Goal: Transaction & Acquisition: Purchase product/service

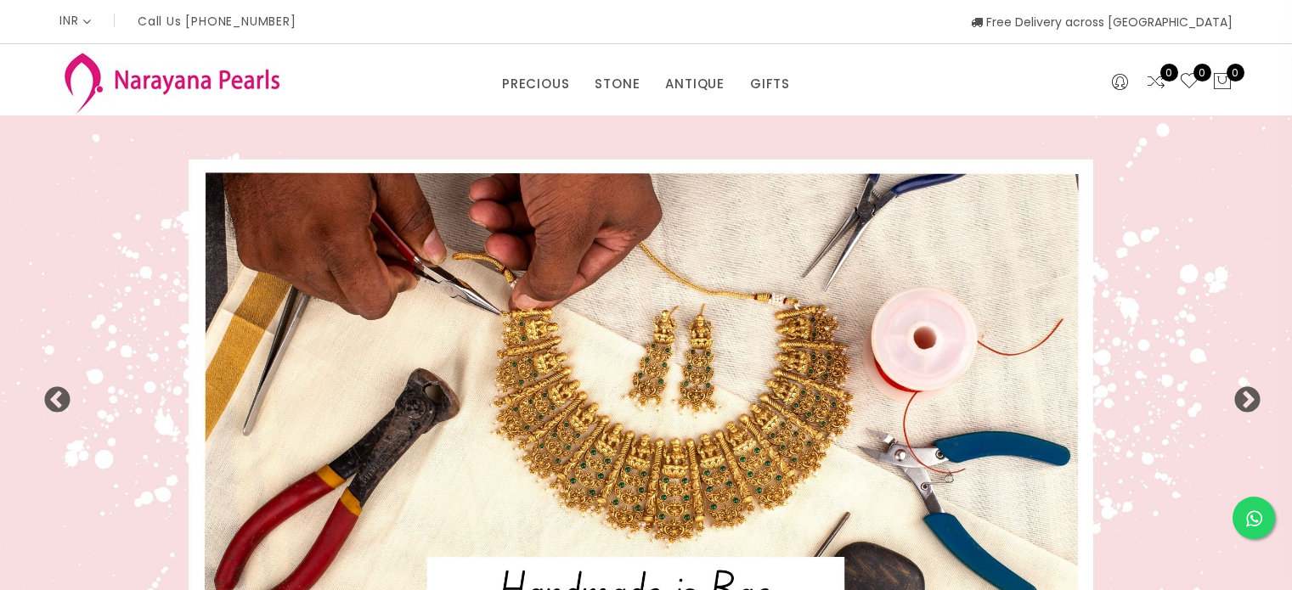
select select "INR"
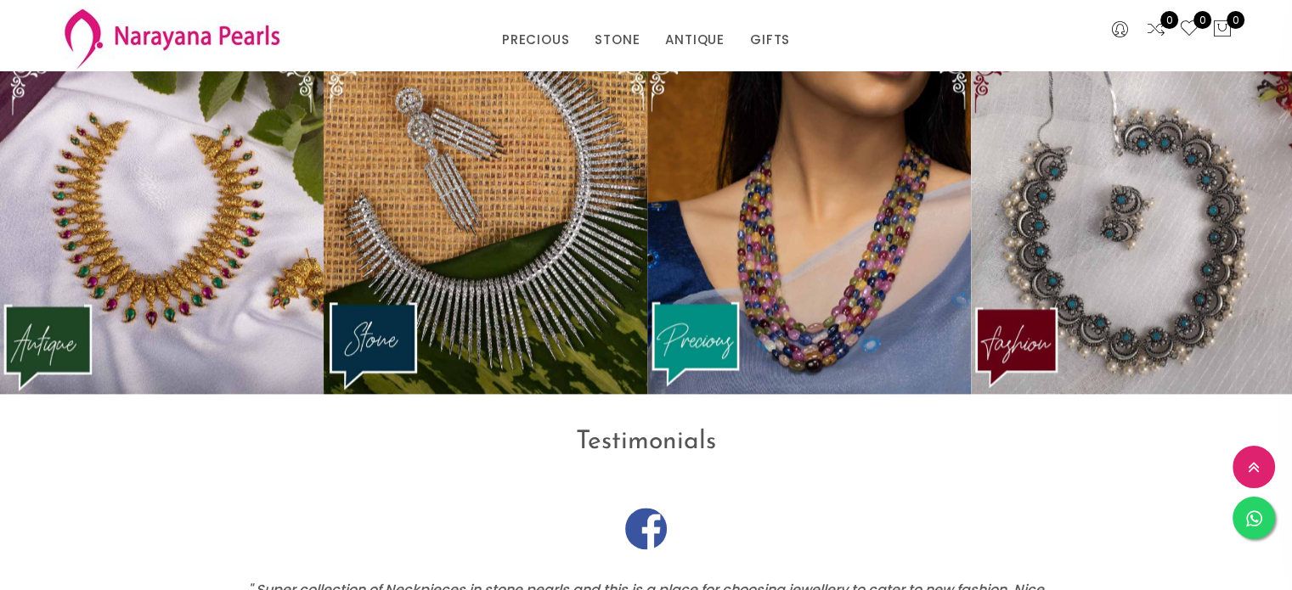
scroll to position [2223, 0]
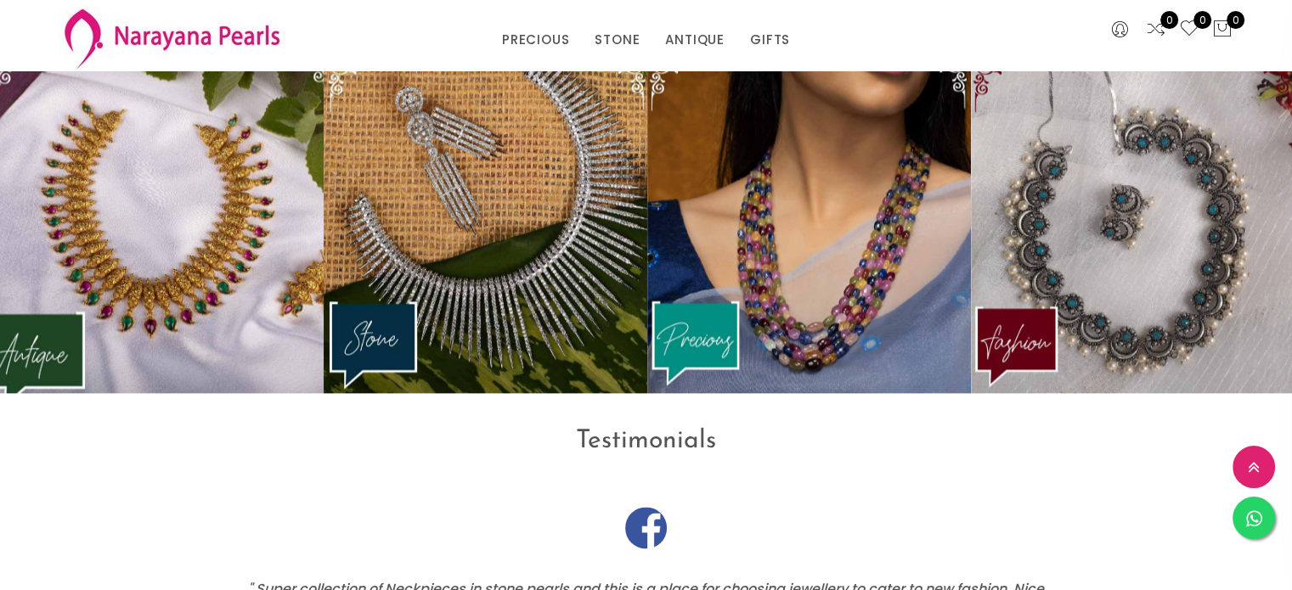
click at [166, 321] on img at bounding box center [162, 223] width 356 height 375
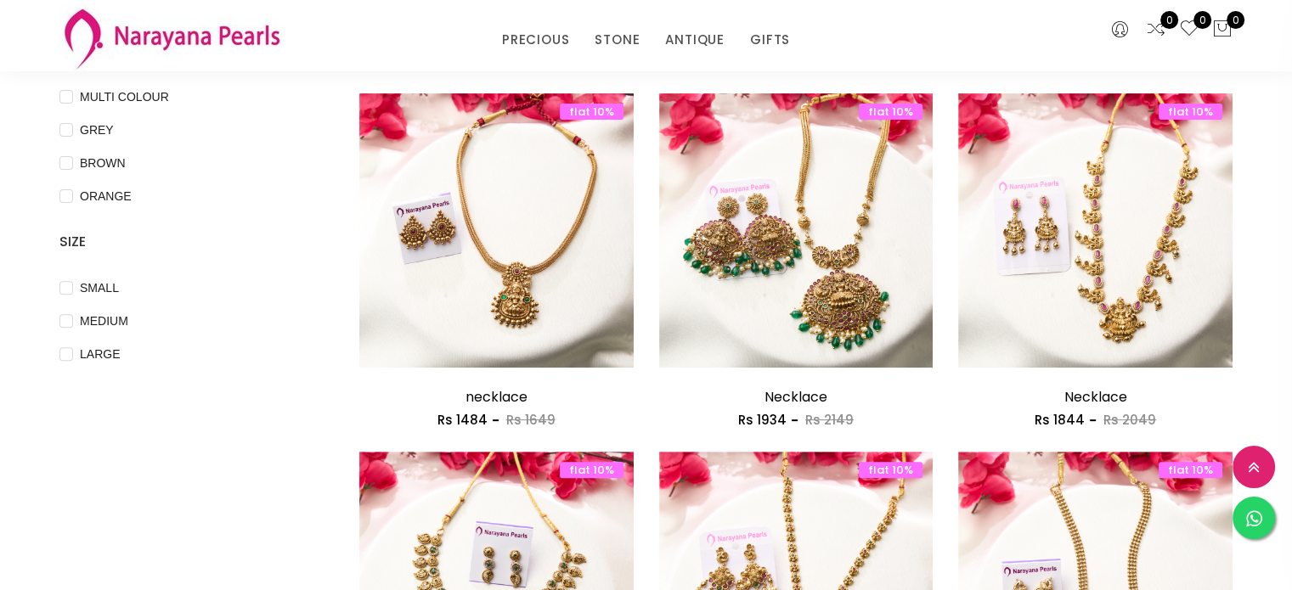
scroll to position [525, 0]
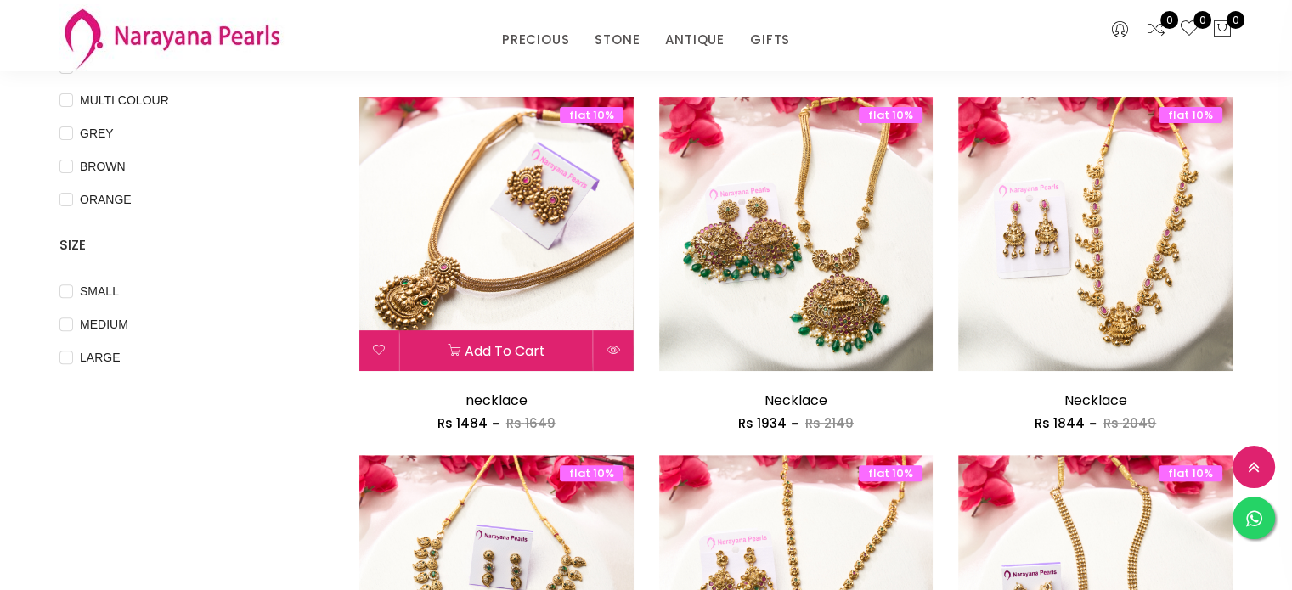
click at [538, 223] on img at bounding box center [496, 234] width 274 height 274
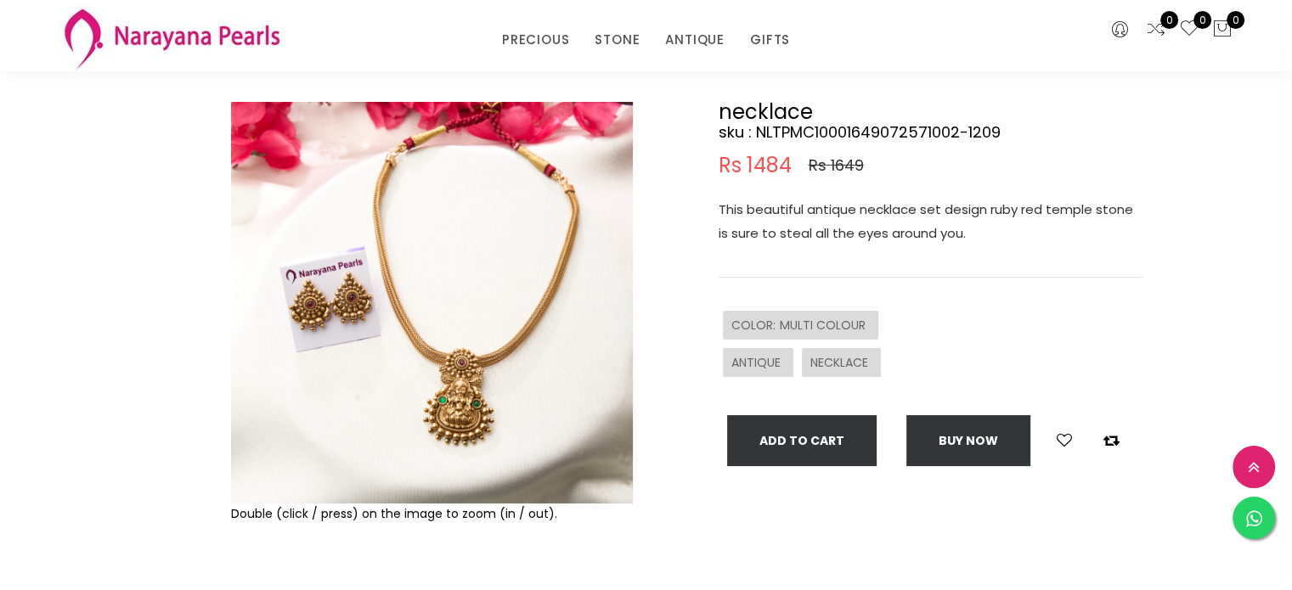
scroll to position [108, 0]
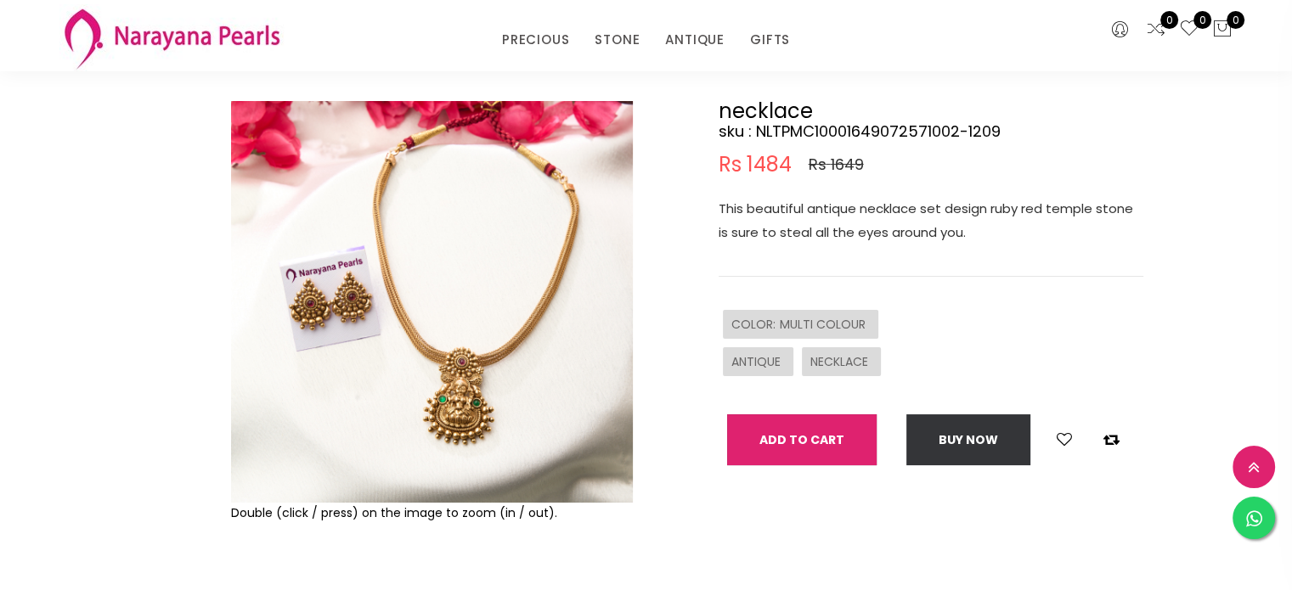
click at [818, 433] on button "Add To Cart" at bounding box center [801, 439] width 149 height 51
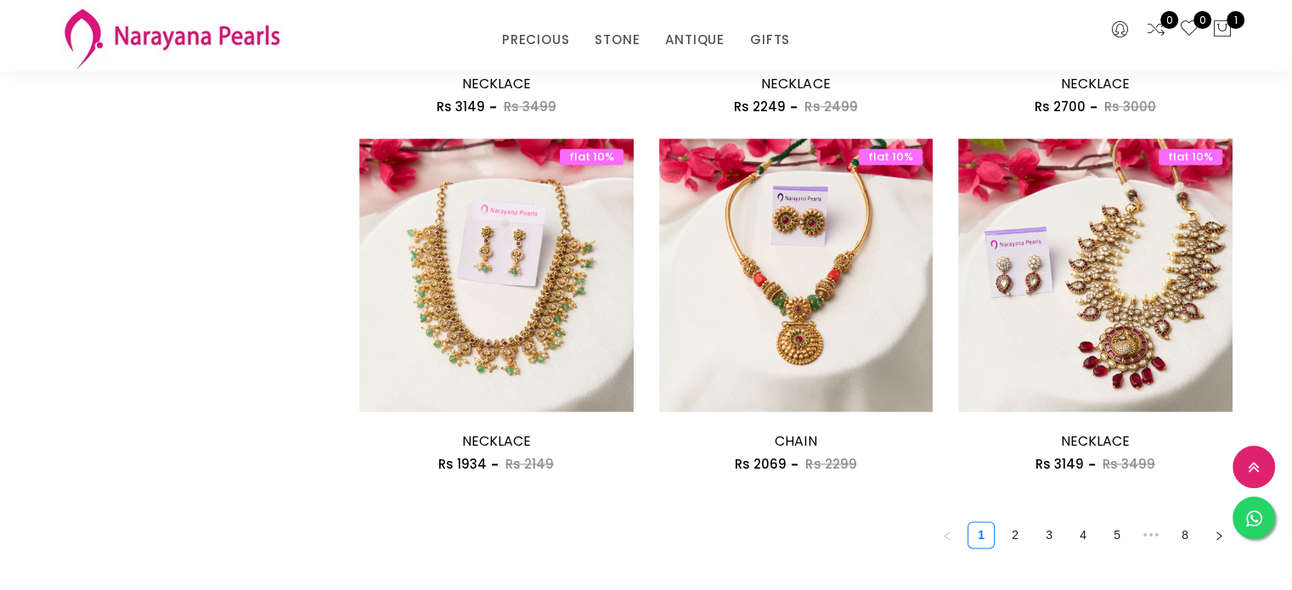
scroll to position [2281, 0]
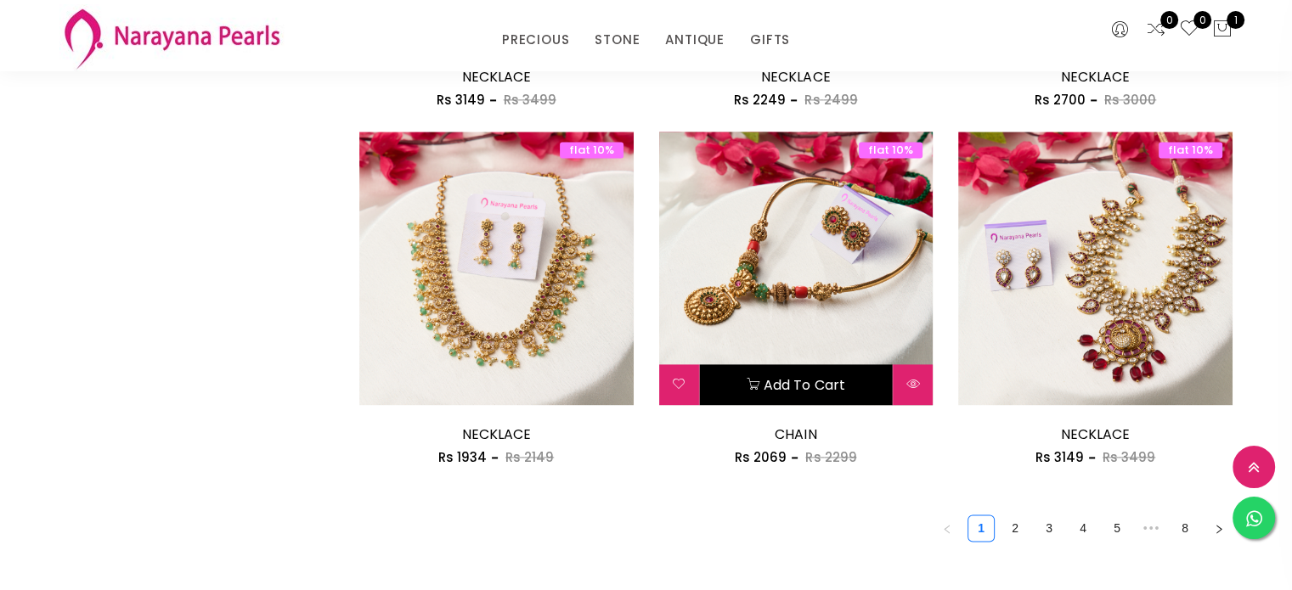
click at [810, 391] on button "Add to cart" at bounding box center [796, 384] width 193 height 41
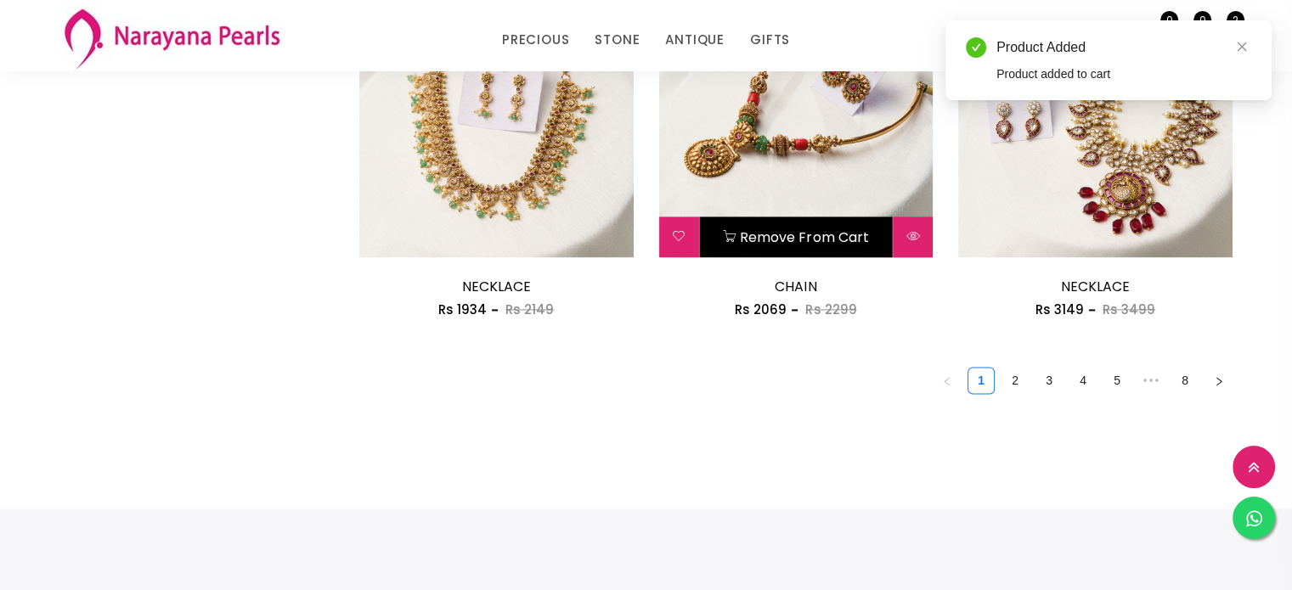
scroll to position [2439, 0]
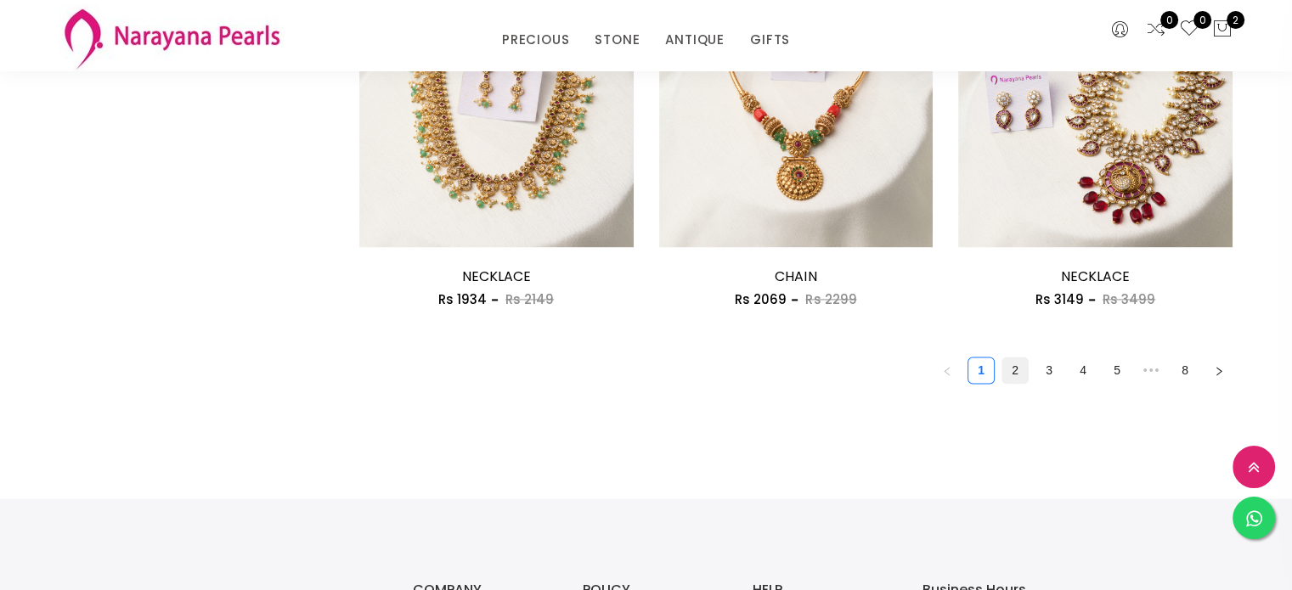
click at [1011, 376] on link "2" at bounding box center [1014, 370] width 25 height 25
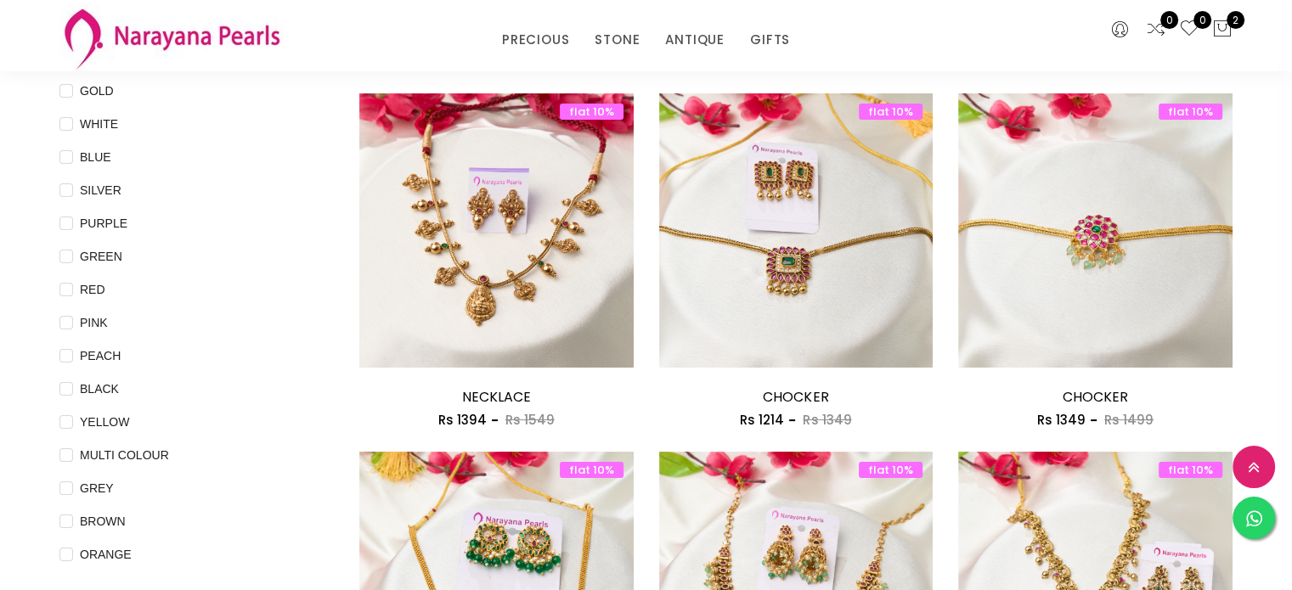
scroll to position [231, 0]
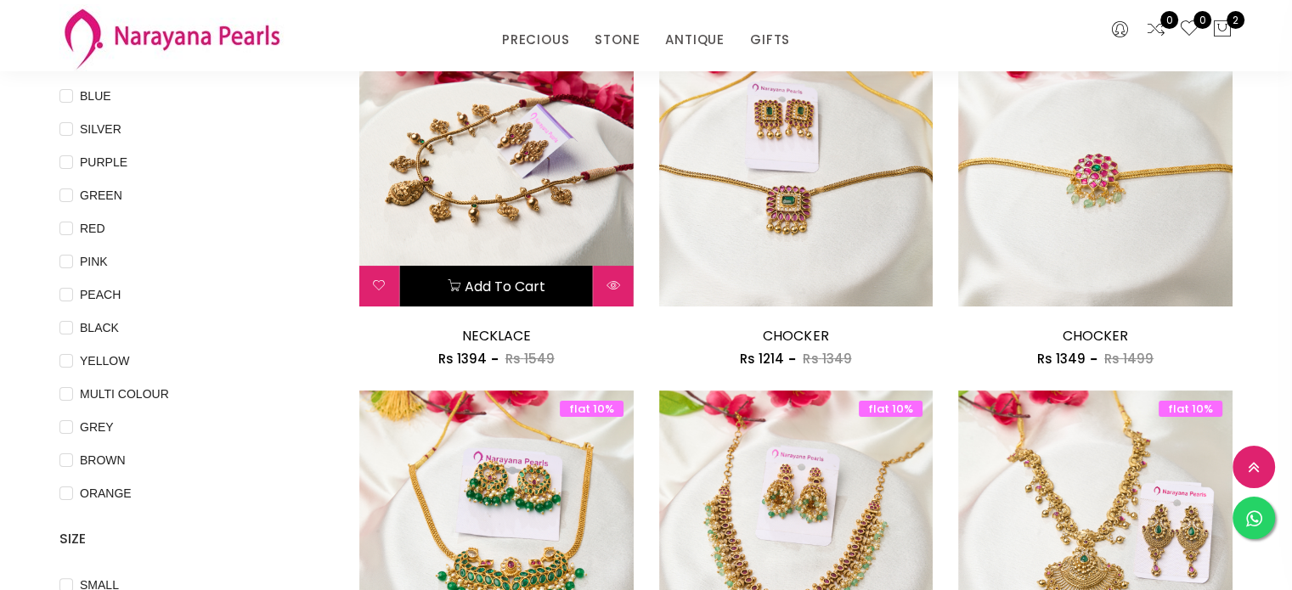
click at [520, 289] on button "Add to cart" at bounding box center [496, 286] width 193 height 41
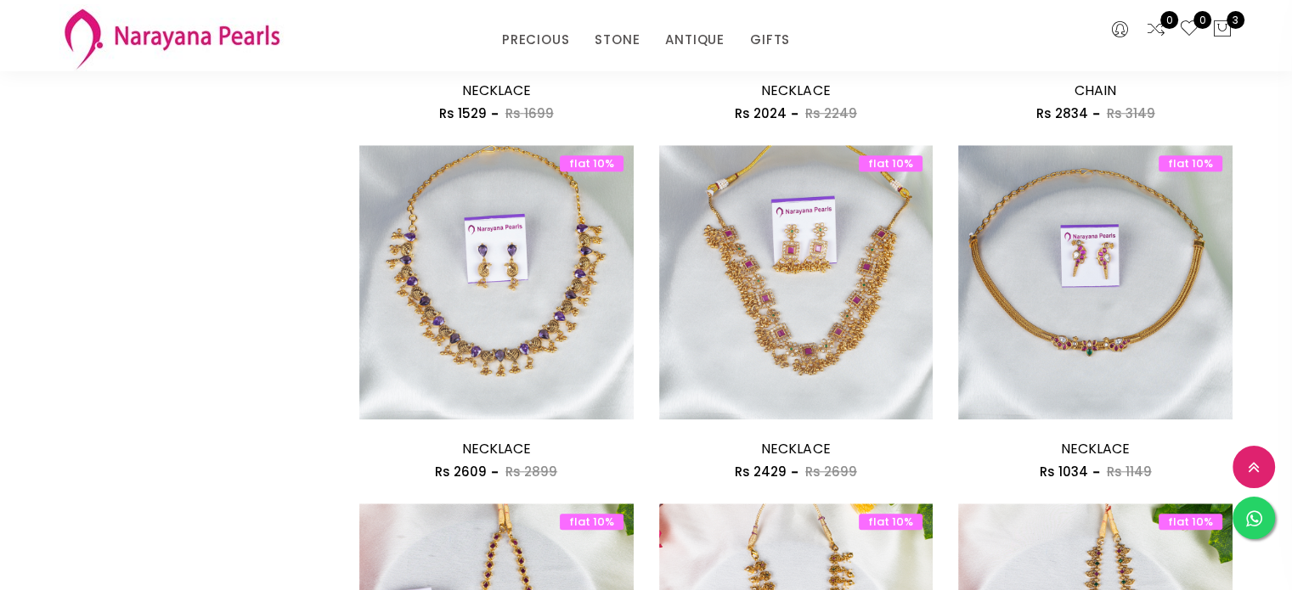
scroll to position [1553, 0]
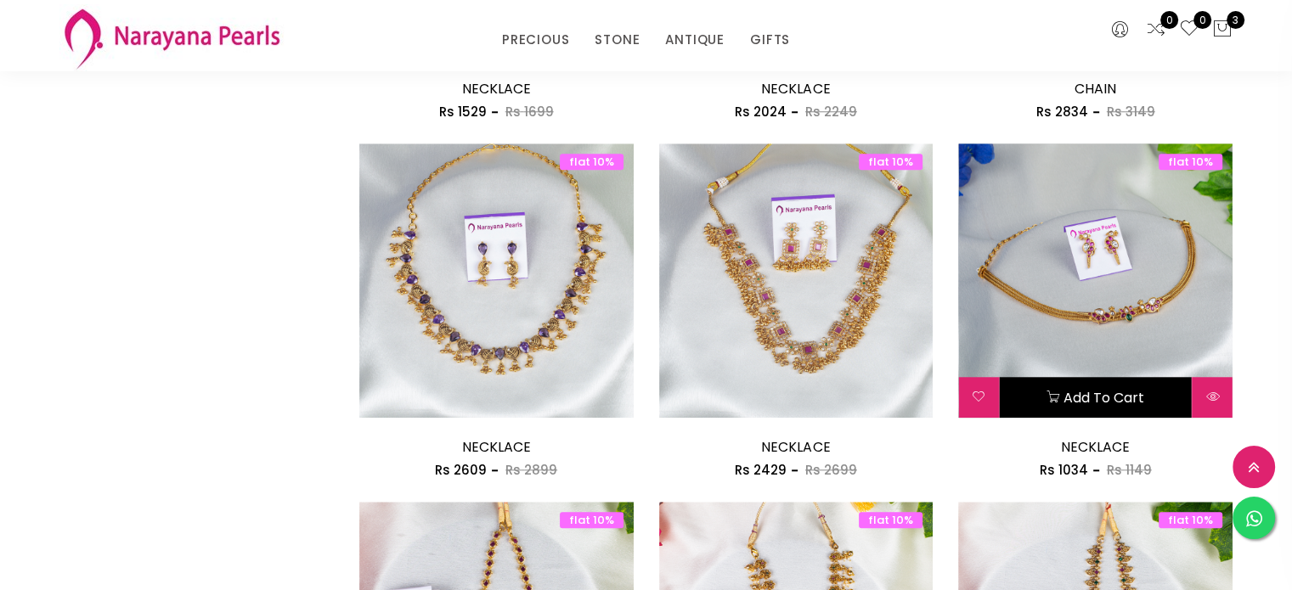
click at [1070, 394] on button "Add to cart" at bounding box center [1095, 397] width 193 height 41
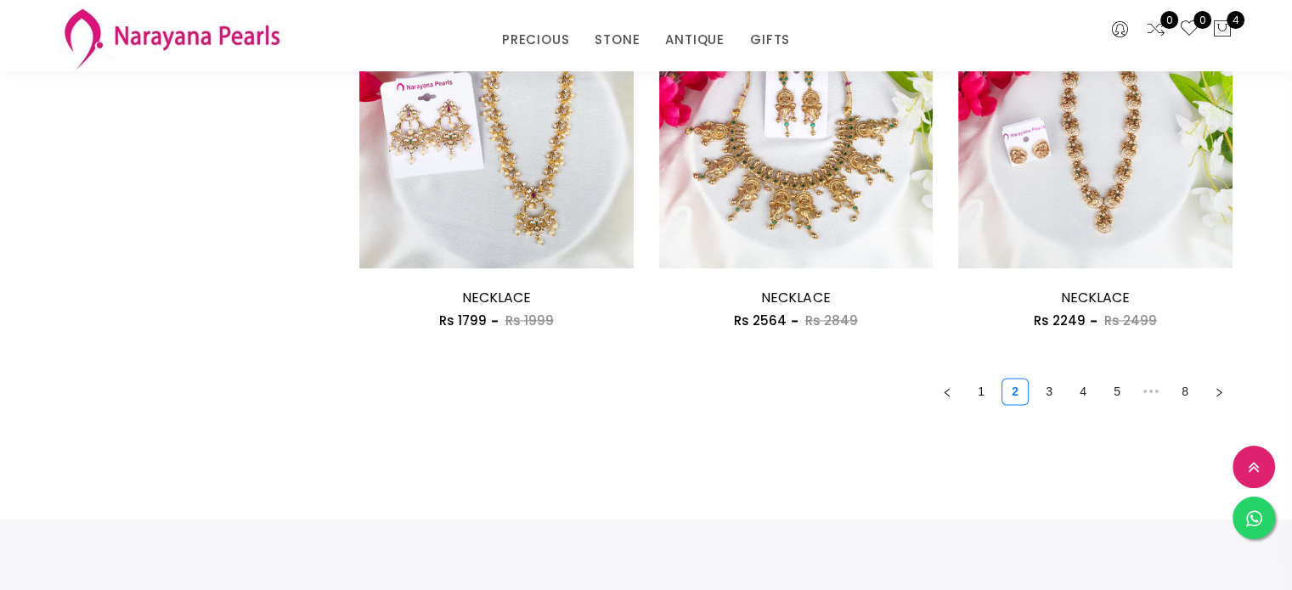
scroll to position [2422, 0]
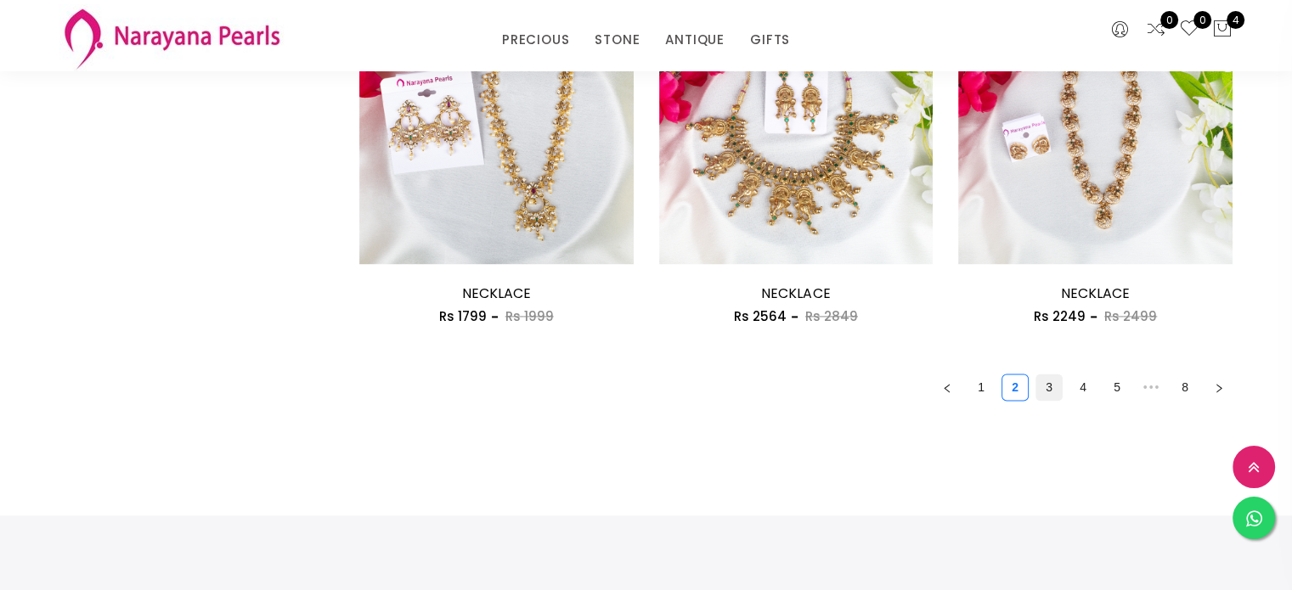
click at [1046, 385] on link "3" at bounding box center [1048, 387] width 25 height 25
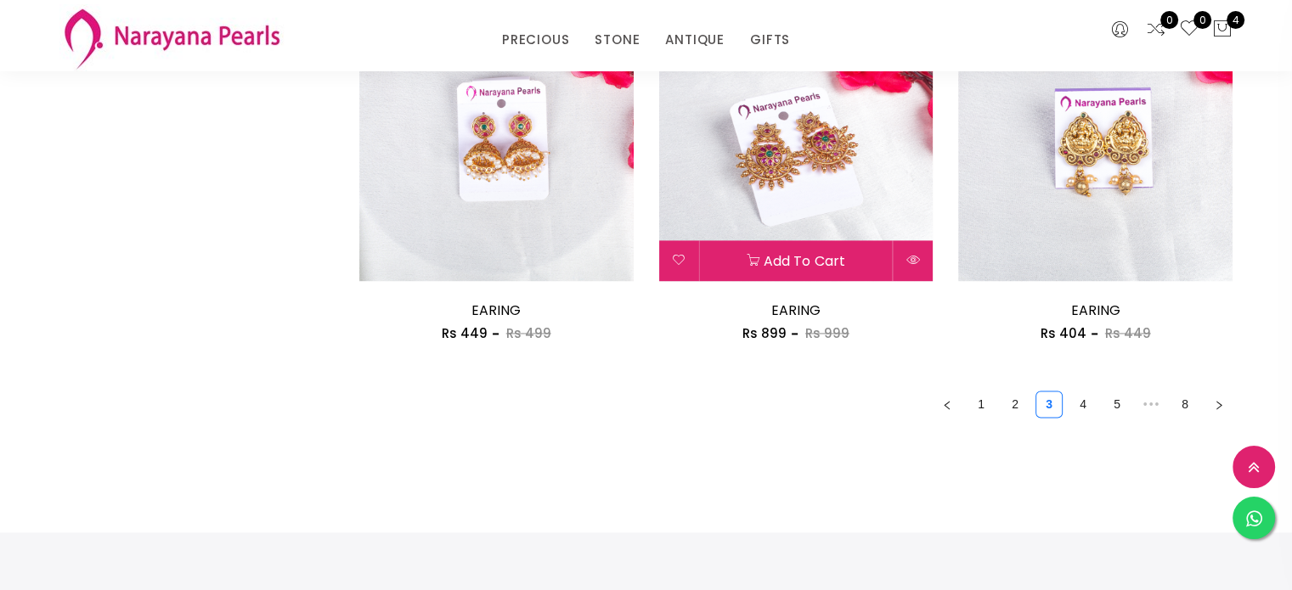
scroll to position [2406, 0]
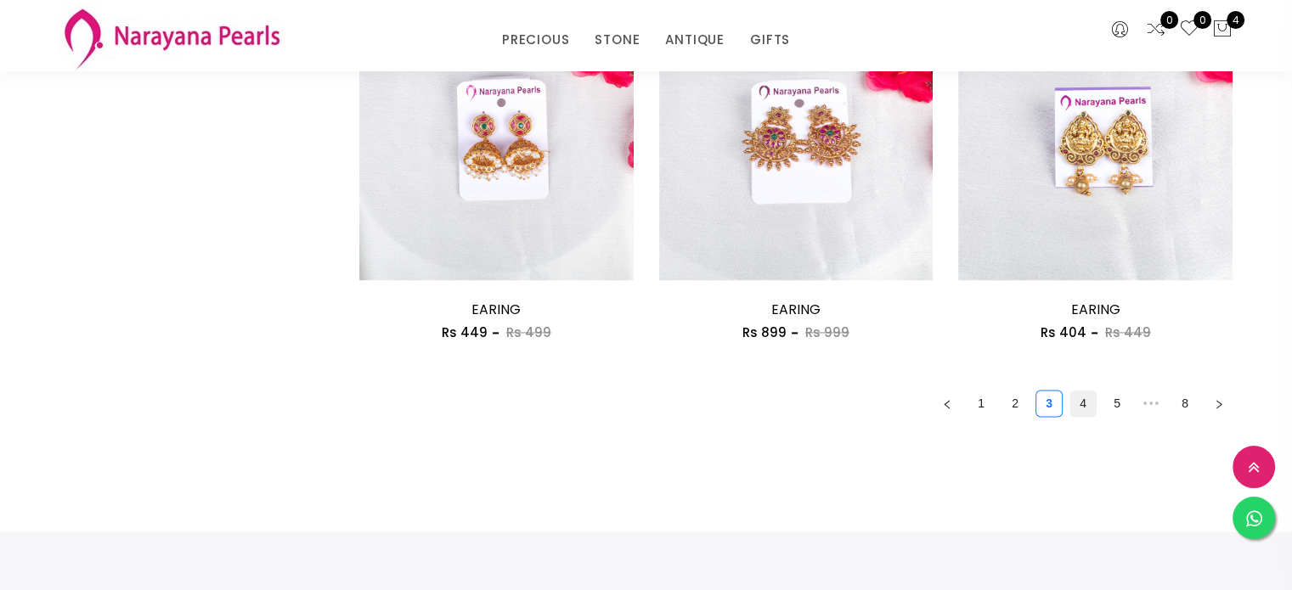
click at [1087, 398] on link "4" at bounding box center [1082, 403] width 25 height 25
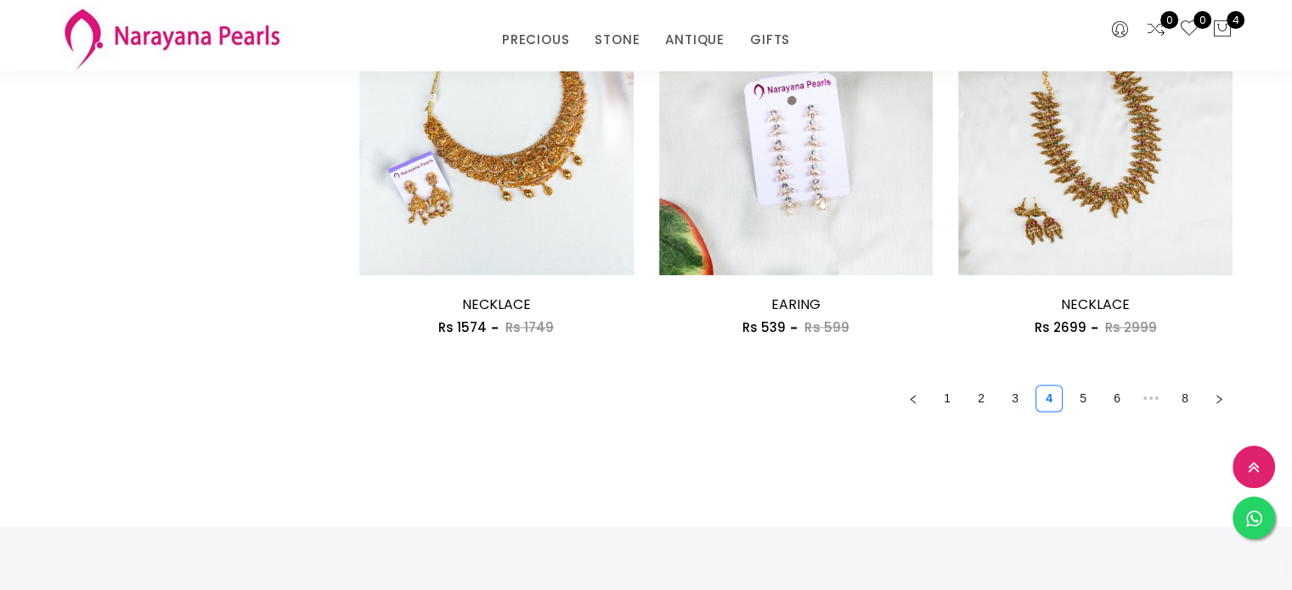
scroll to position [2412, 0]
click at [1088, 399] on link "5" at bounding box center [1082, 397] width 25 height 25
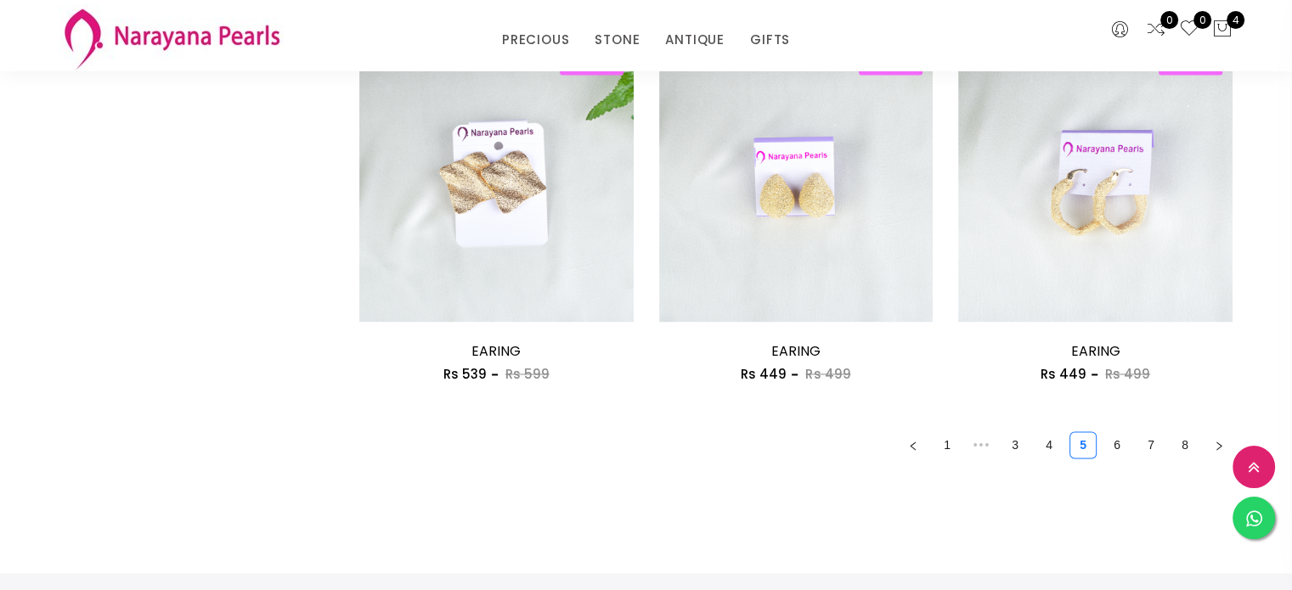
scroll to position [2368, 0]
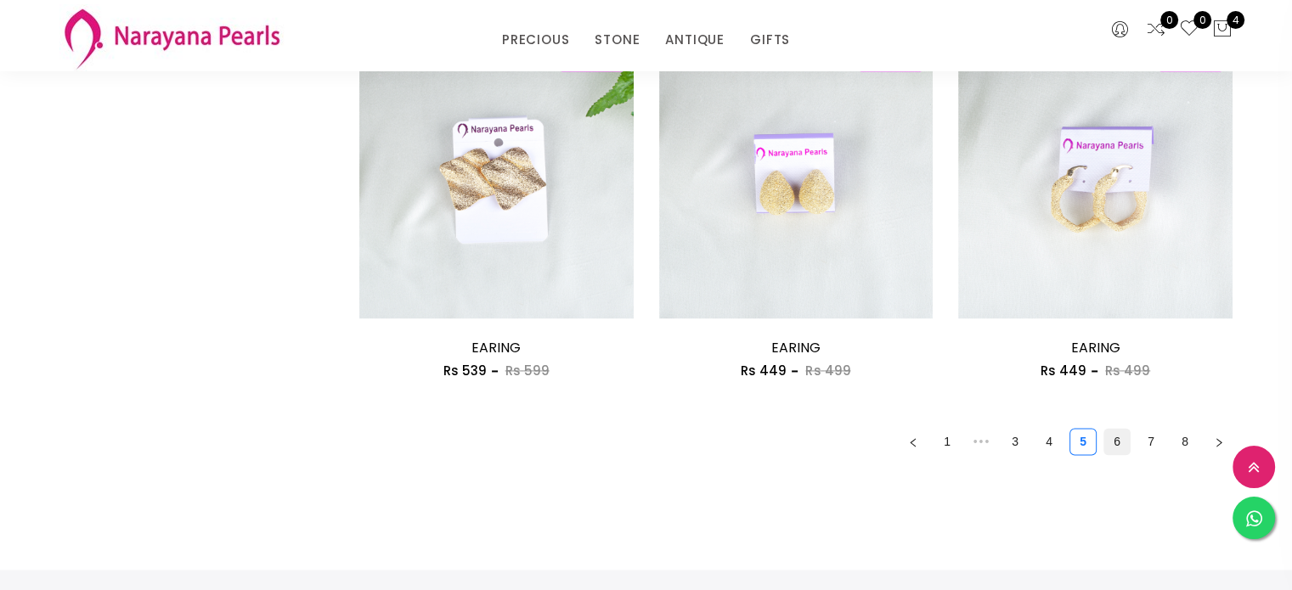
click at [1113, 436] on link "6" at bounding box center [1116, 441] width 25 height 25
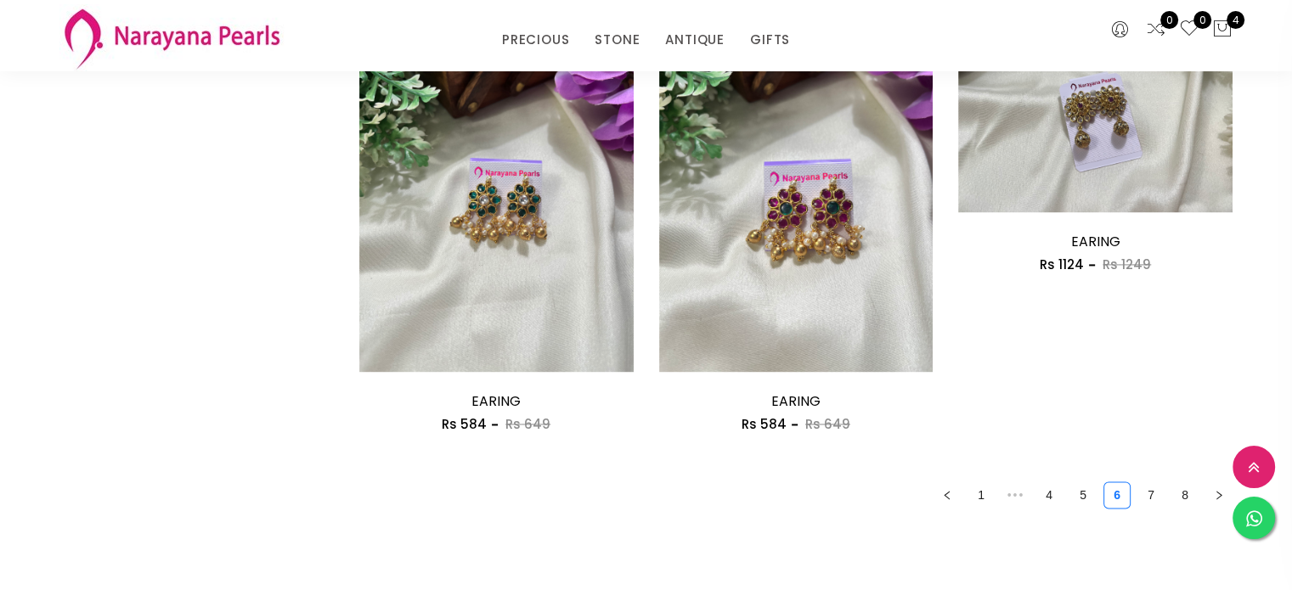
scroll to position [2410, 0]
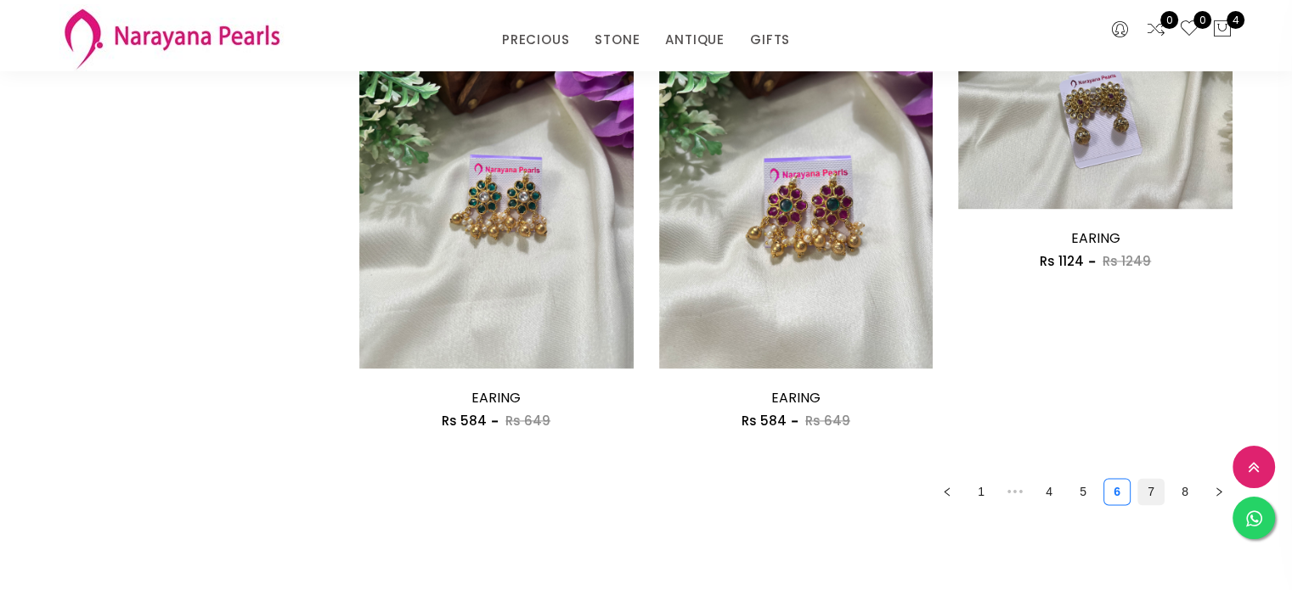
click at [1142, 499] on link "7" at bounding box center [1150, 491] width 25 height 25
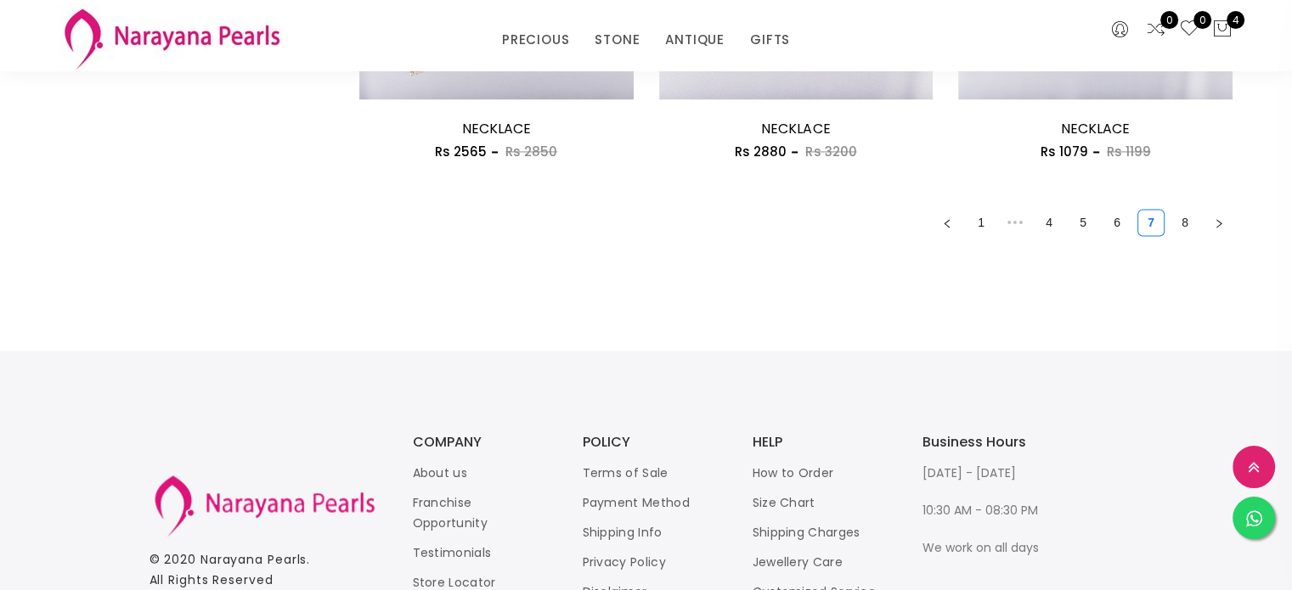
scroll to position [2592, 0]
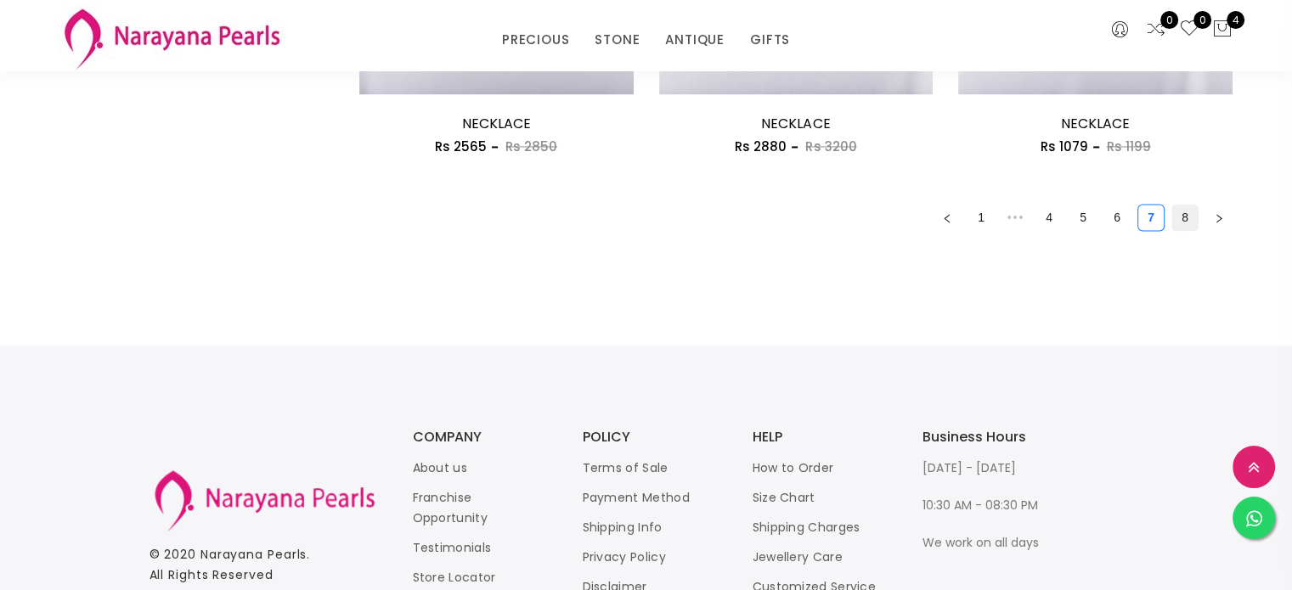
click at [1183, 217] on link "8" at bounding box center [1184, 217] width 25 height 25
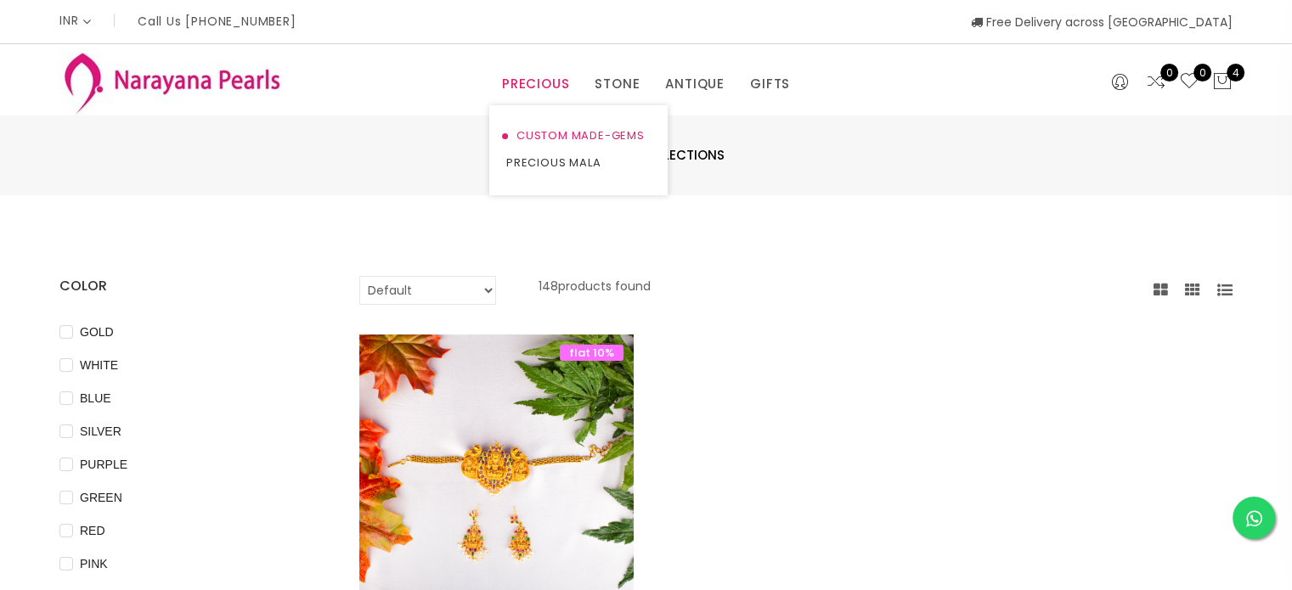
click at [544, 128] on link "CUSTOM MADE-GEMS" at bounding box center [578, 135] width 144 height 27
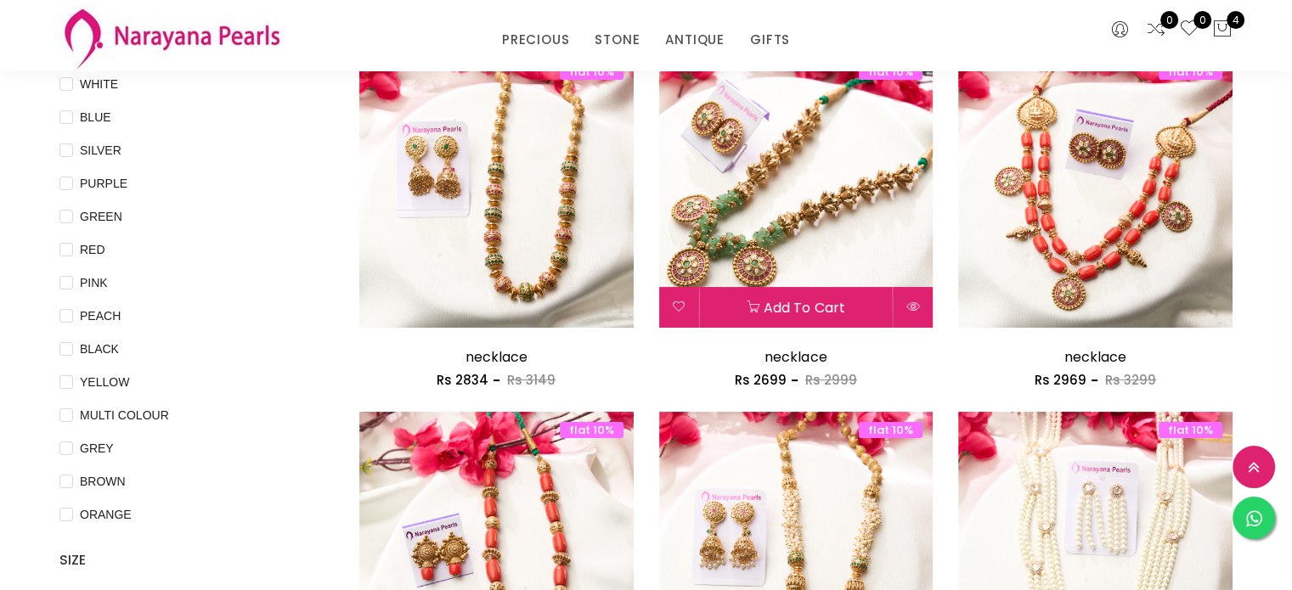
scroll to position [211, 0]
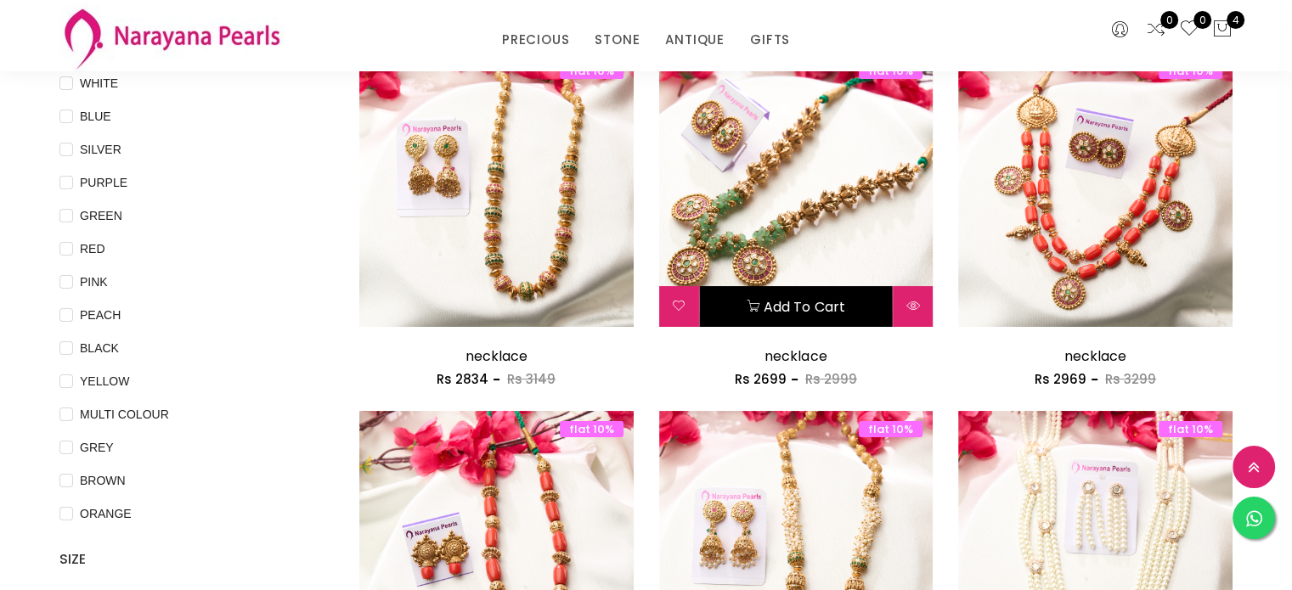
click at [787, 296] on button "Add to cart" at bounding box center [796, 306] width 193 height 41
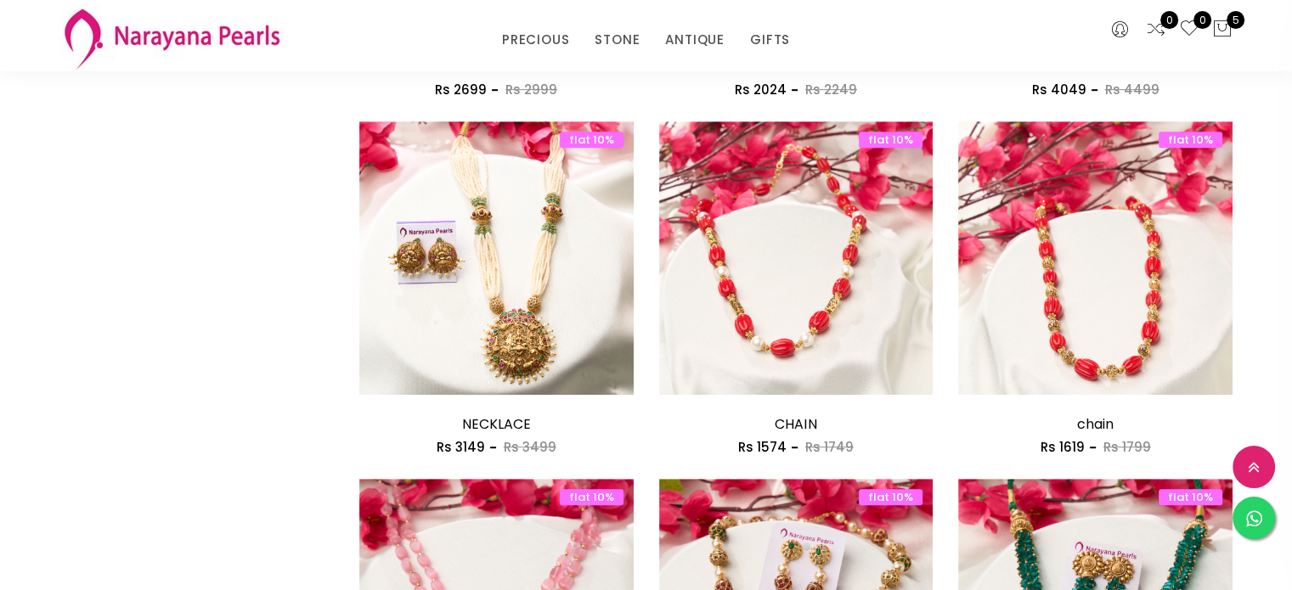
scroll to position [883, 0]
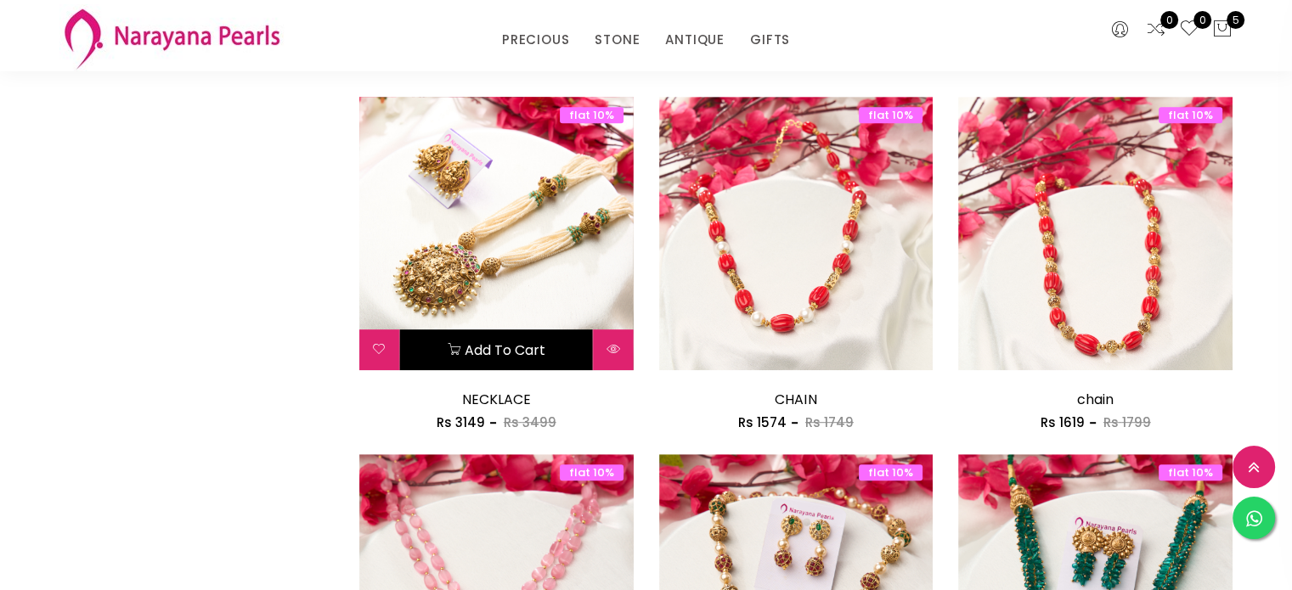
click at [516, 361] on button "Add to cart" at bounding box center [496, 350] width 193 height 41
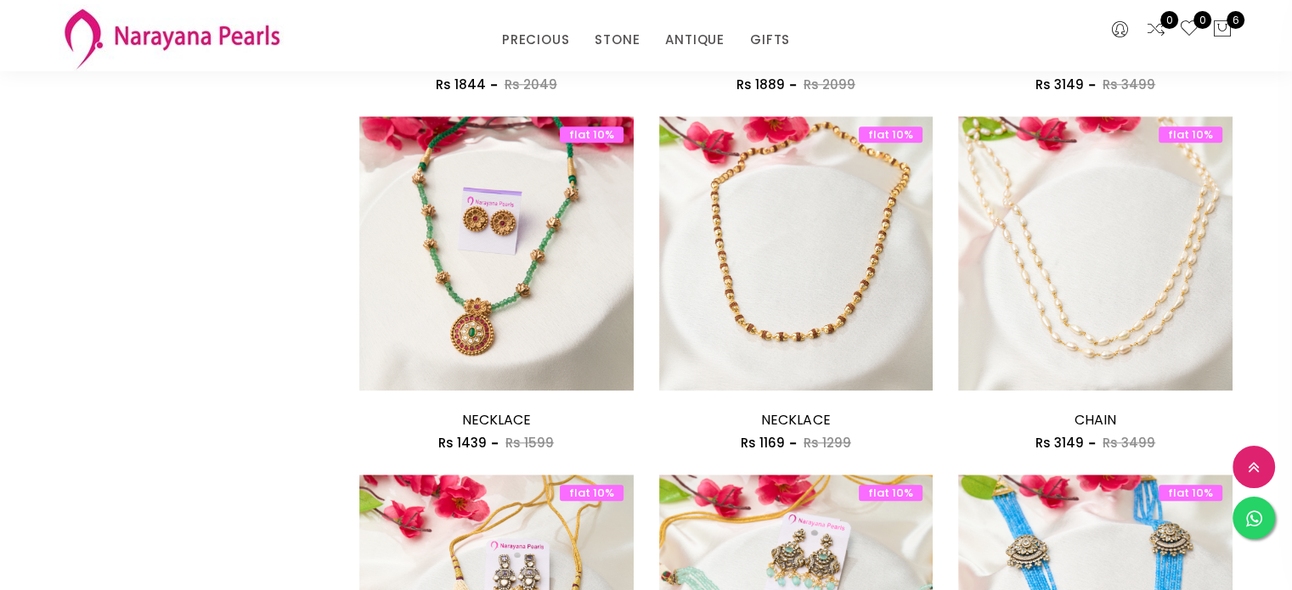
scroll to position [1580, 0]
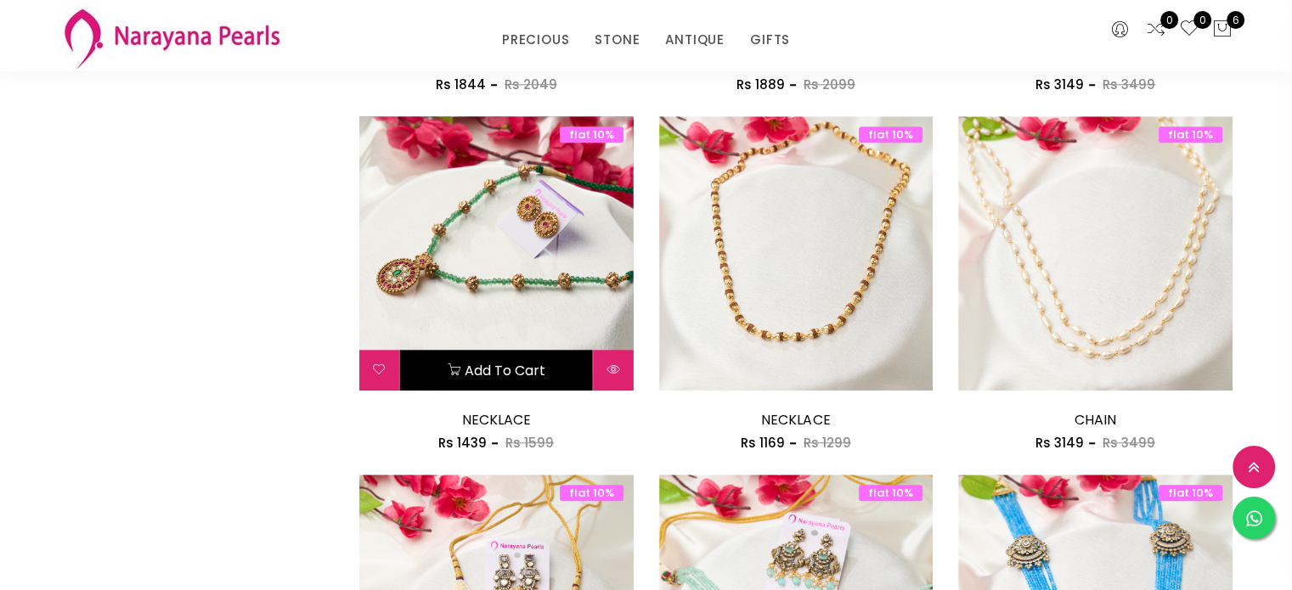
click at [500, 373] on button "Add to cart" at bounding box center [496, 370] width 193 height 41
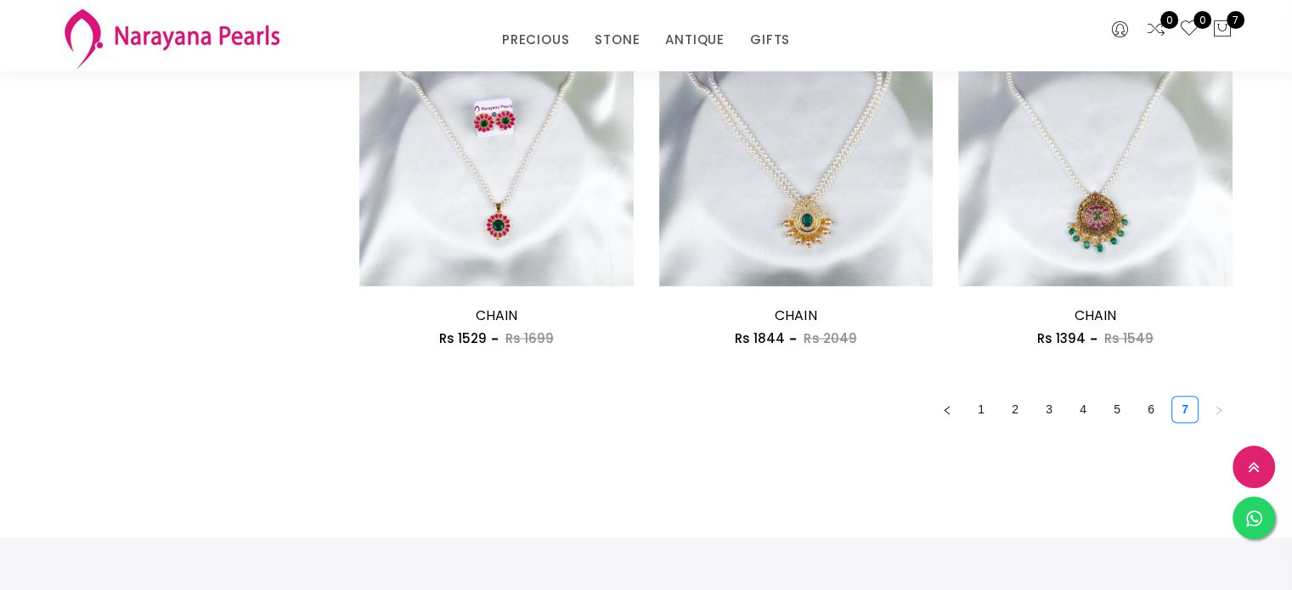
scroll to position [2407, 0]
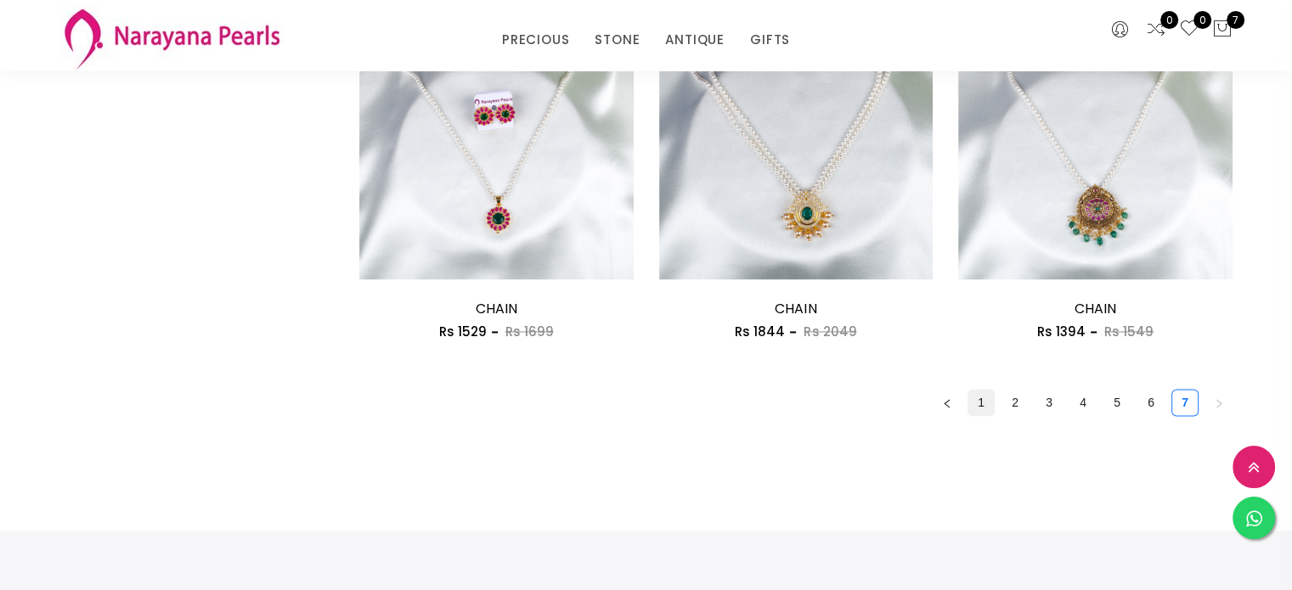
click at [989, 400] on link "1" at bounding box center [980, 402] width 25 height 25
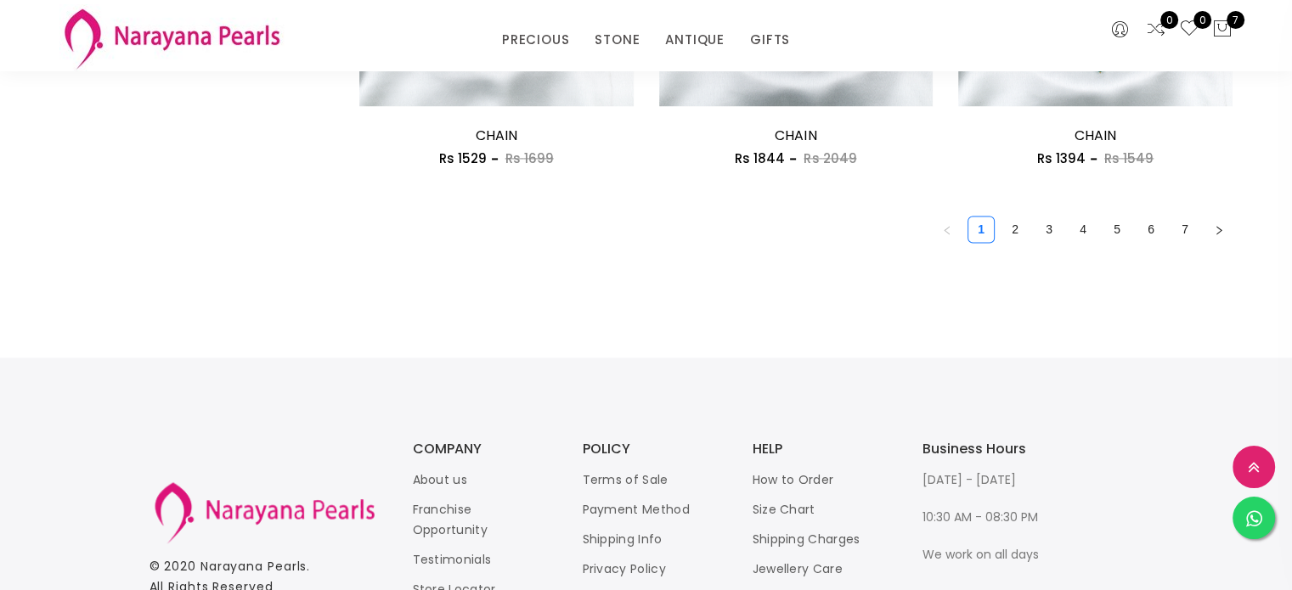
scroll to position [2581, 0]
click at [1006, 231] on link "2" at bounding box center [1014, 228] width 25 height 25
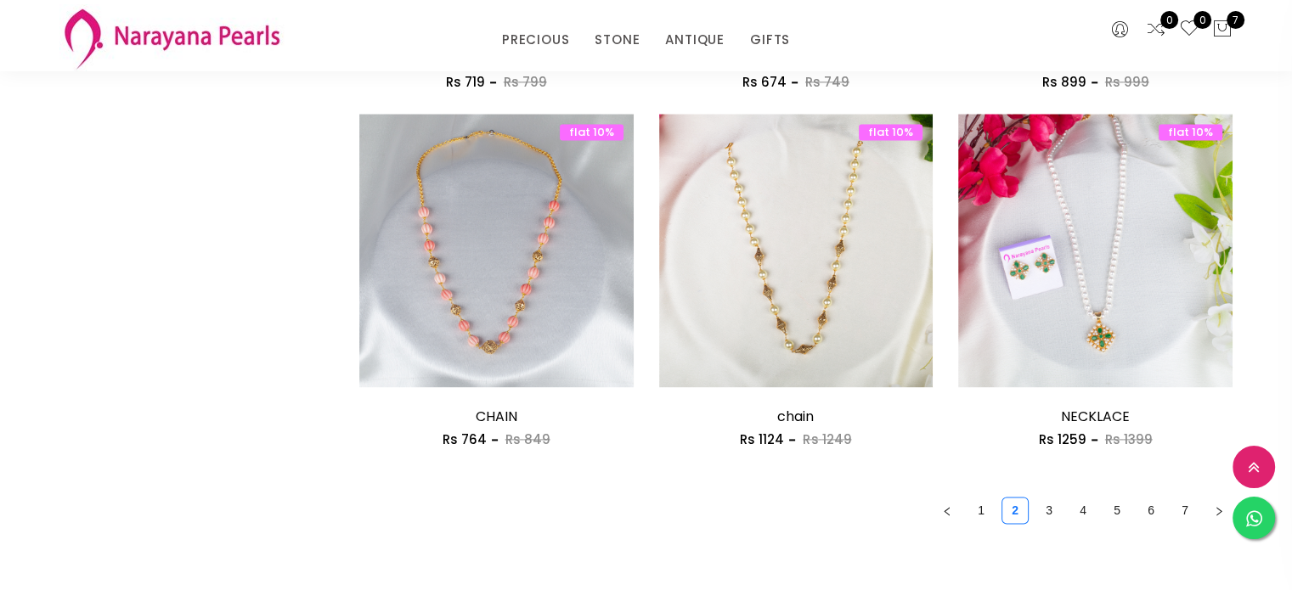
scroll to position [2330, 0]
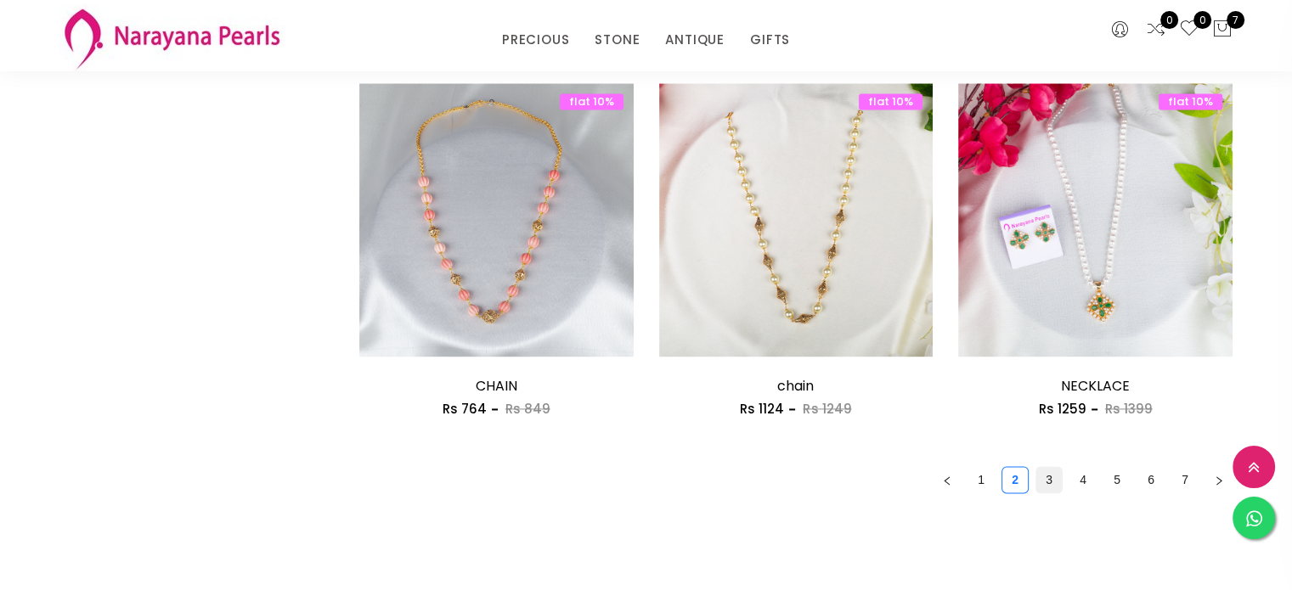
click at [1056, 480] on link "3" at bounding box center [1048, 479] width 25 height 25
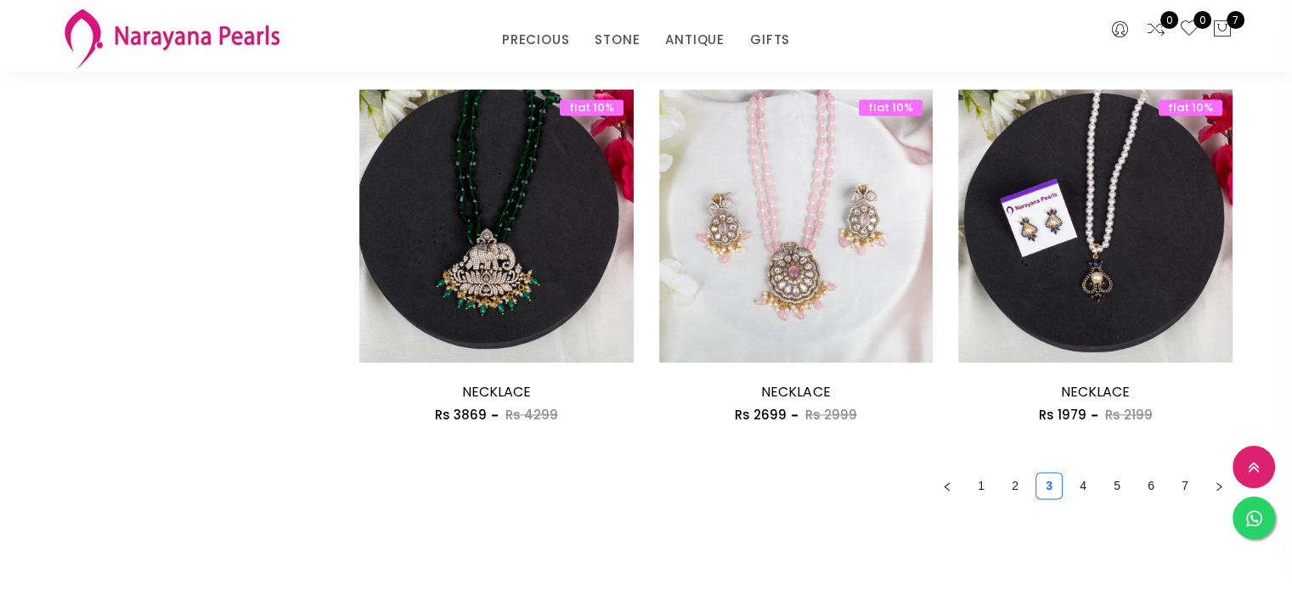
scroll to position [2326, 0]
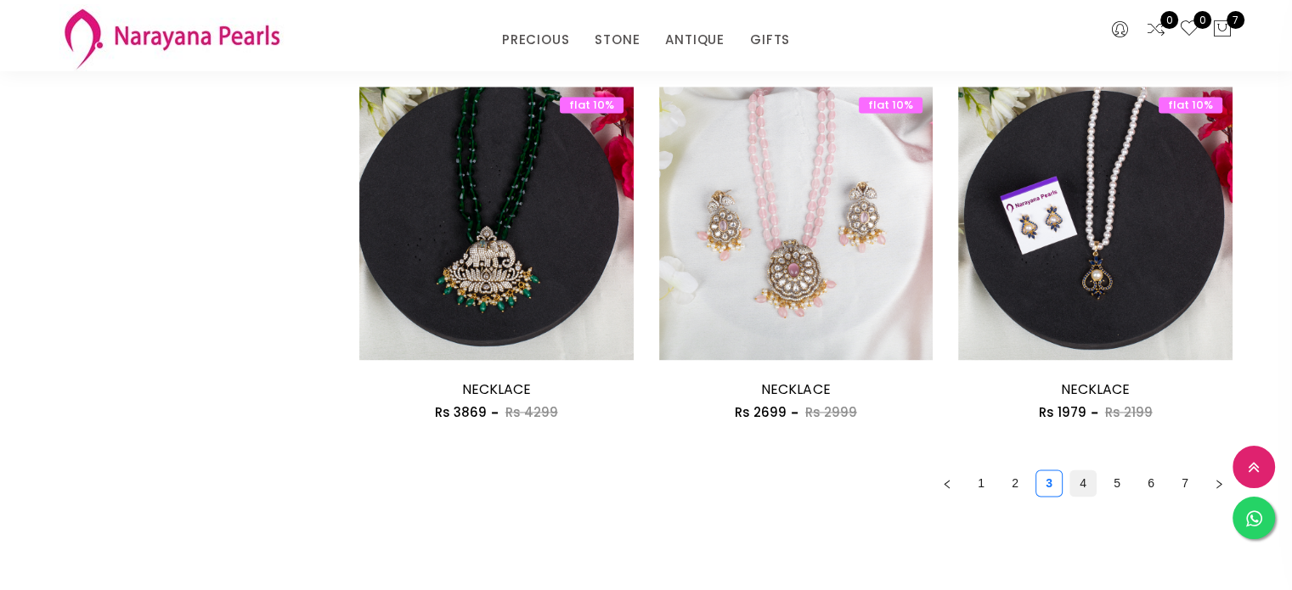
drag, startPoint x: 1083, startPoint y: 495, endPoint x: 1080, endPoint y: 477, distance: 18.0
click at [1080, 477] on link "4" at bounding box center [1082, 483] width 25 height 25
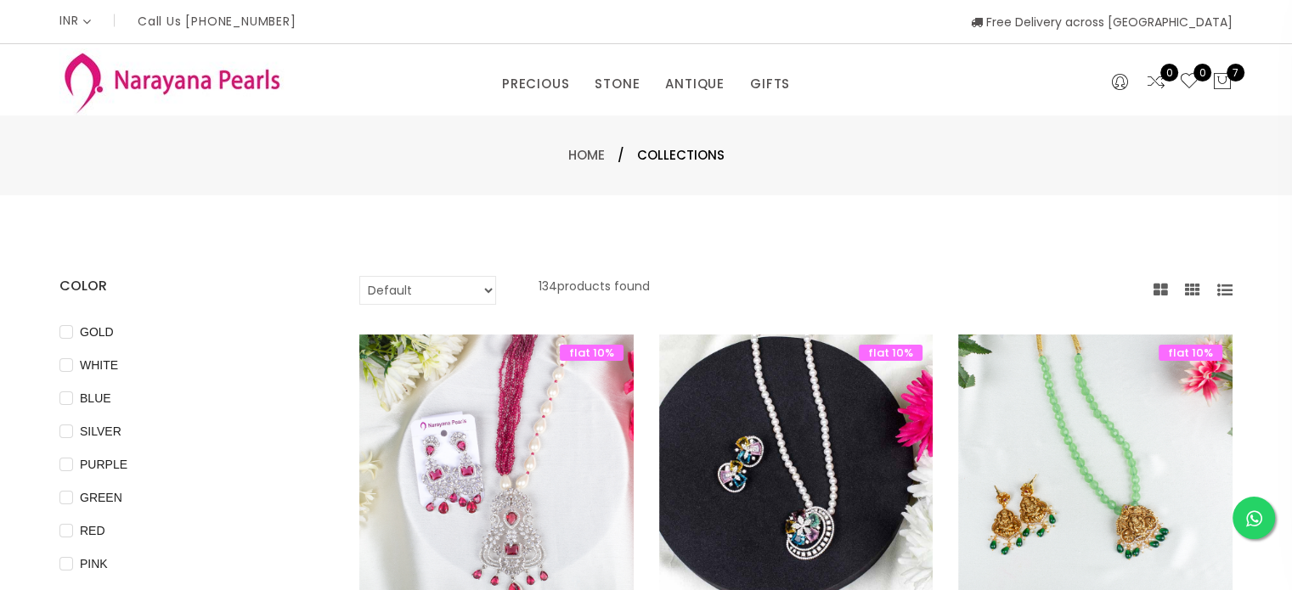
drag, startPoint x: 1101, startPoint y: 29, endPoint x: 832, endPoint y: 228, distance: 334.5
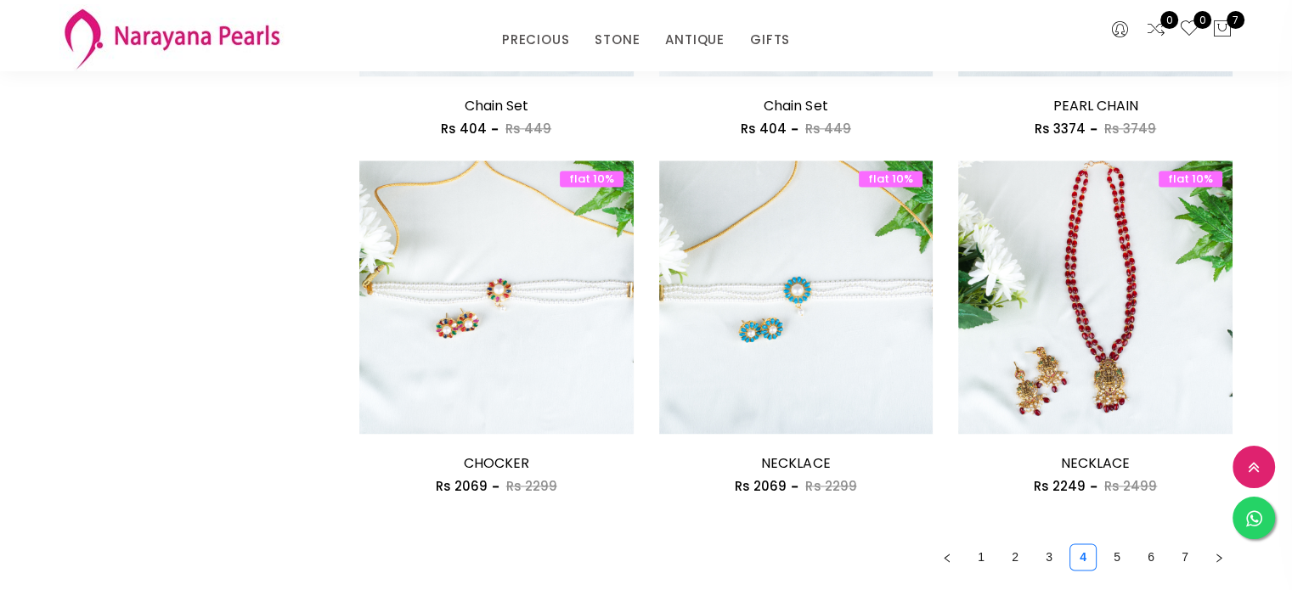
scroll to position [2375, 0]
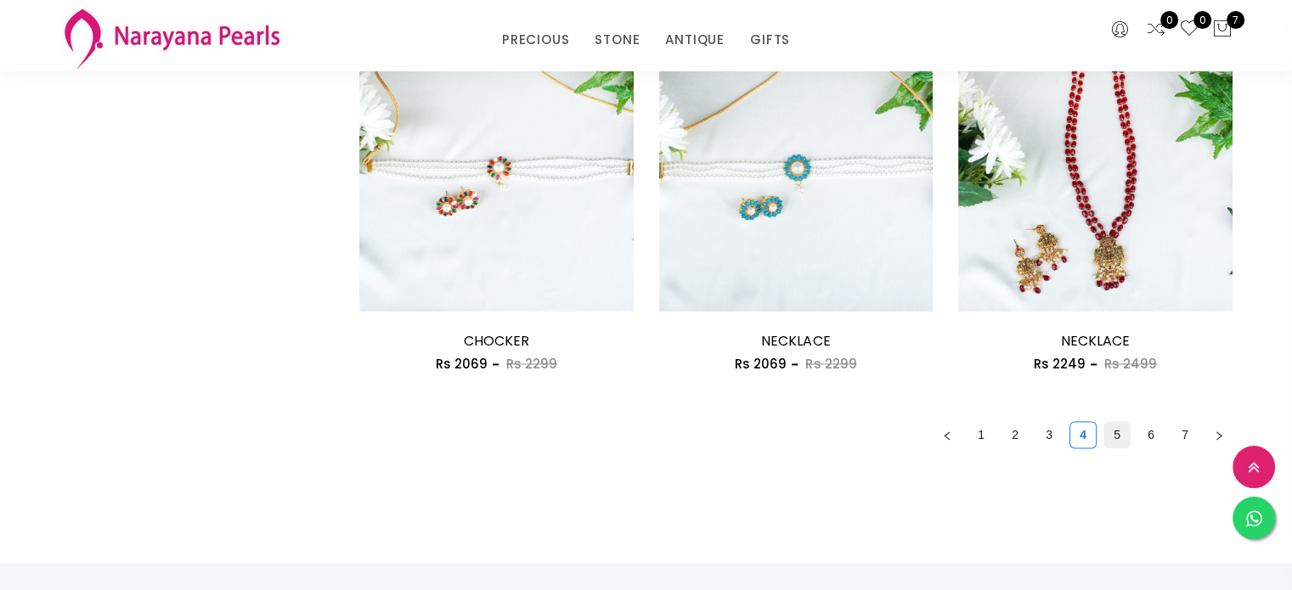
click at [1113, 427] on link "5" at bounding box center [1116, 434] width 25 height 25
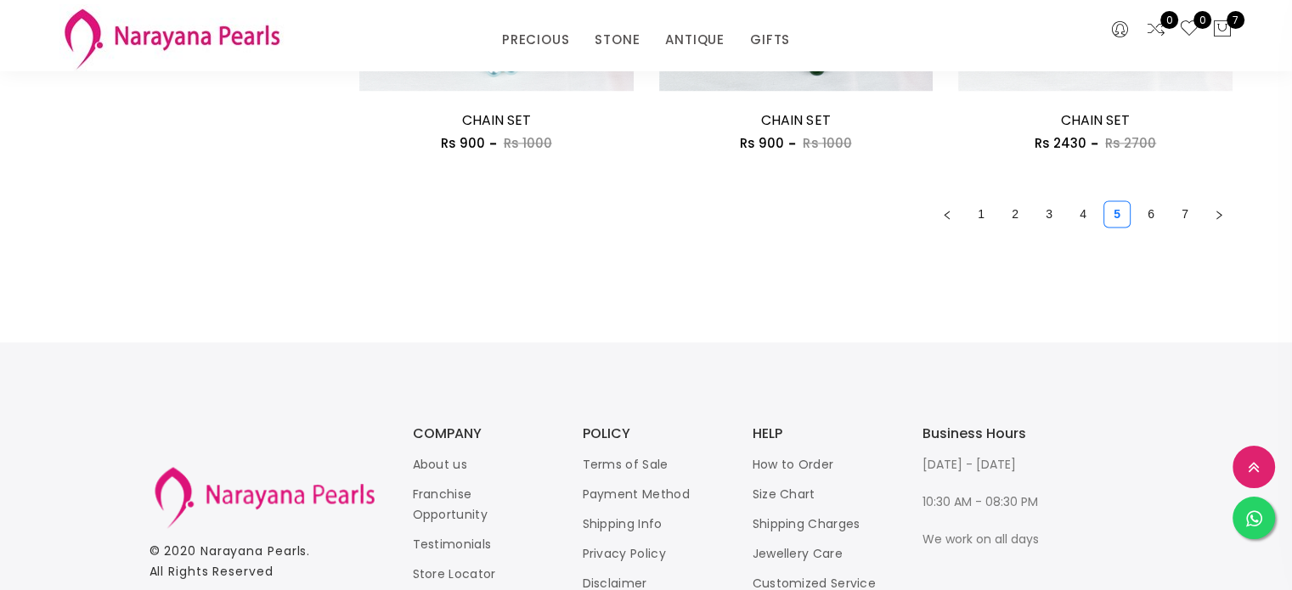
scroll to position [2600, 0]
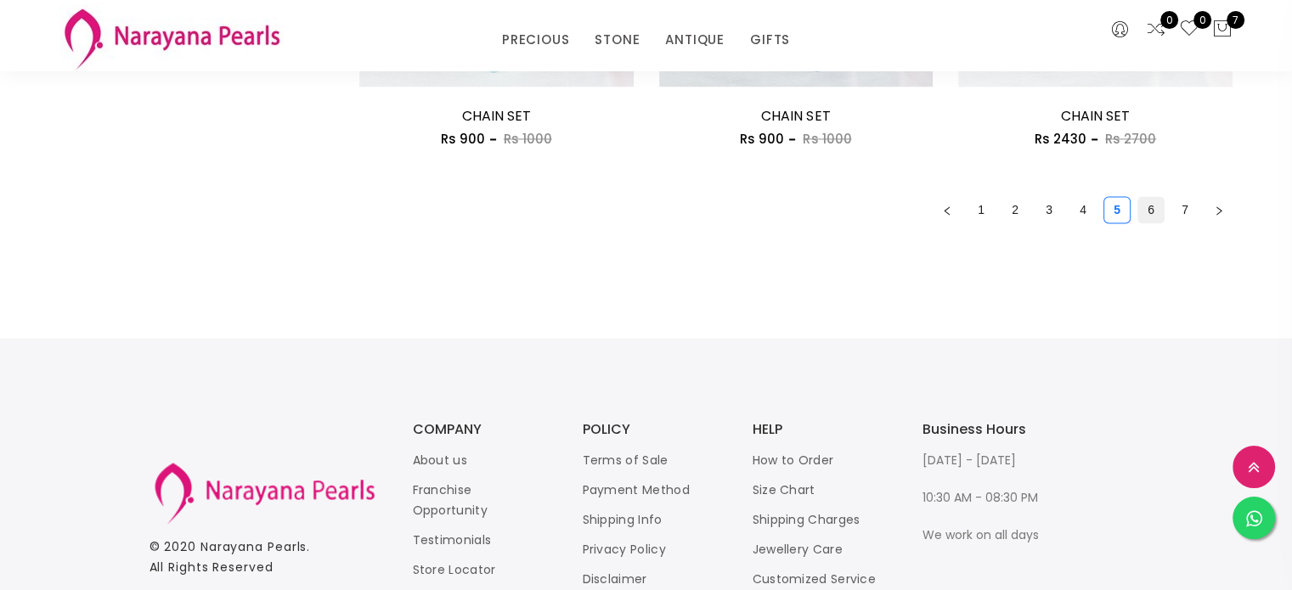
click at [1152, 208] on link "6" at bounding box center [1150, 209] width 25 height 25
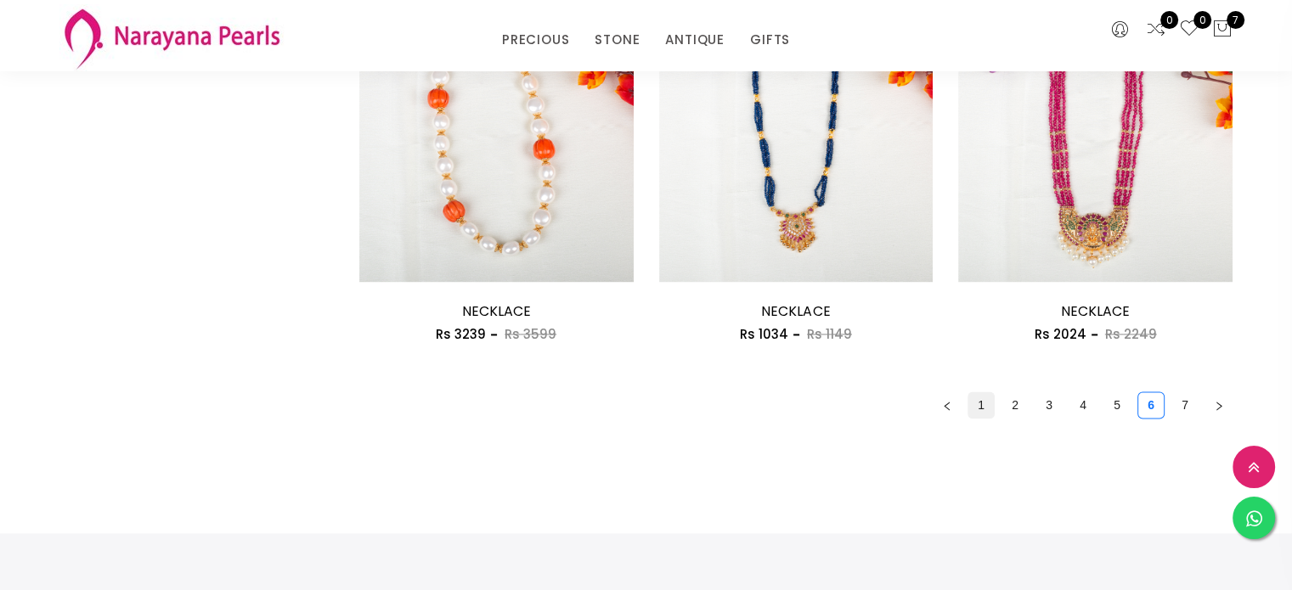
scroll to position [2408, 0]
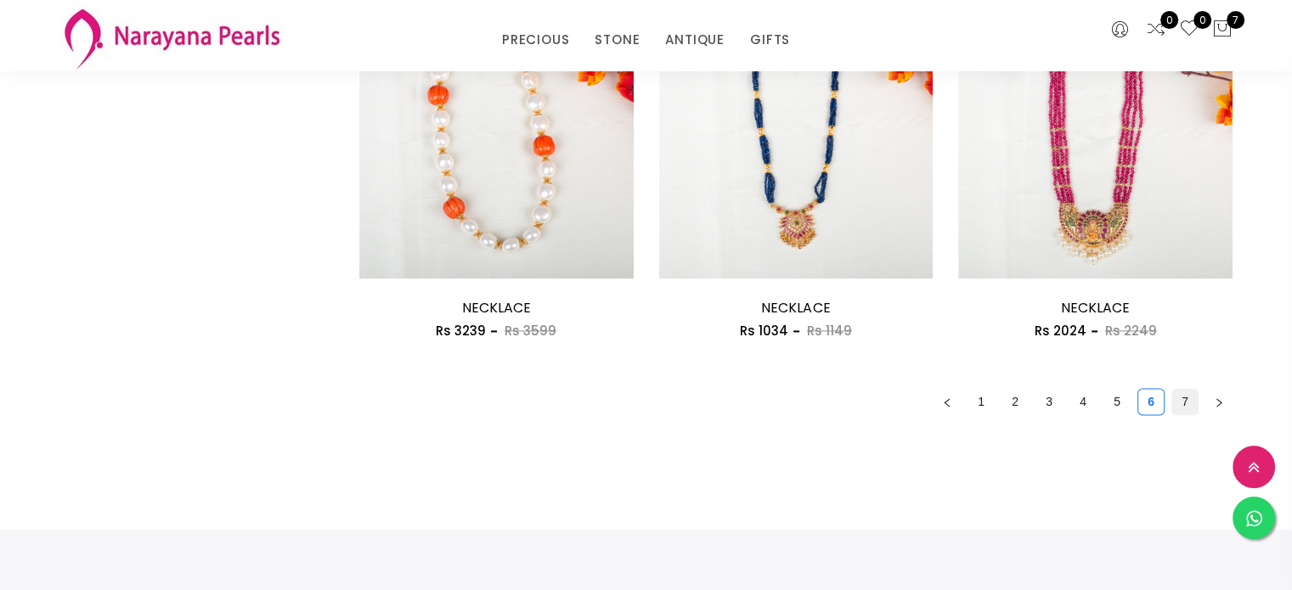
click at [1182, 403] on link "7" at bounding box center [1184, 401] width 25 height 25
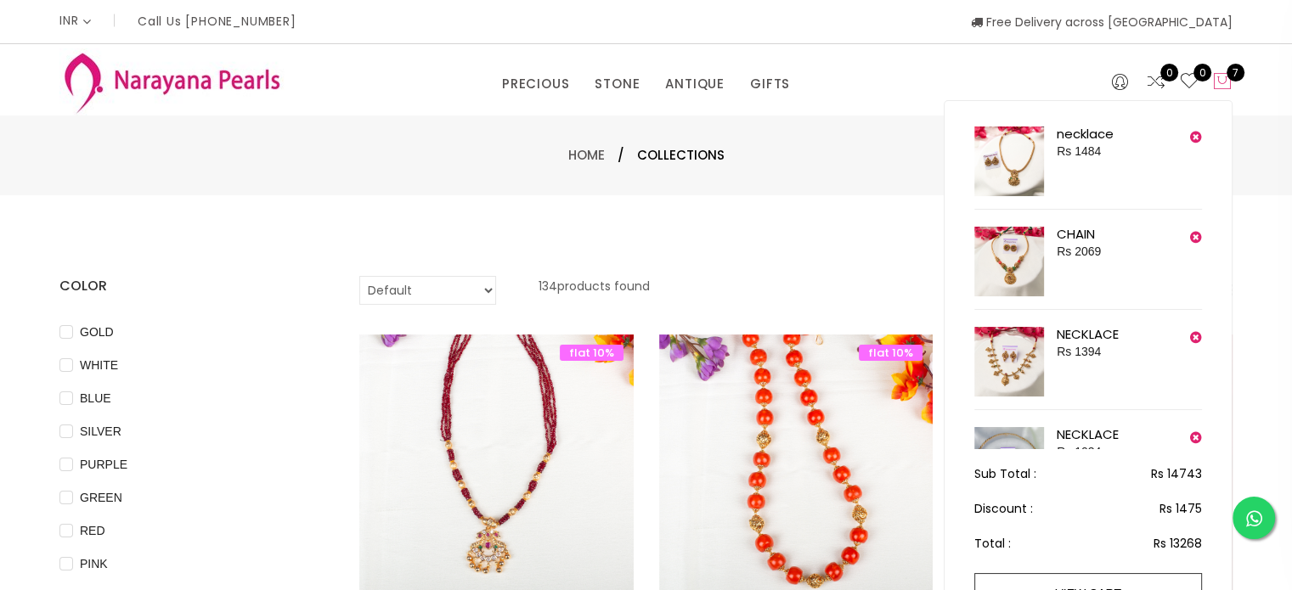
click at [1228, 82] on icon at bounding box center [1222, 81] width 20 height 20
click at [1231, 70] on span "7" at bounding box center [1235, 73] width 18 height 18
click at [1218, 77] on icon at bounding box center [1222, 81] width 20 height 20
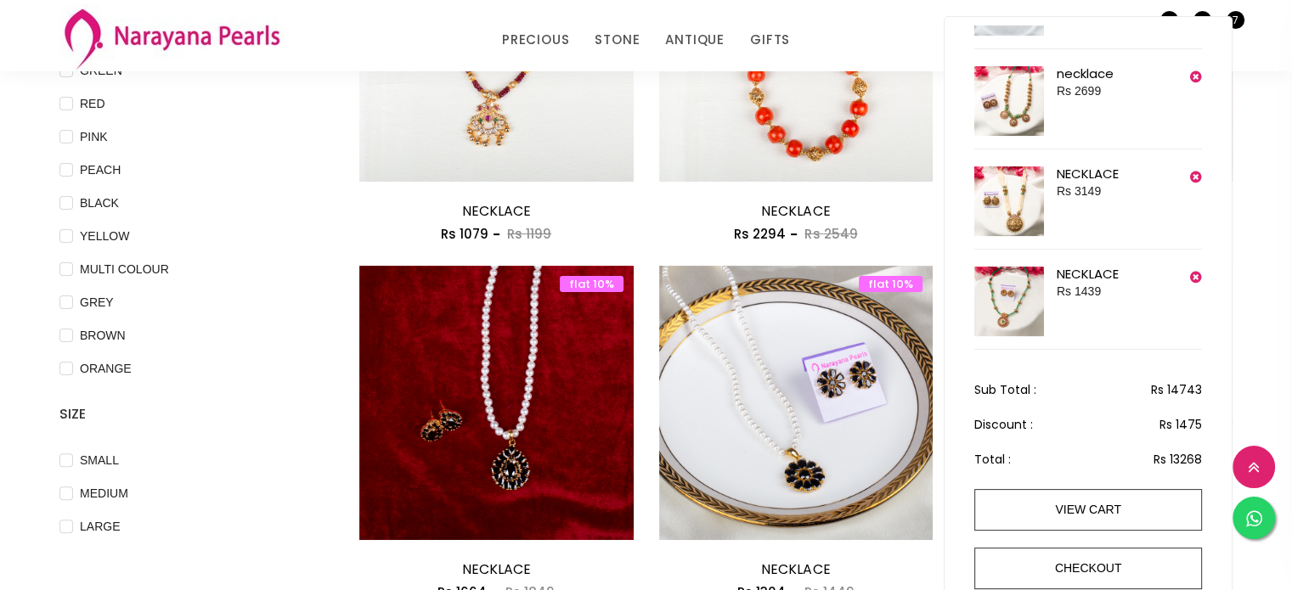
scroll to position [357, 0]
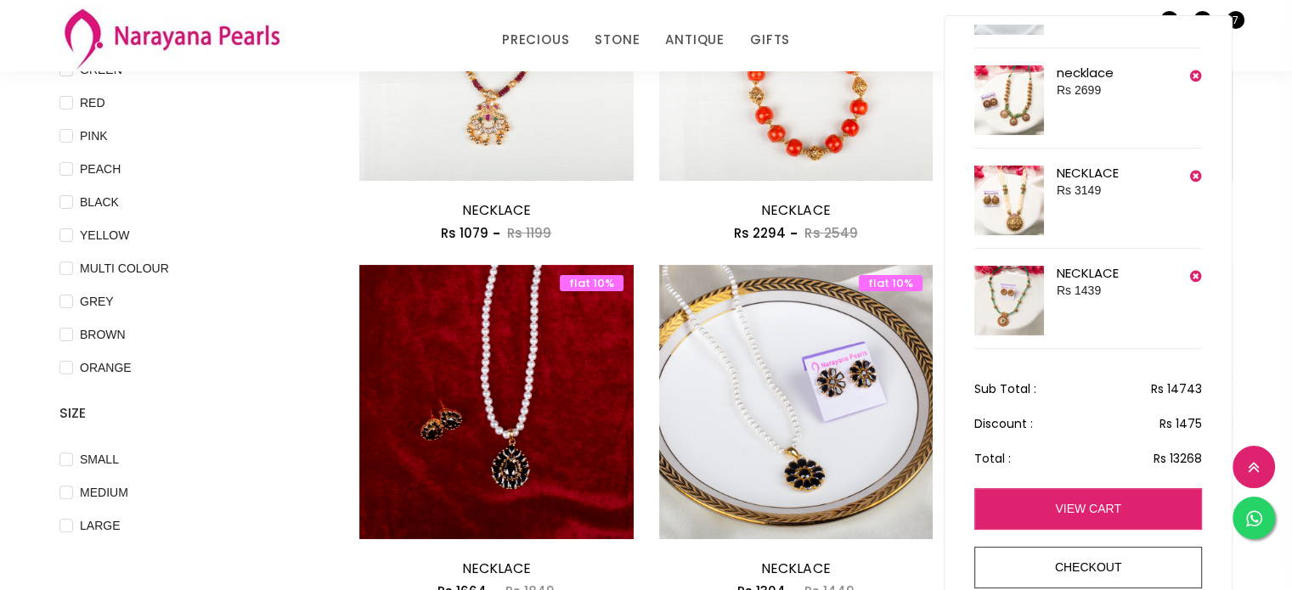
click at [1095, 507] on link "view cart" at bounding box center [1088, 509] width 228 height 42
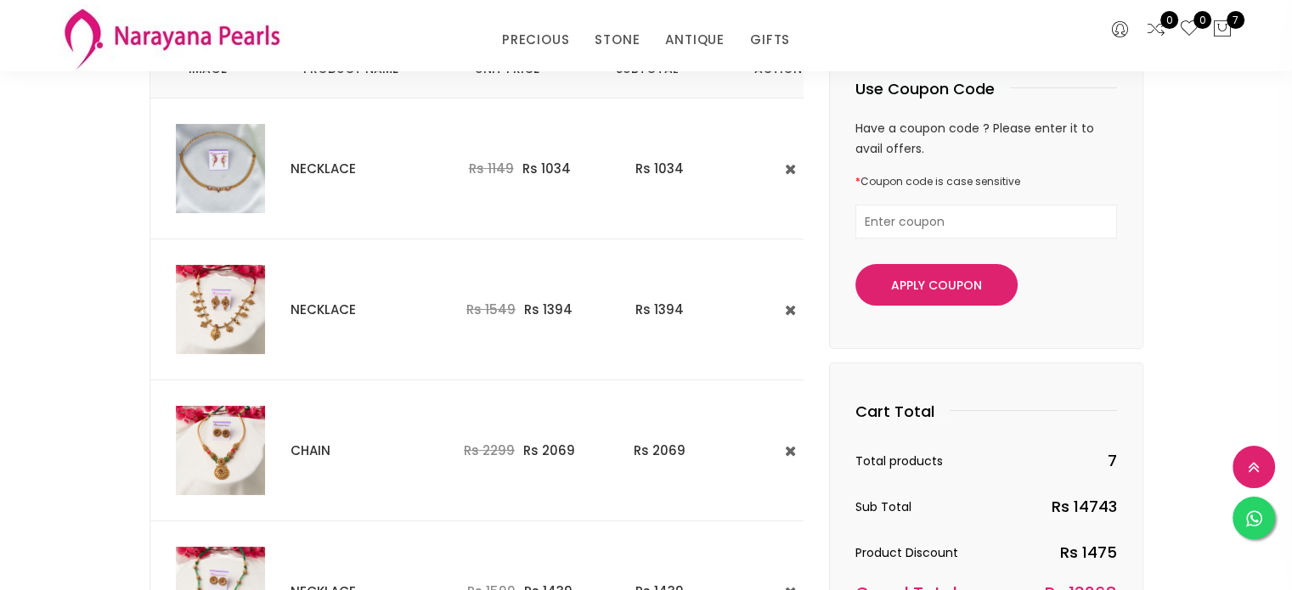
scroll to position [172, 0]
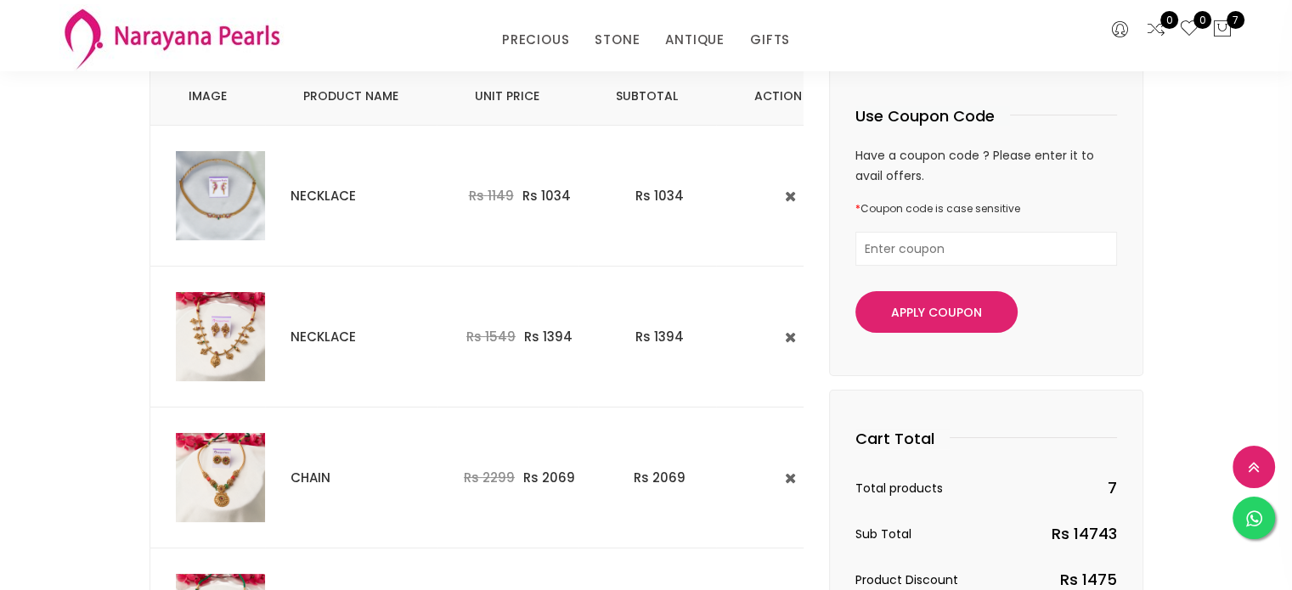
click at [211, 186] on img at bounding box center [220, 195] width 89 height 89
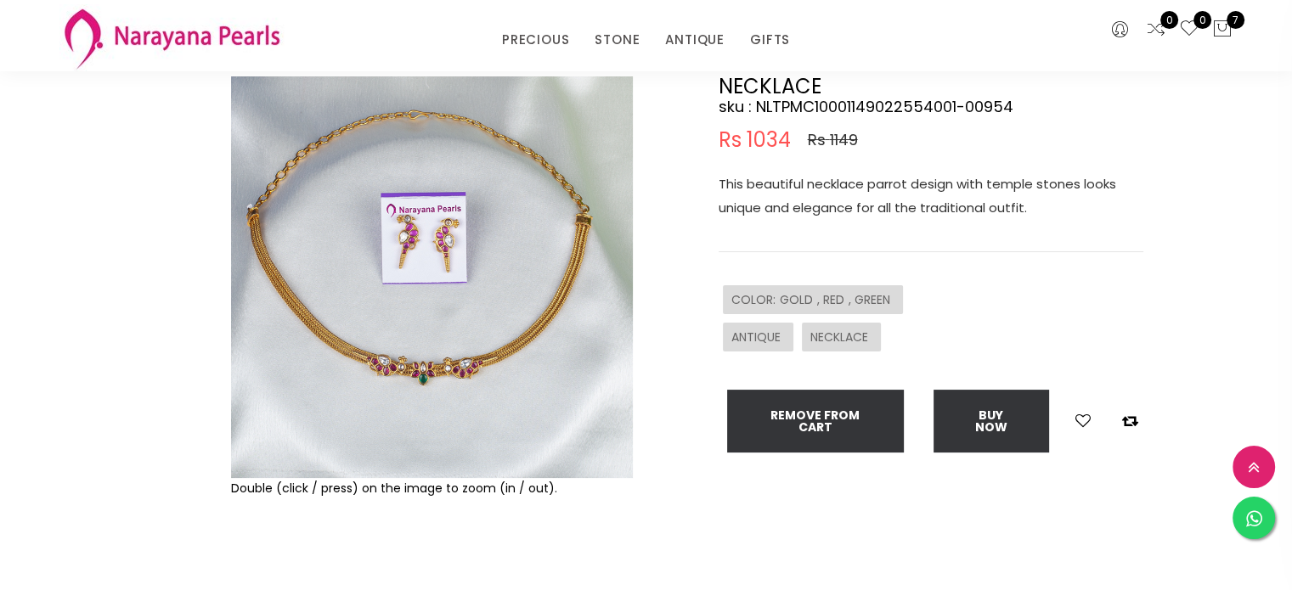
scroll to position [159, 0]
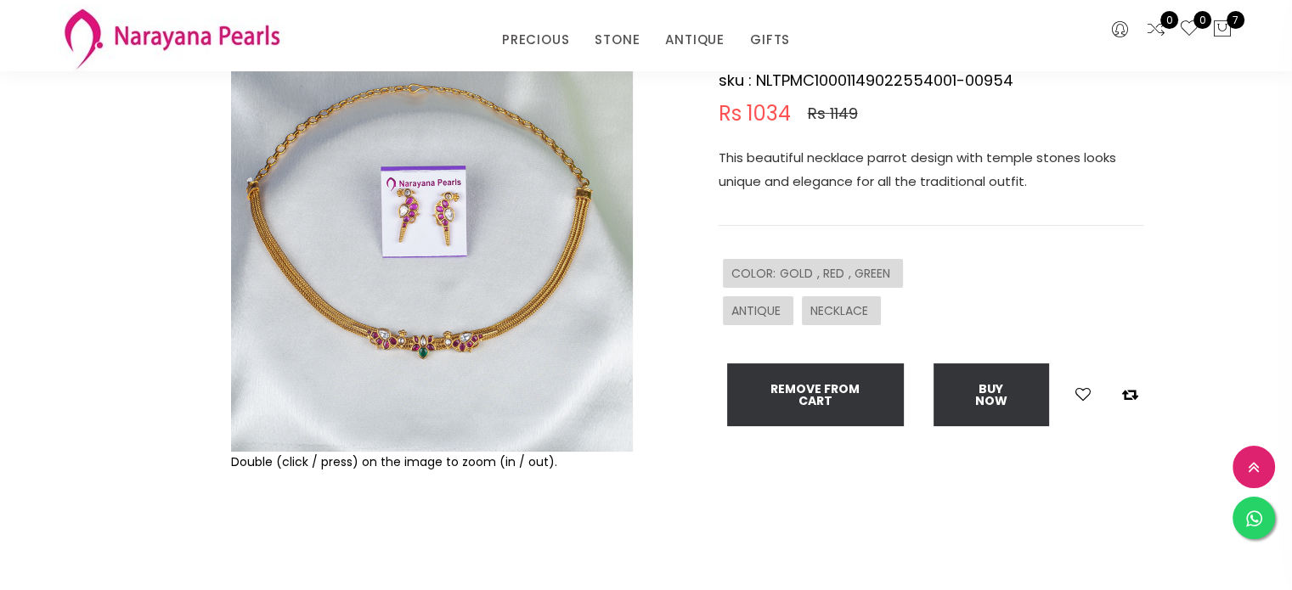
scroll to position [172, 0]
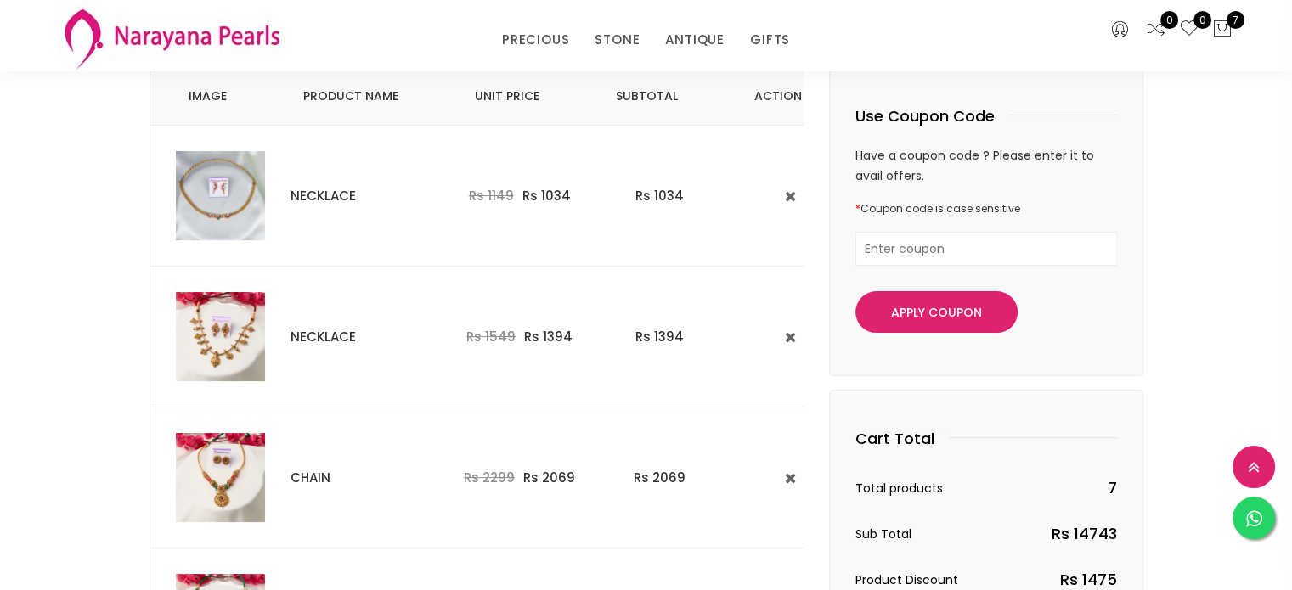
click at [251, 470] on img at bounding box center [220, 477] width 89 height 89
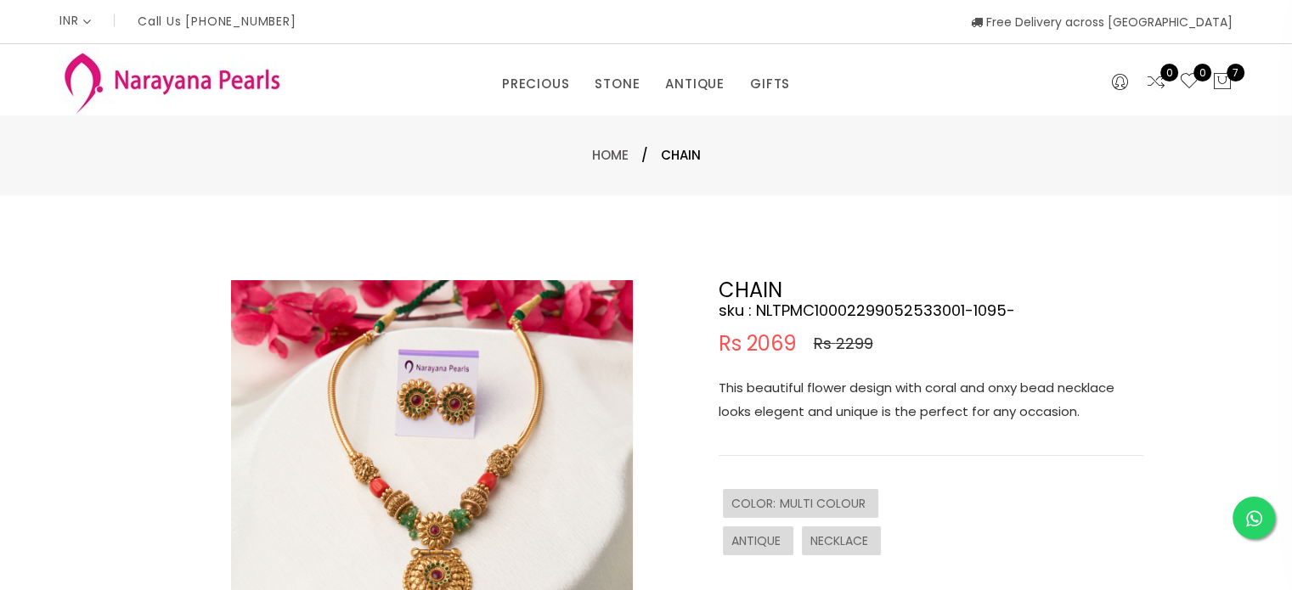
click at [474, 454] on img at bounding box center [432, 481] width 402 height 402
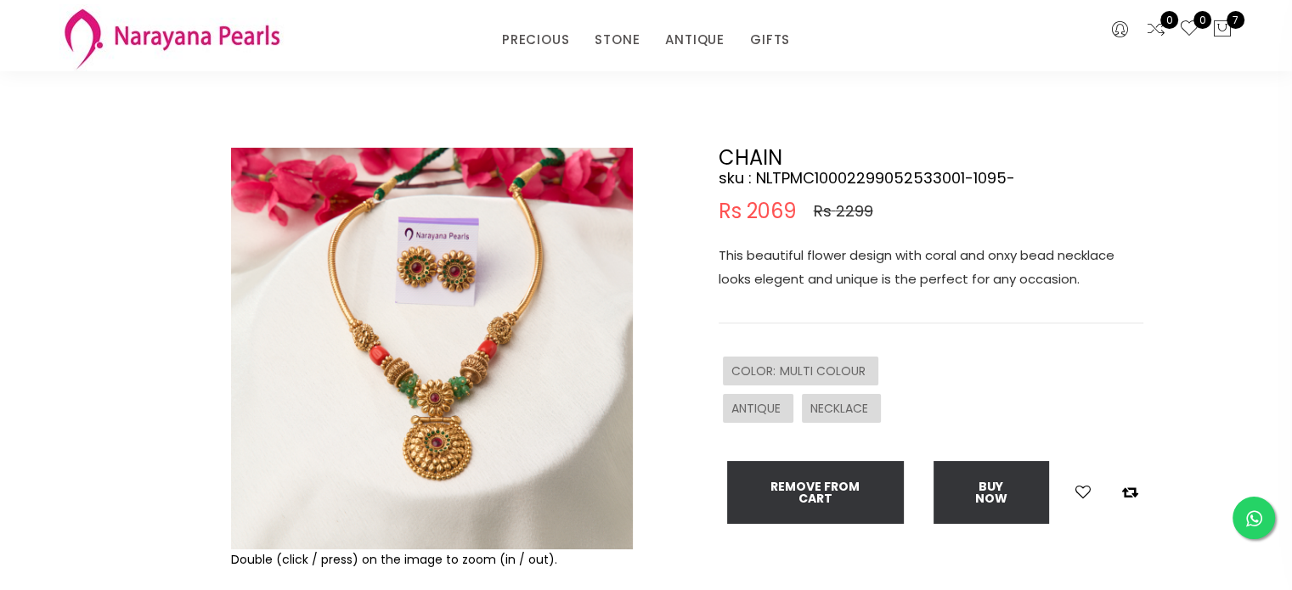
scroll to position [60, 0]
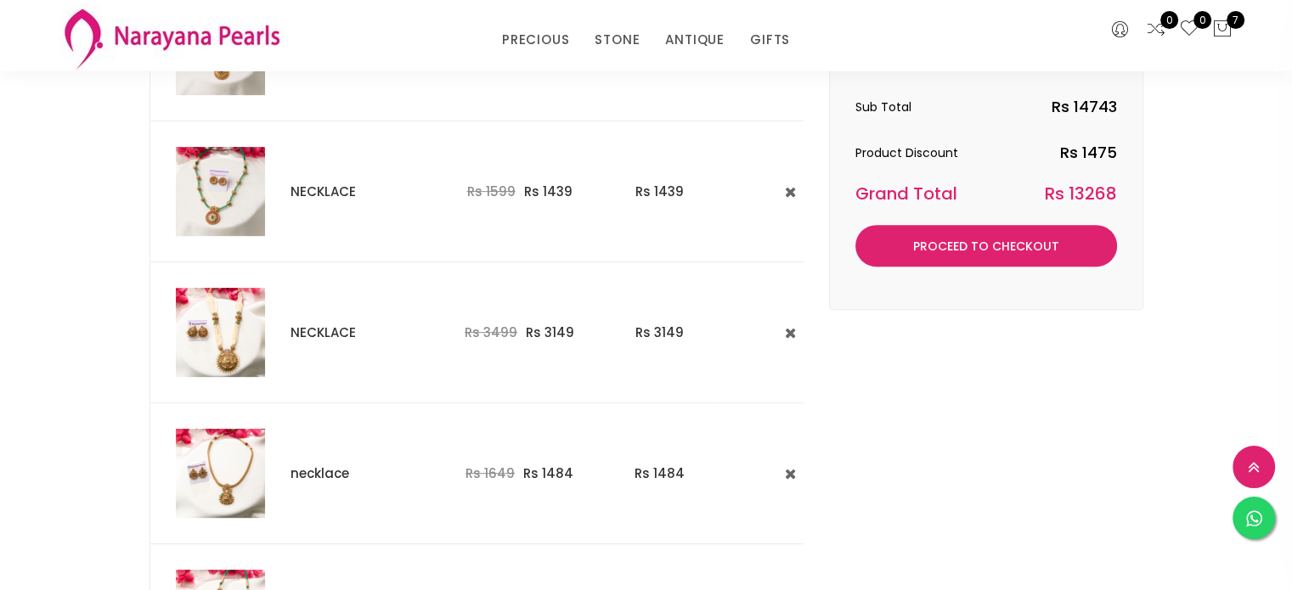
scroll to position [600, 0]
click at [227, 319] on img at bounding box center [220, 331] width 89 height 89
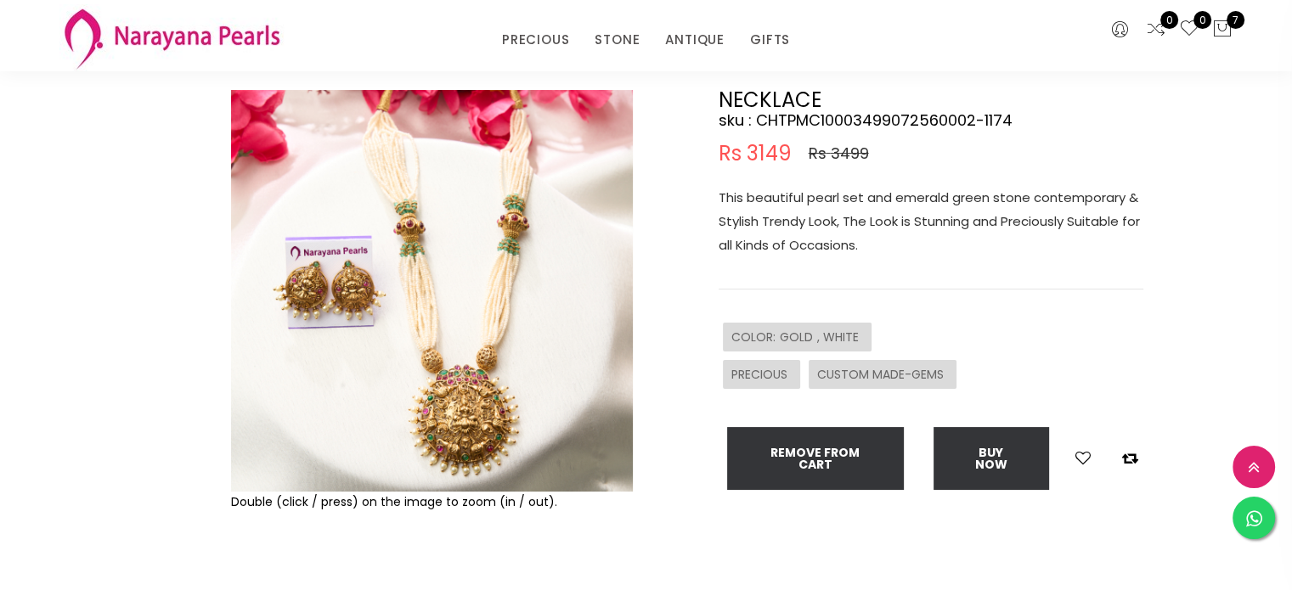
scroll to position [112, 0]
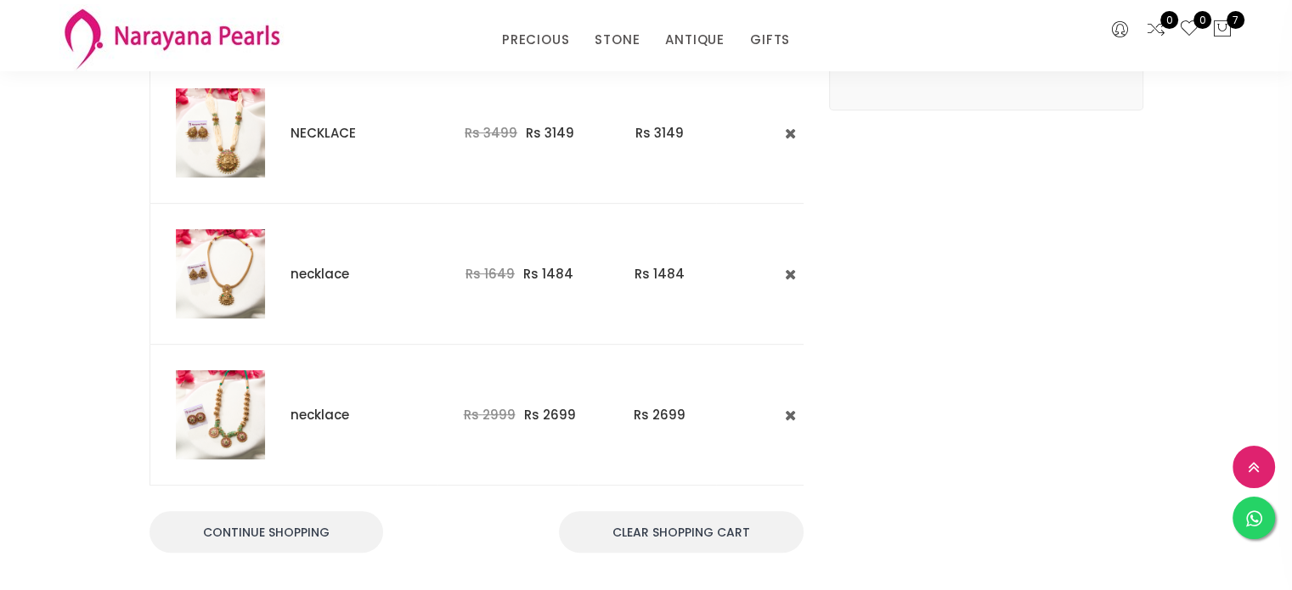
scroll to position [865, 0]
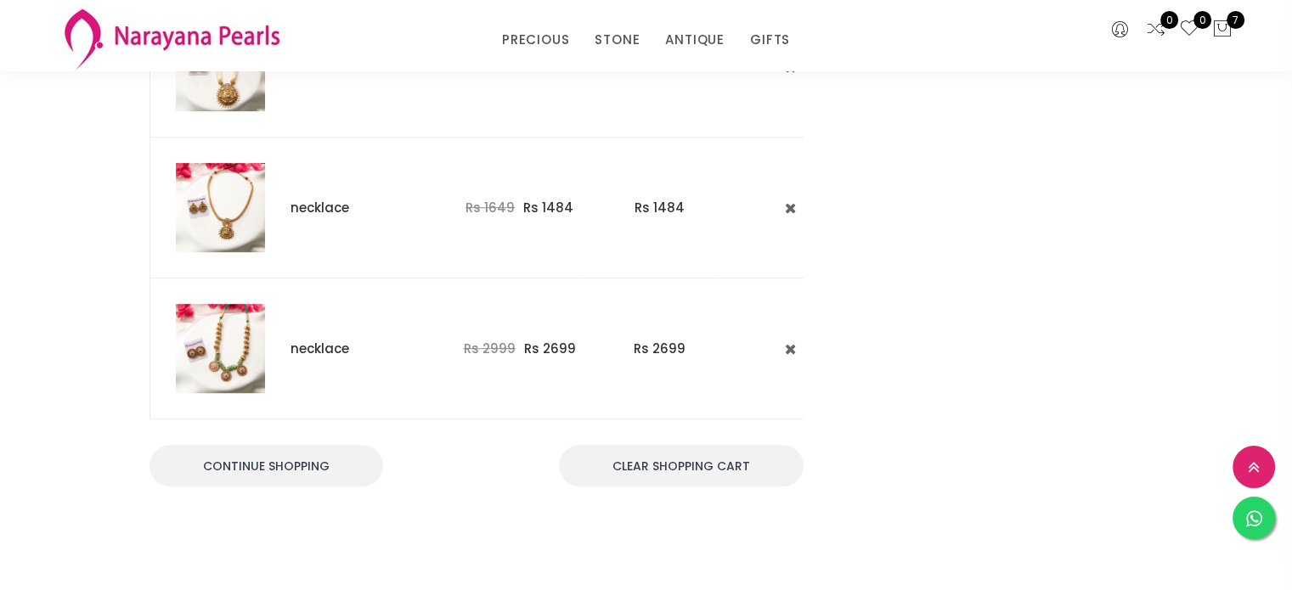
click at [211, 332] on img at bounding box center [220, 348] width 89 height 89
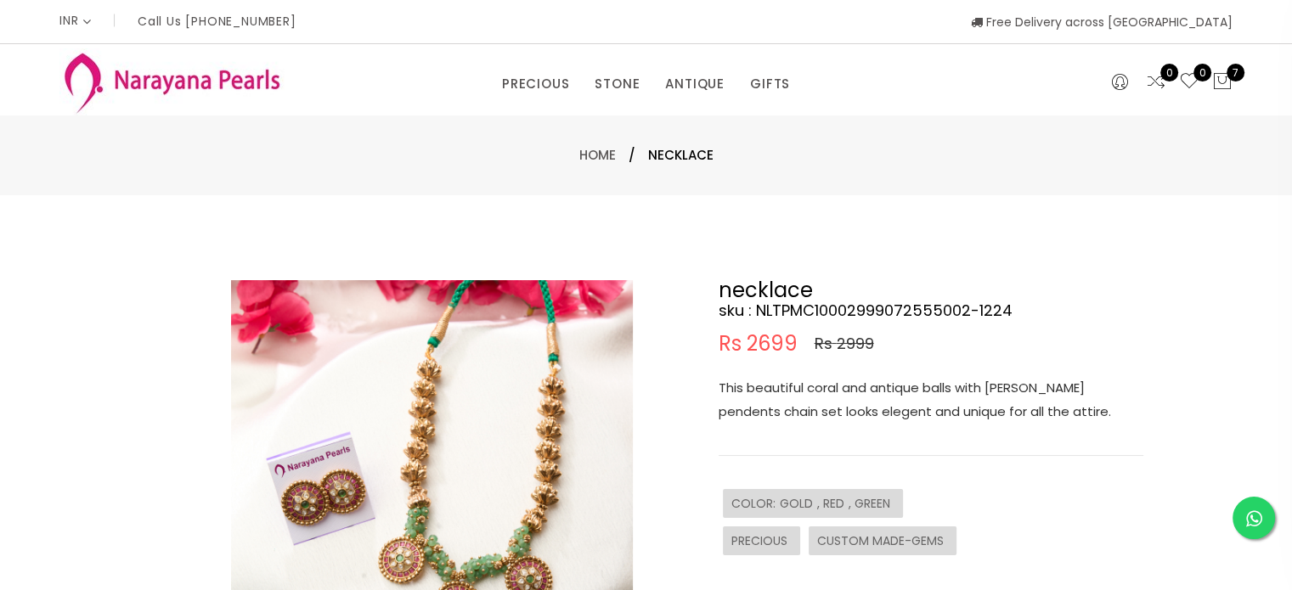
click at [465, 421] on img at bounding box center [432, 481] width 402 height 402
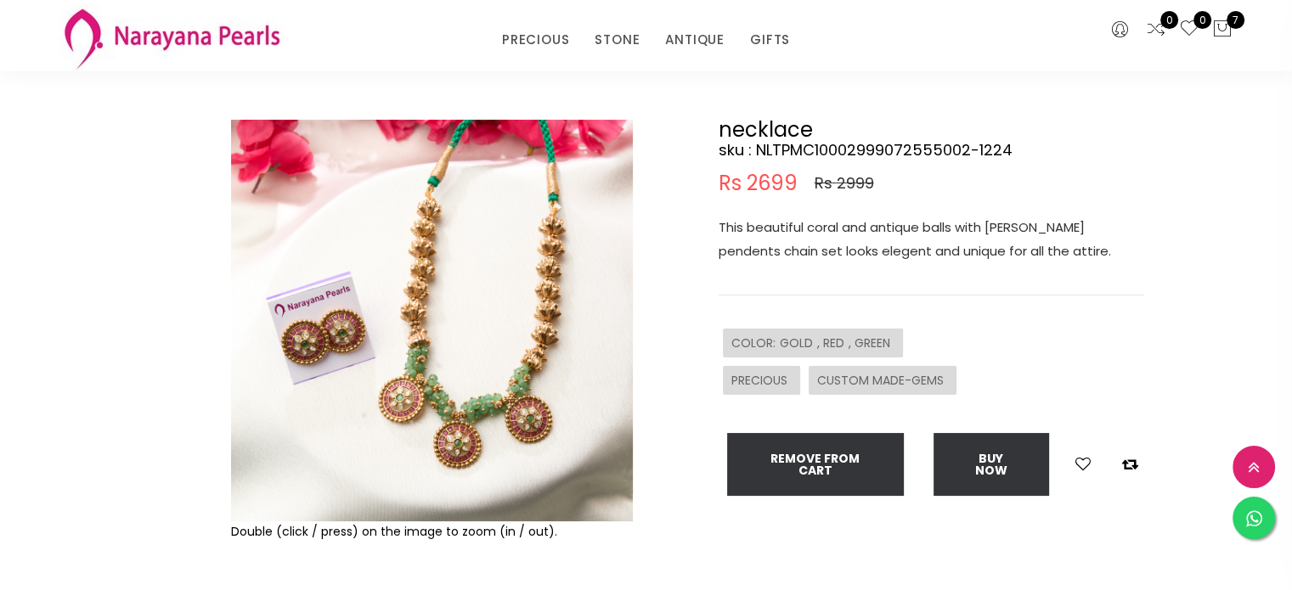
scroll to position [90, 0]
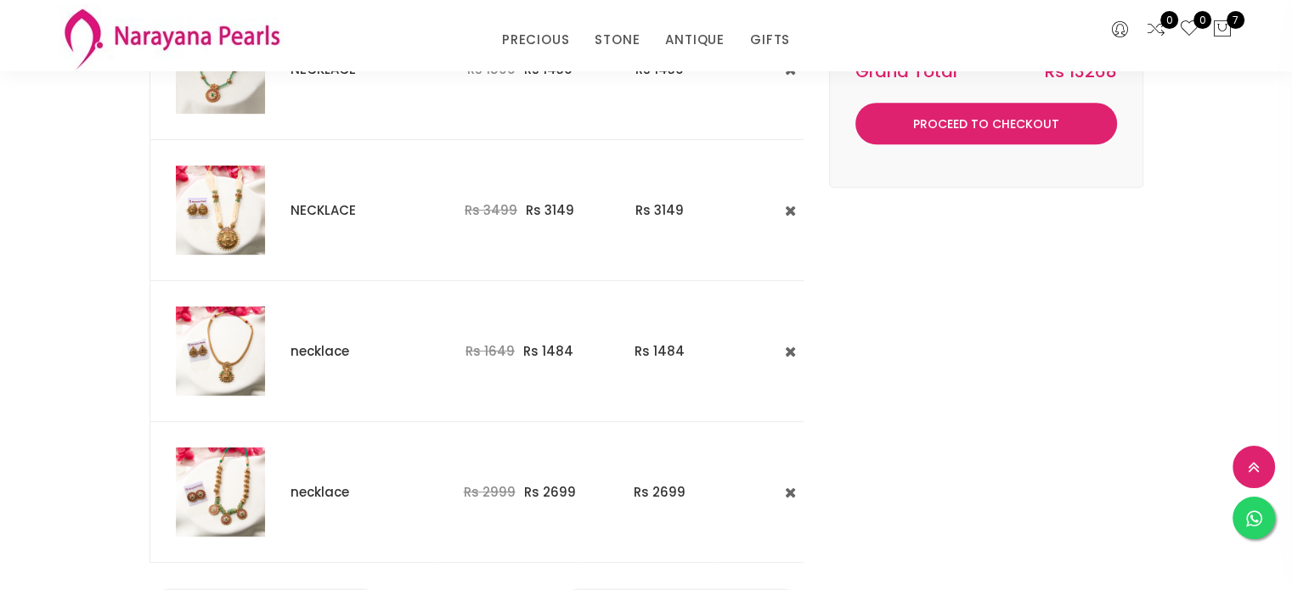
scroll to position [704, 0]
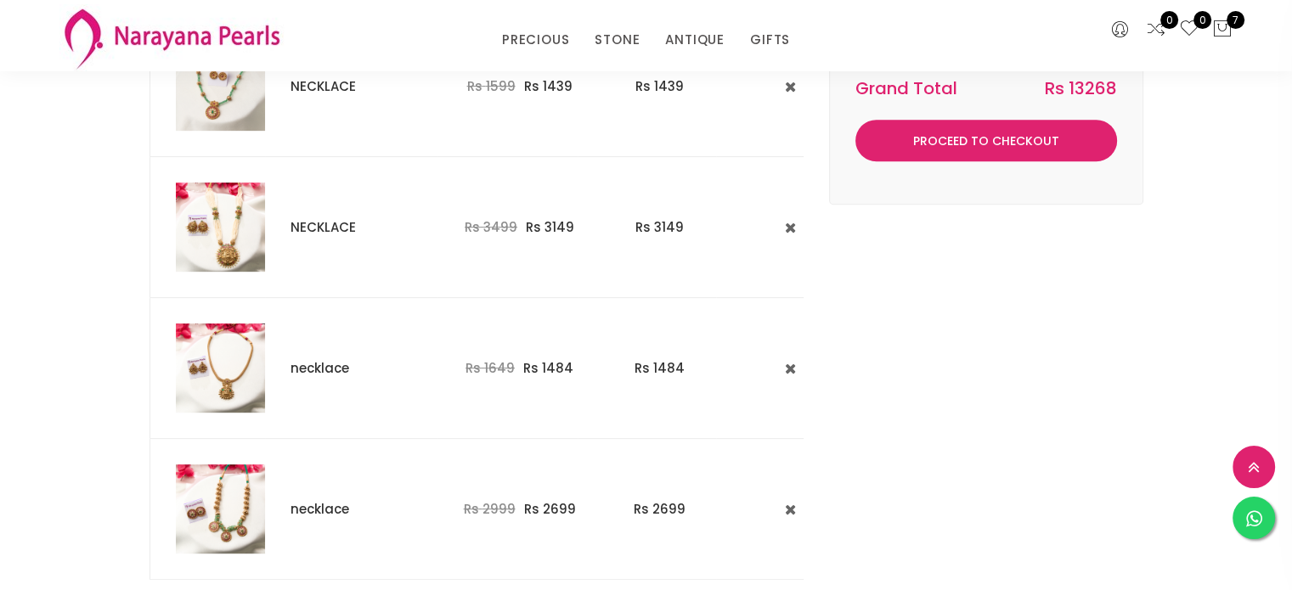
click at [211, 343] on img at bounding box center [220, 368] width 89 height 89
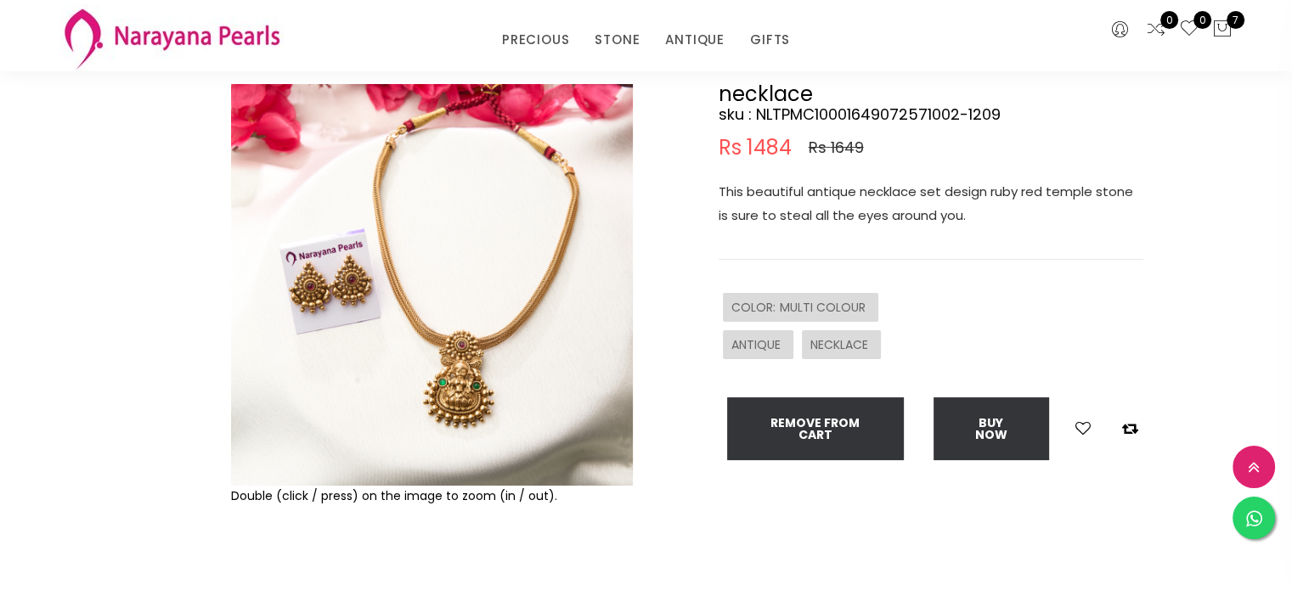
scroll to position [127, 0]
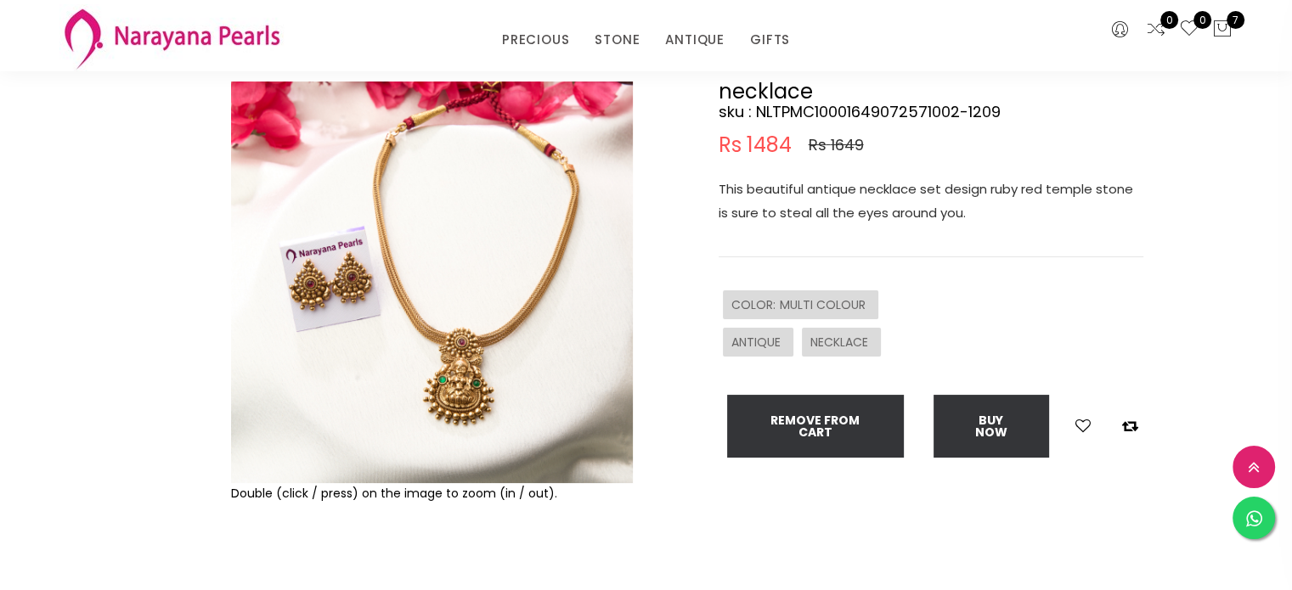
click at [361, 299] on img at bounding box center [432, 283] width 402 height 402
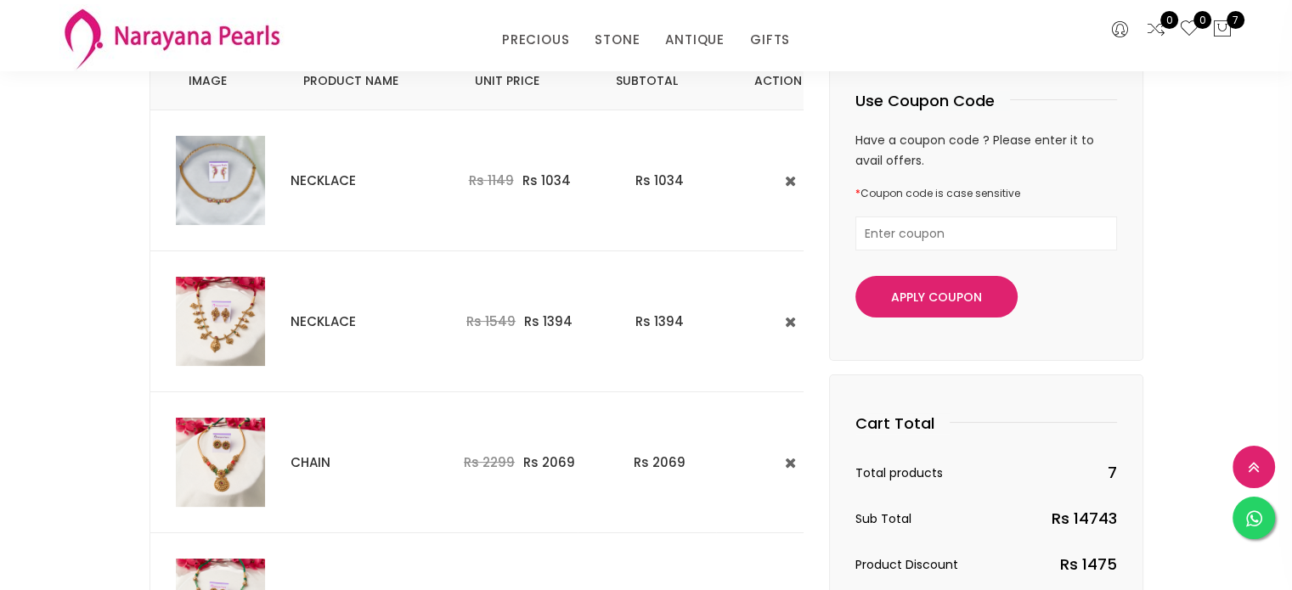
scroll to position [187, 0]
click at [203, 314] on img at bounding box center [220, 321] width 89 height 89
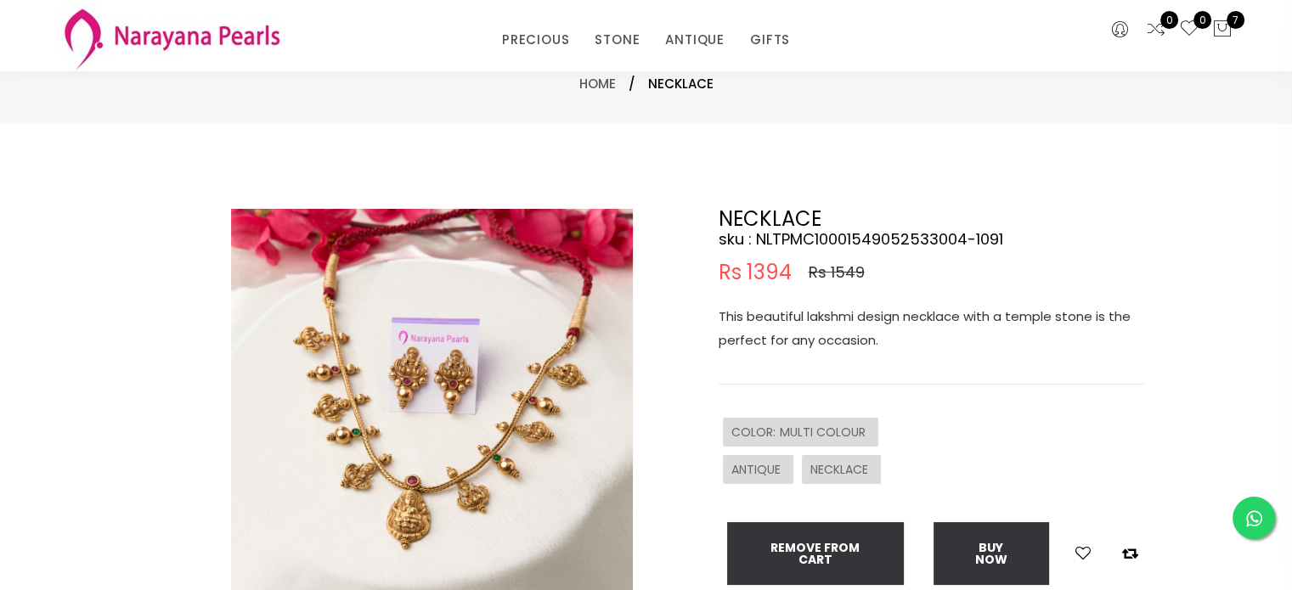
scroll to position [104, 0]
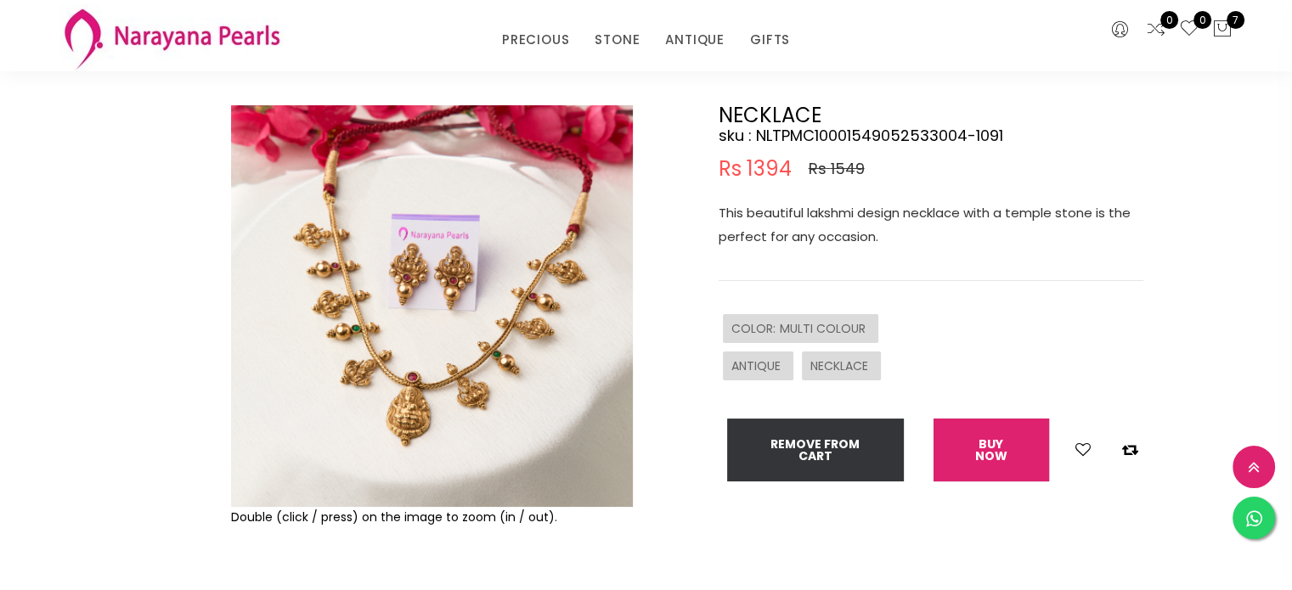
click at [1005, 449] on button "Buy now" at bounding box center [991, 450] width 116 height 63
select select "IN"
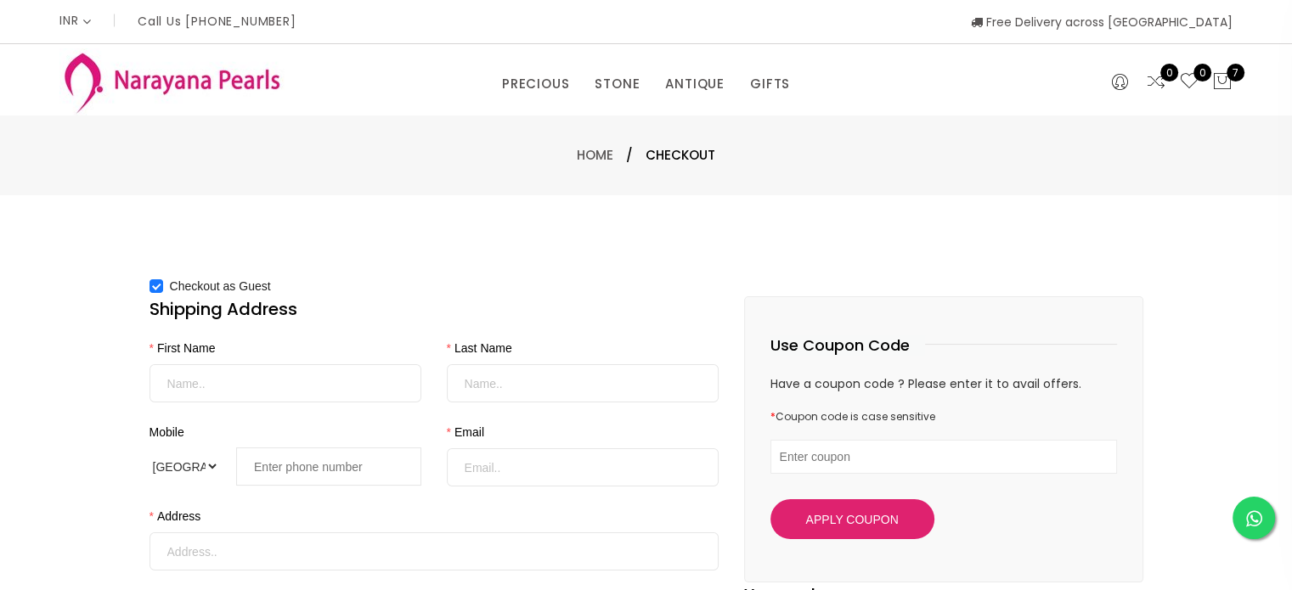
scroll to position [104, 0]
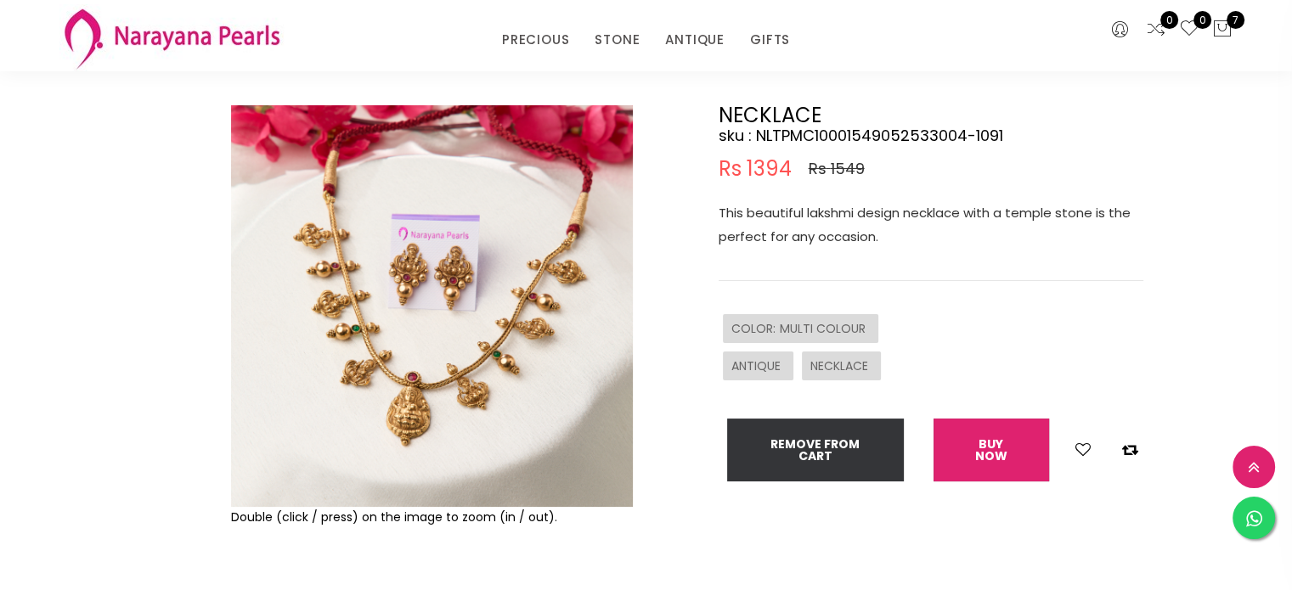
click at [978, 457] on button "Buy now" at bounding box center [991, 450] width 116 height 63
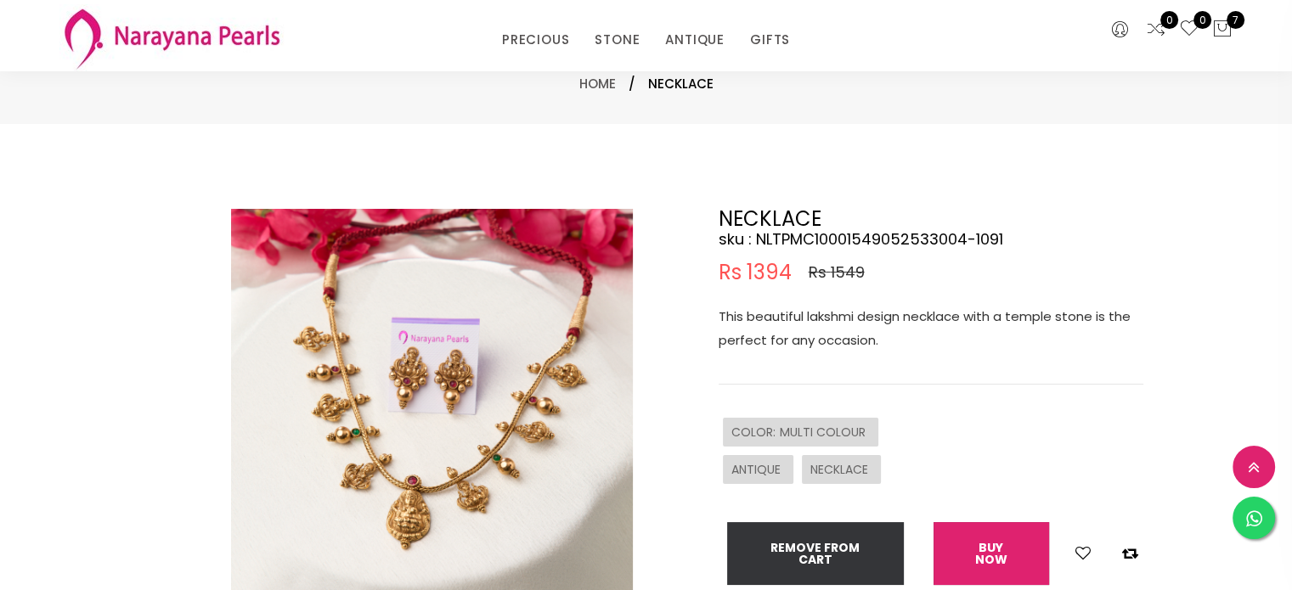
select select "IN"
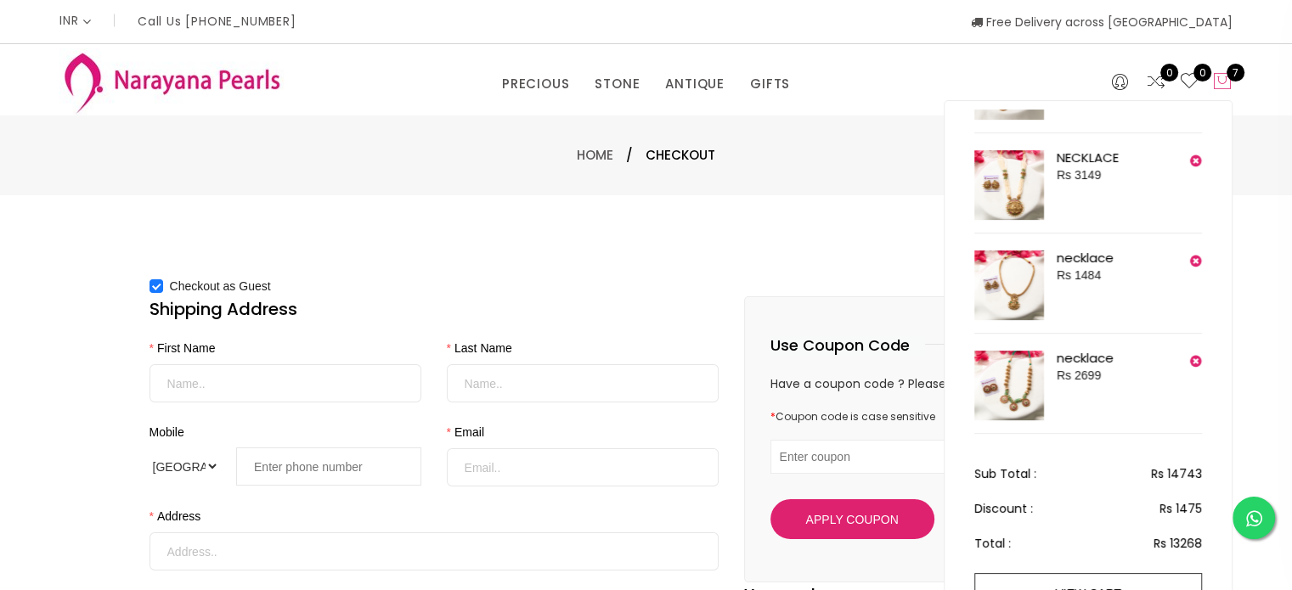
click at [1226, 85] on icon at bounding box center [1222, 81] width 20 height 20
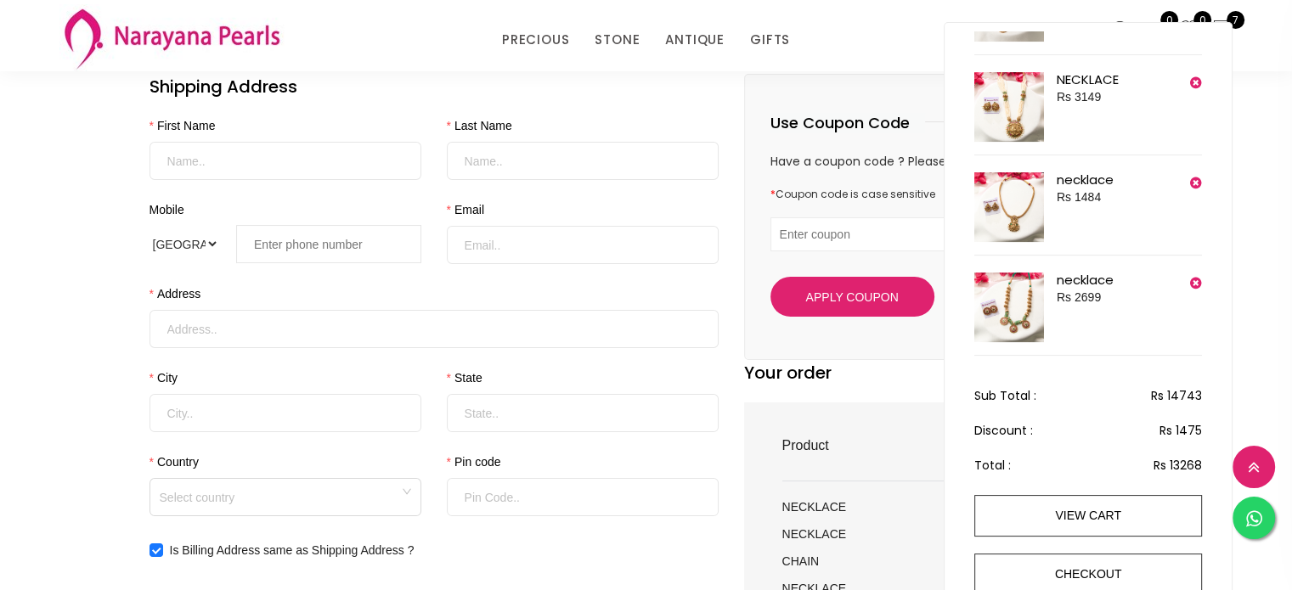
scroll to position [155, 0]
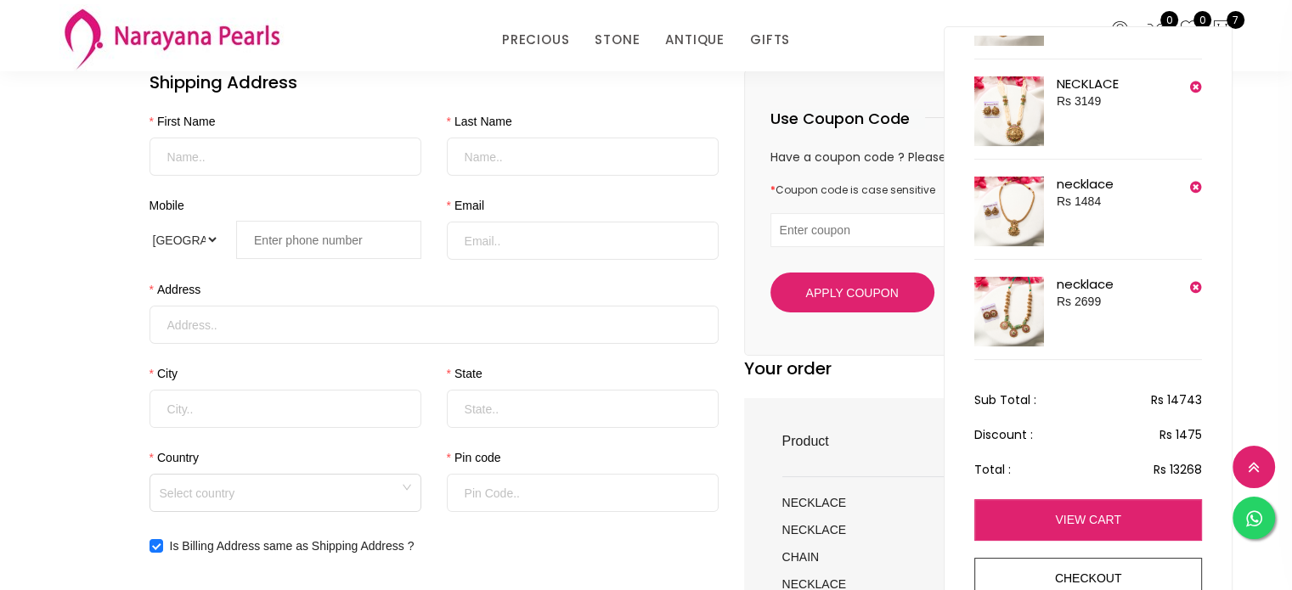
click at [1115, 515] on link "view cart" at bounding box center [1088, 520] width 228 height 42
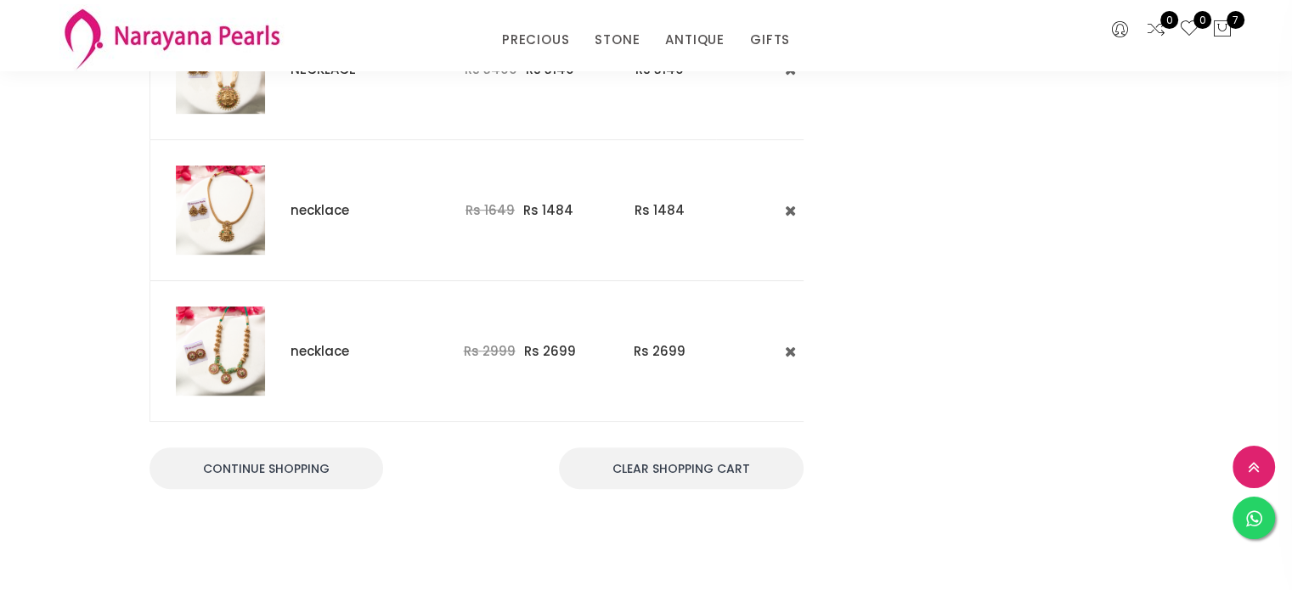
scroll to position [865, 0]
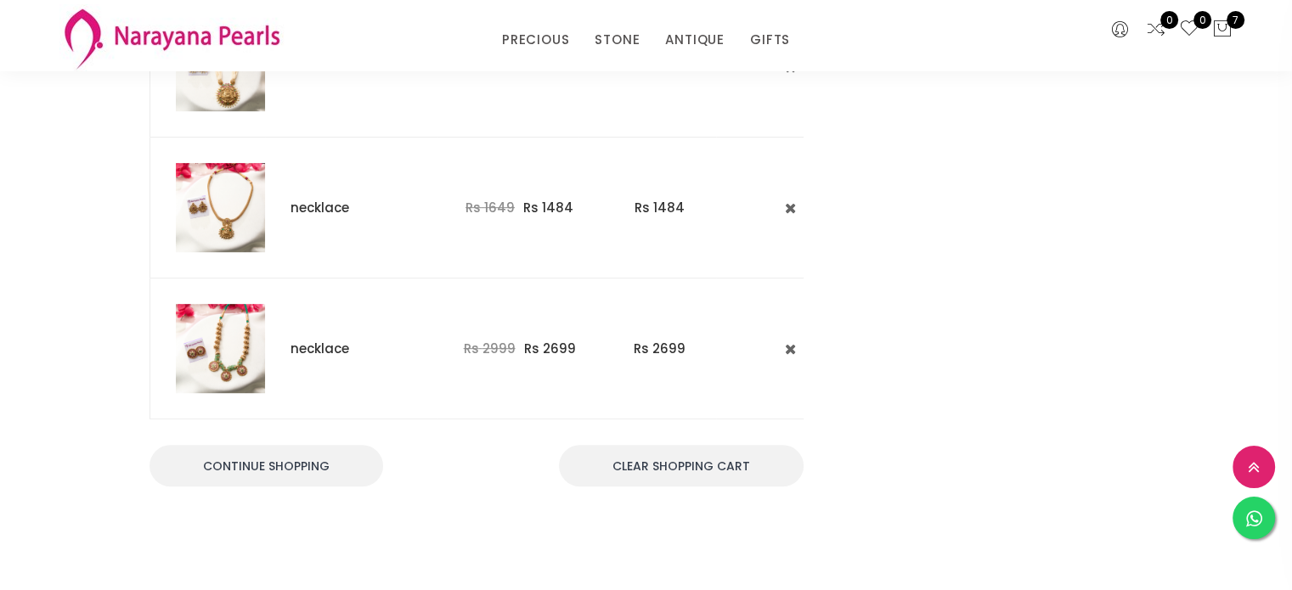
click at [227, 347] on img at bounding box center [220, 348] width 89 height 89
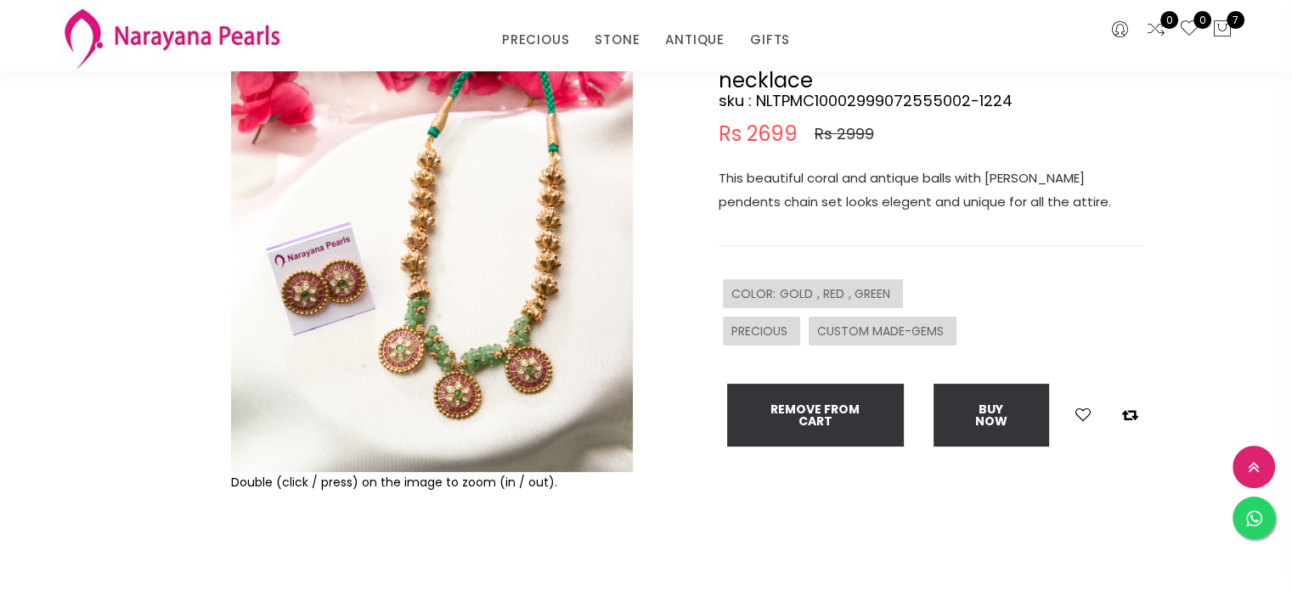
scroll to position [142, 0]
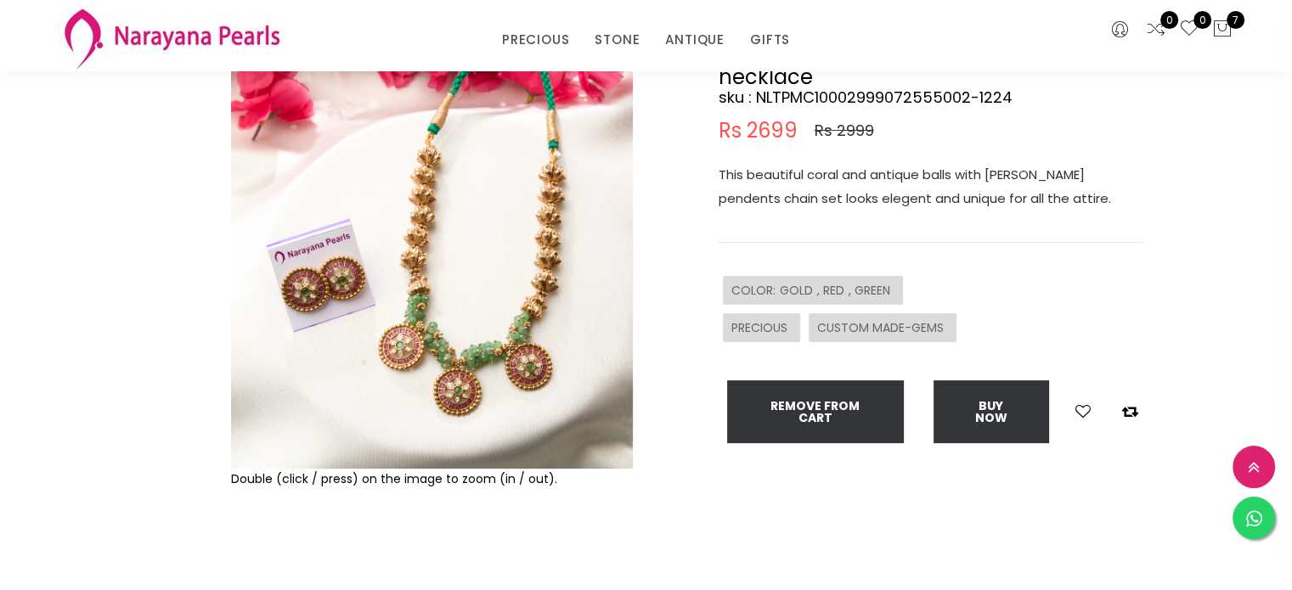
click at [471, 415] on img at bounding box center [432, 268] width 402 height 402
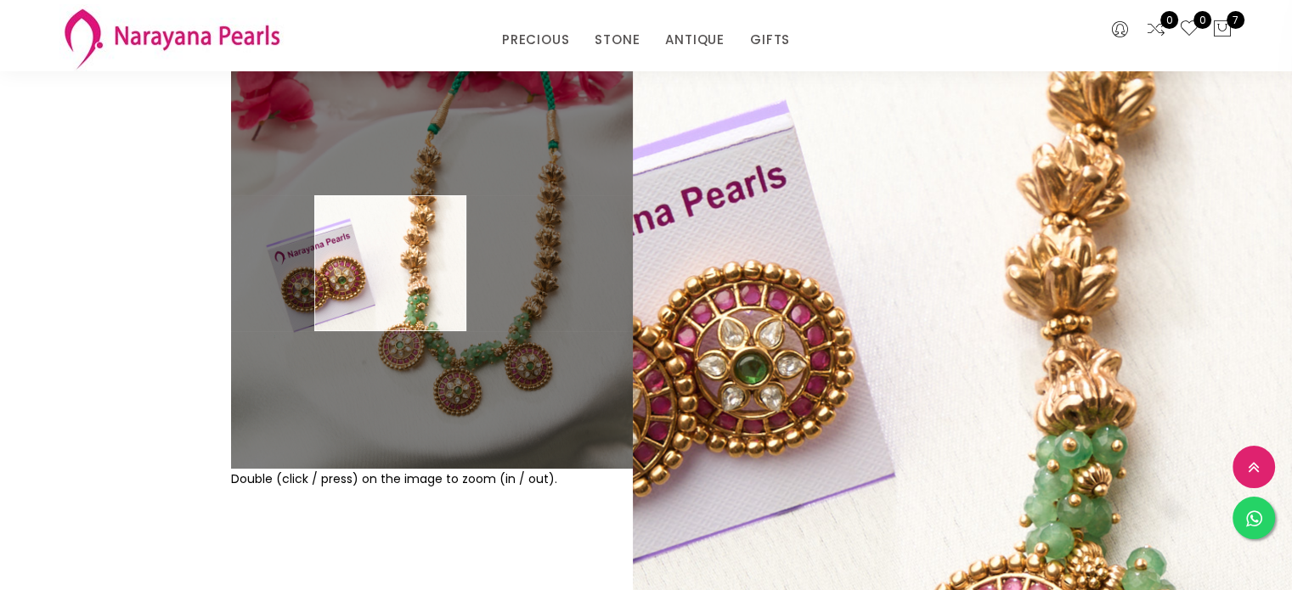
click at [391, 263] on img at bounding box center [432, 268] width 402 height 402
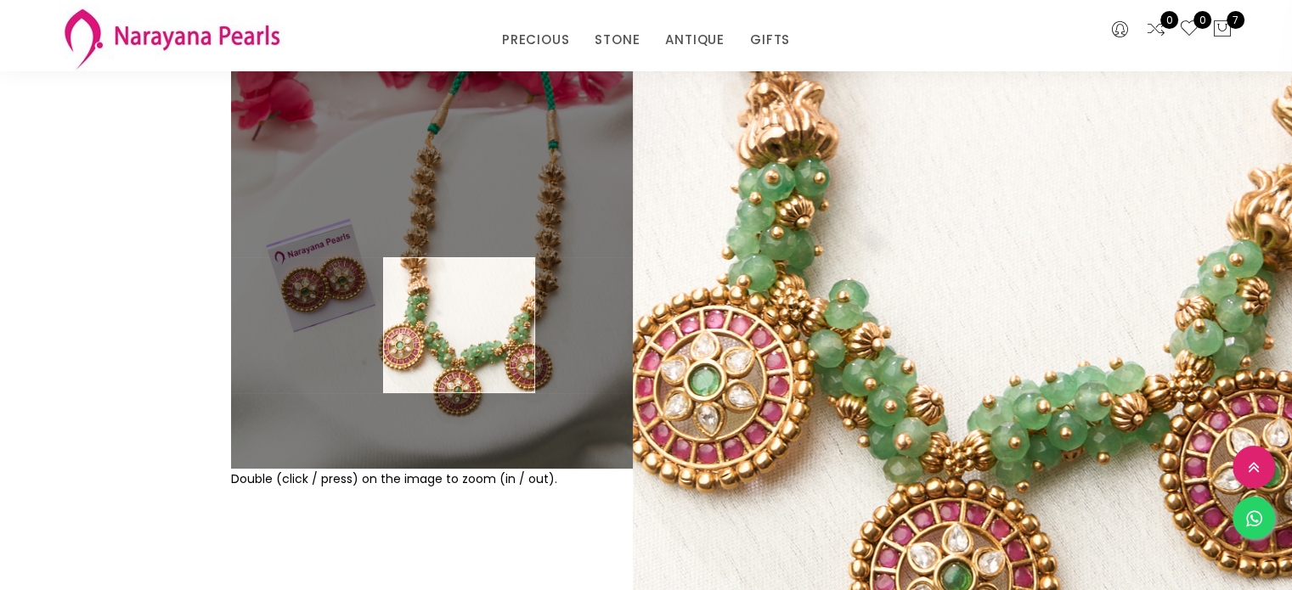
click at [460, 325] on img at bounding box center [432, 268] width 402 height 402
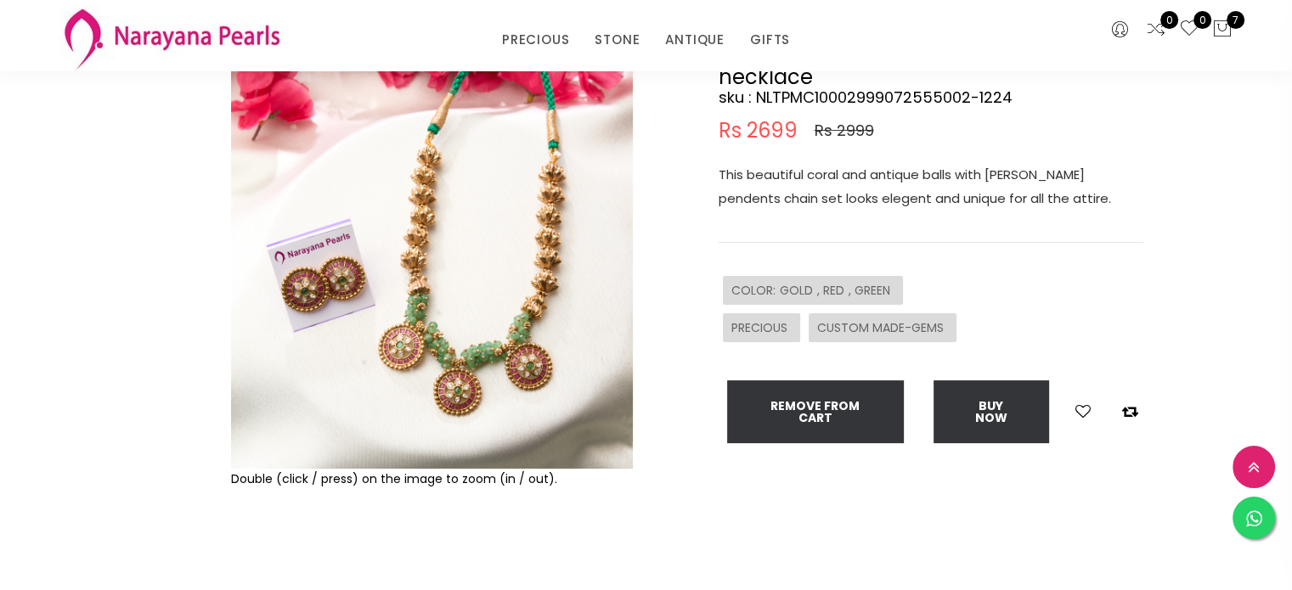
click at [296, 264] on img at bounding box center [432, 268] width 402 height 402
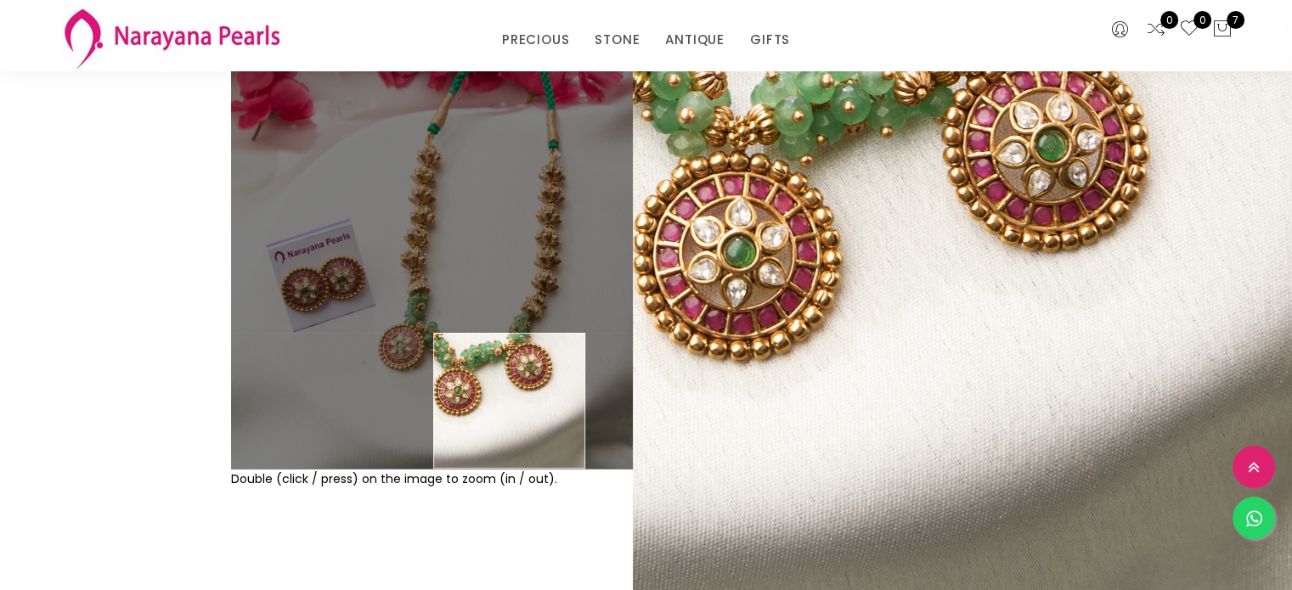
click at [510, 497] on div "Double (click / press) on the image to zoom (in / out)." at bounding box center [432, 334] width 410 height 535
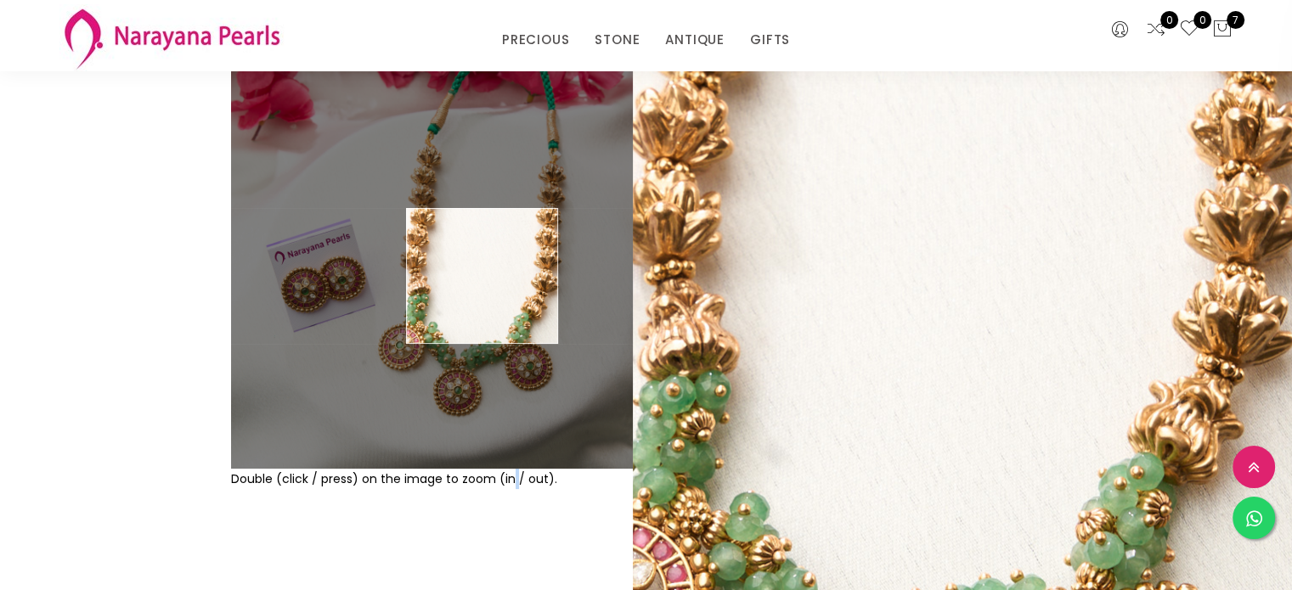
click at [482, 276] on img at bounding box center [432, 268] width 402 height 402
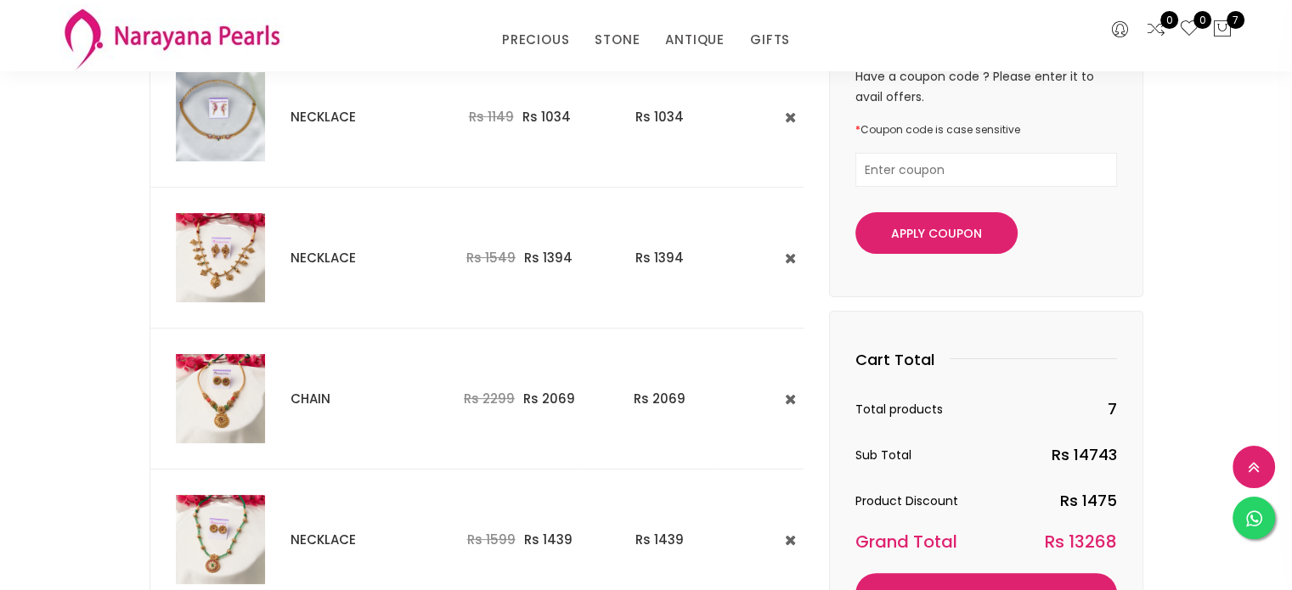
scroll to position [251, 0]
click at [229, 246] on img at bounding box center [220, 256] width 89 height 89
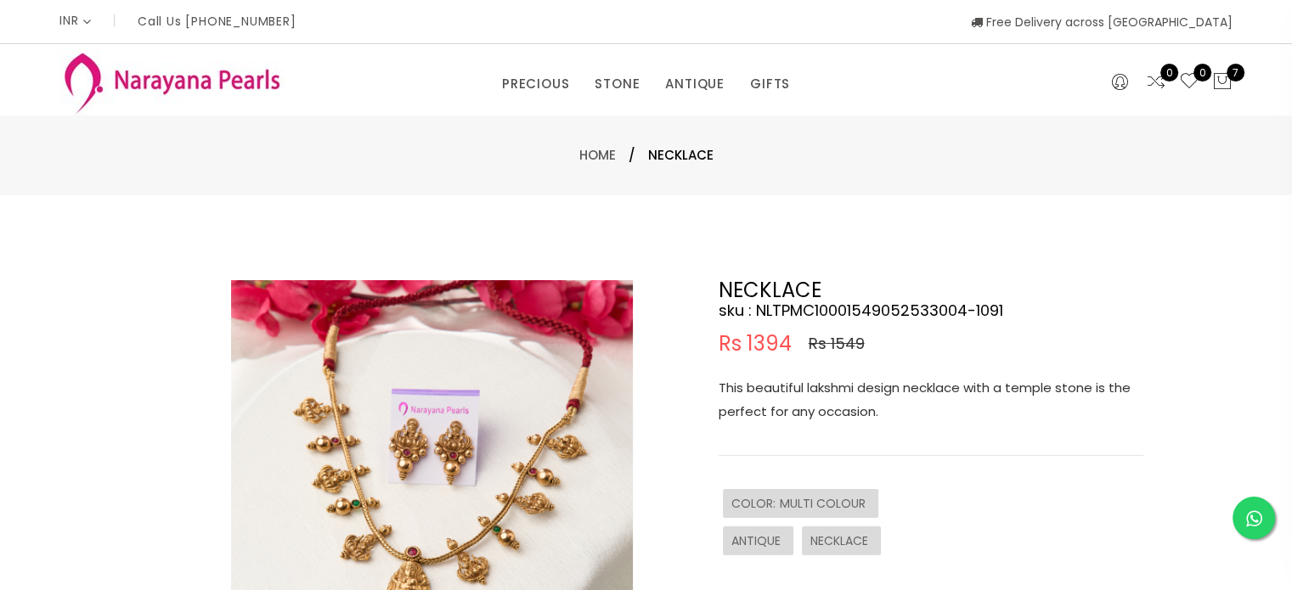
click at [451, 450] on img at bounding box center [432, 481] width 402 height 402
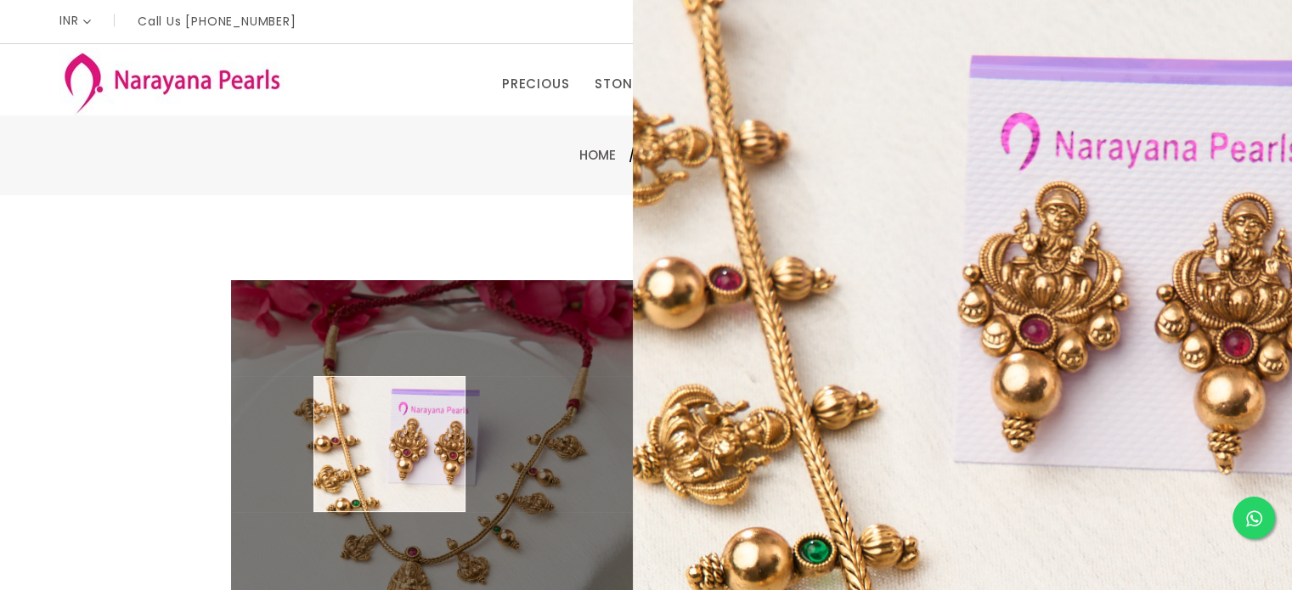
click at [390, 444] on img at bounding box center [432, 481] width 402 height 402
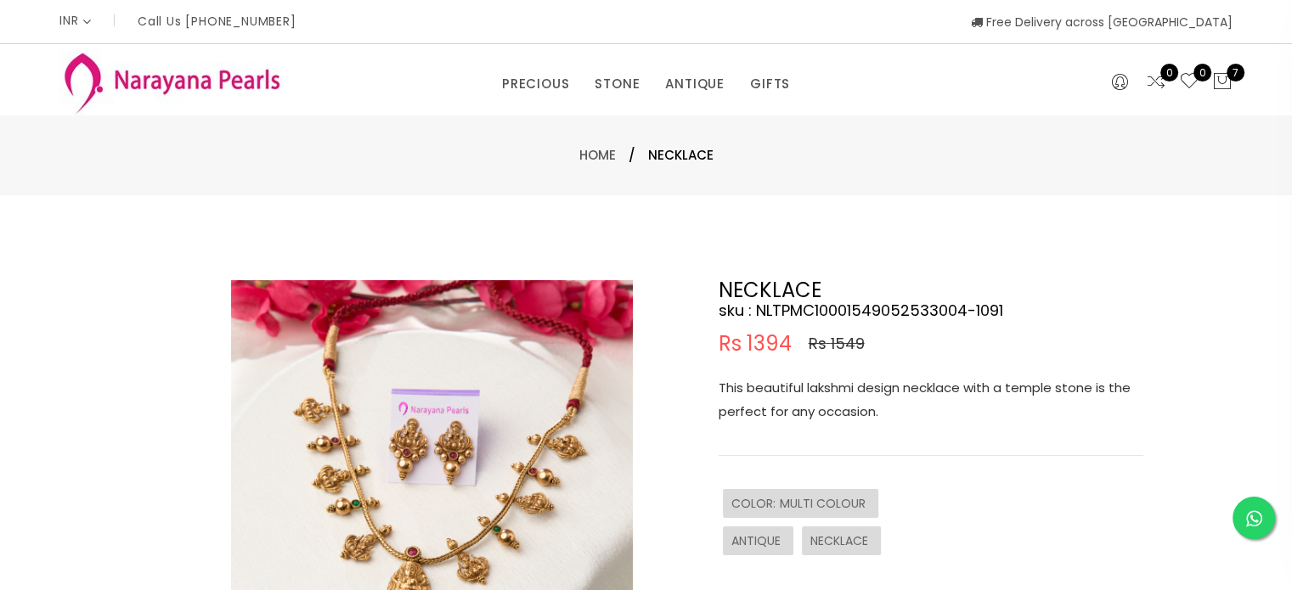
click at [405, 488] on img at bounding box center [432, 481] width 402 height 402
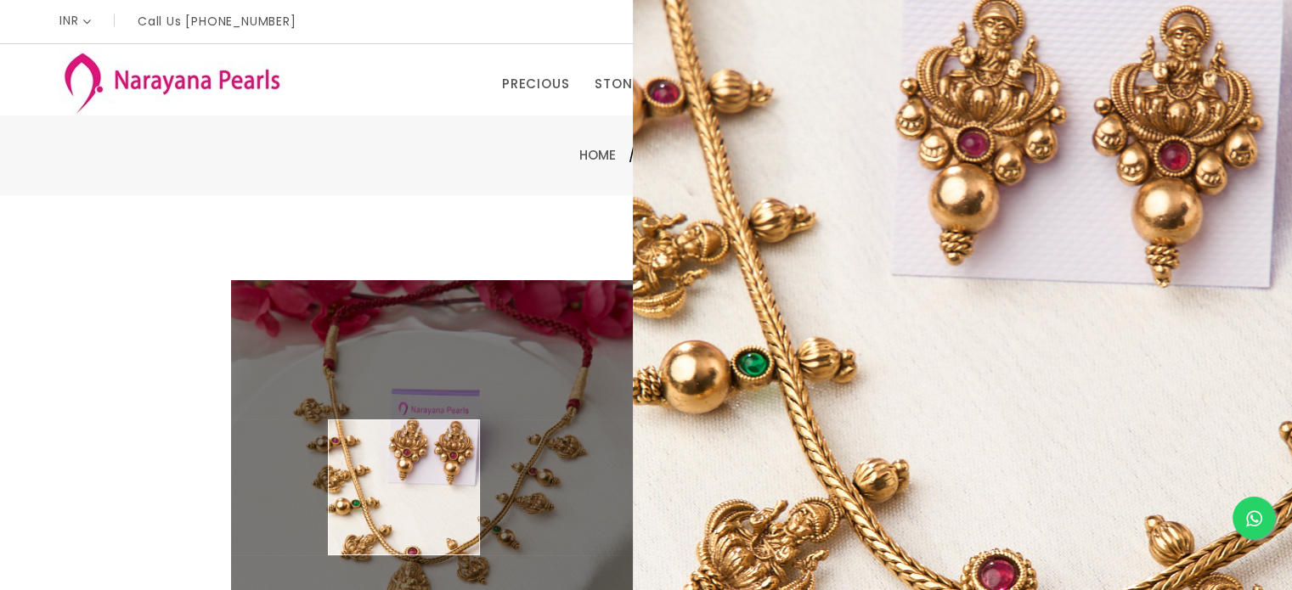
click at [404, 488] on img at bounding box center [432, 481] width 402 height 402
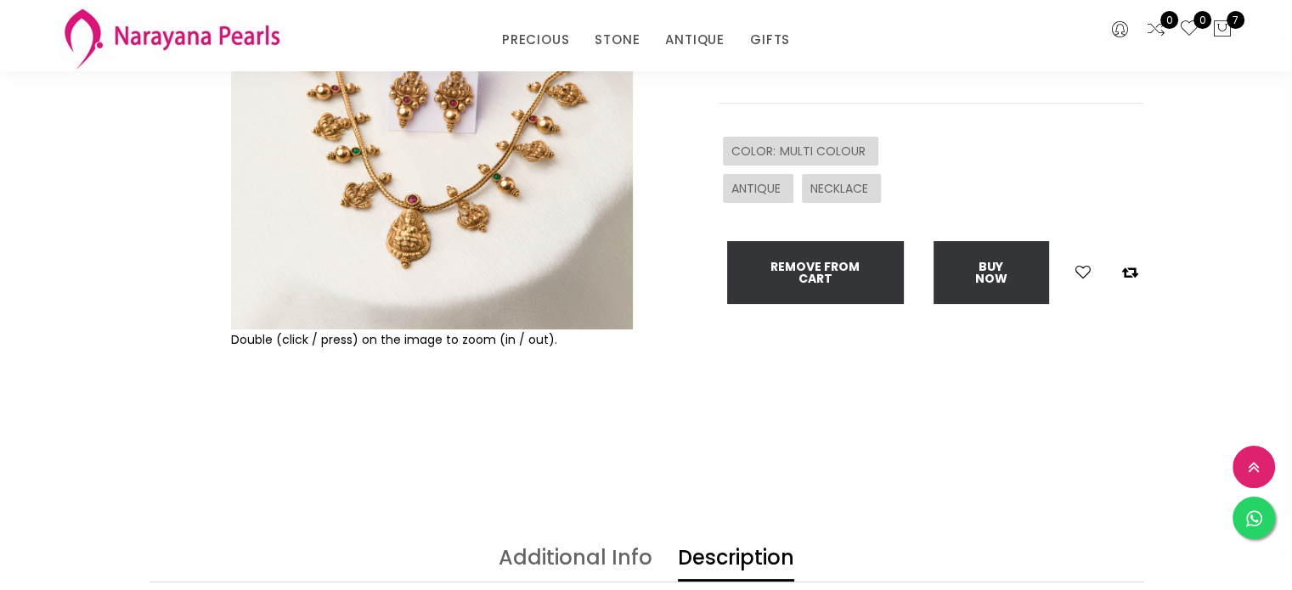
scroll to position [282, 0]
click at [437, 265] on img at bounding box center [432, 128] width 402 height 402
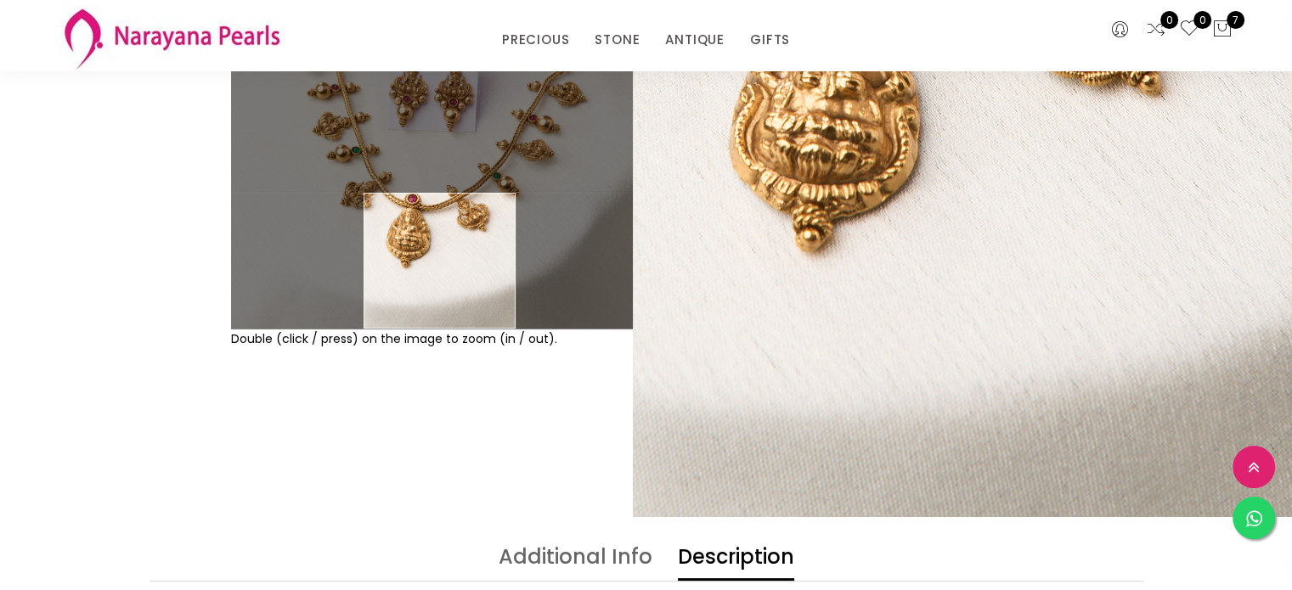
click at [440, 303] on img at bounding box center [432, 128] width 402 height 402
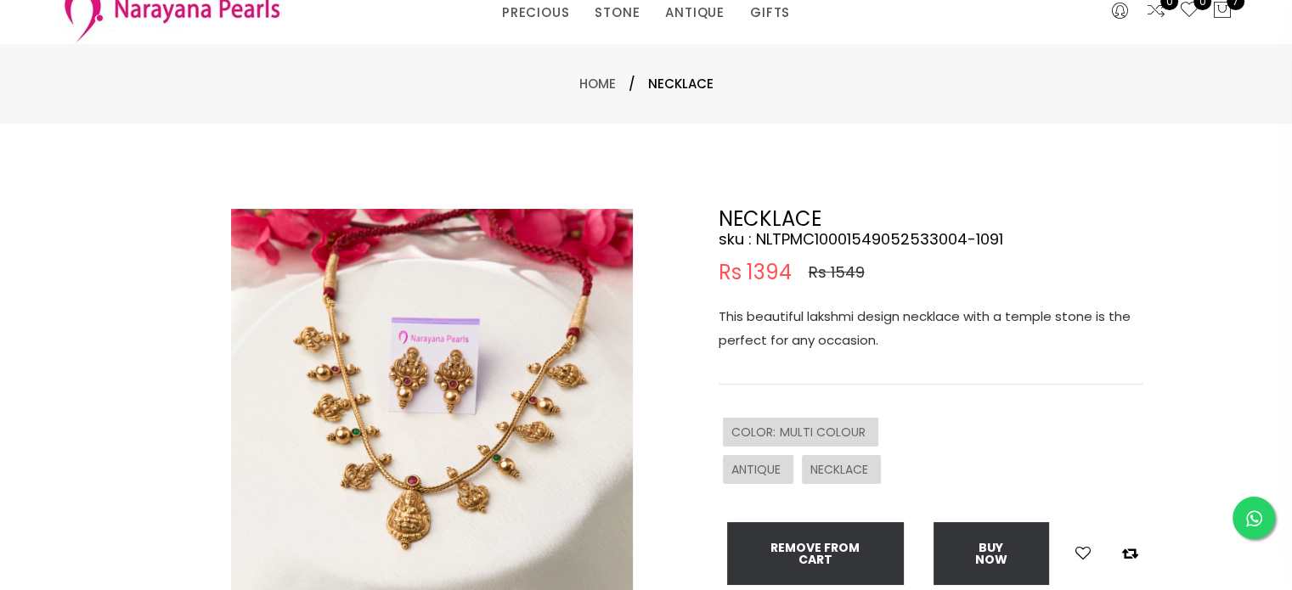
scroll to position [0, 0]
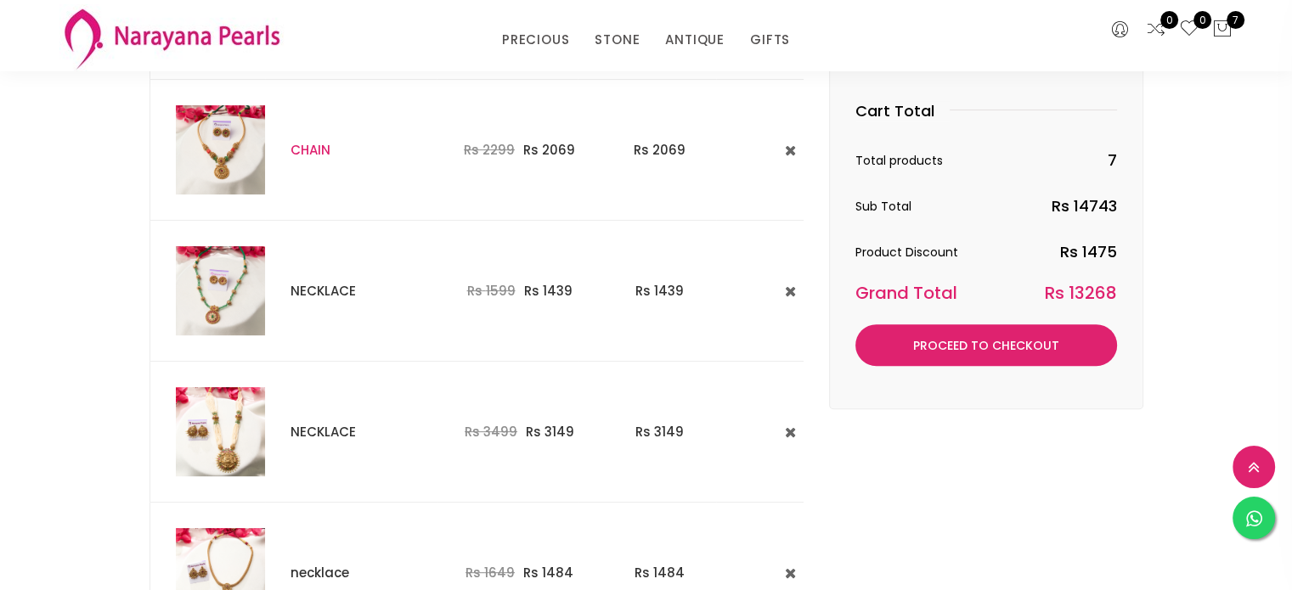
scroll to position [484, 0]
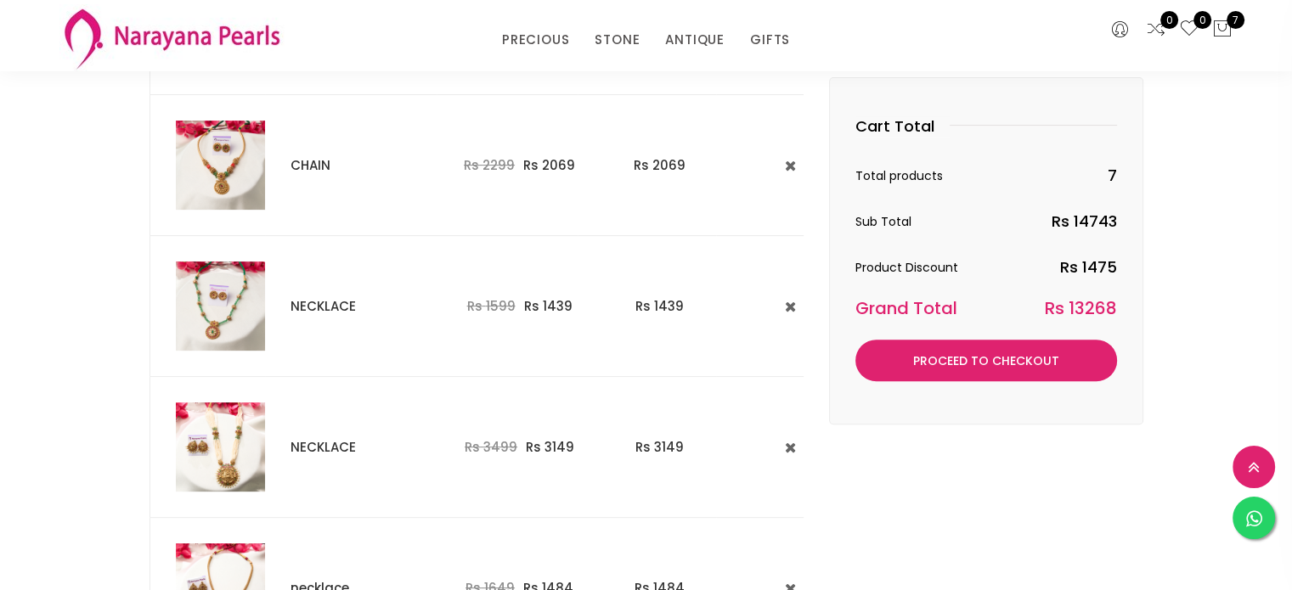
click at [198, 305] on img at bounding box center [220, 306] width 89 height 89
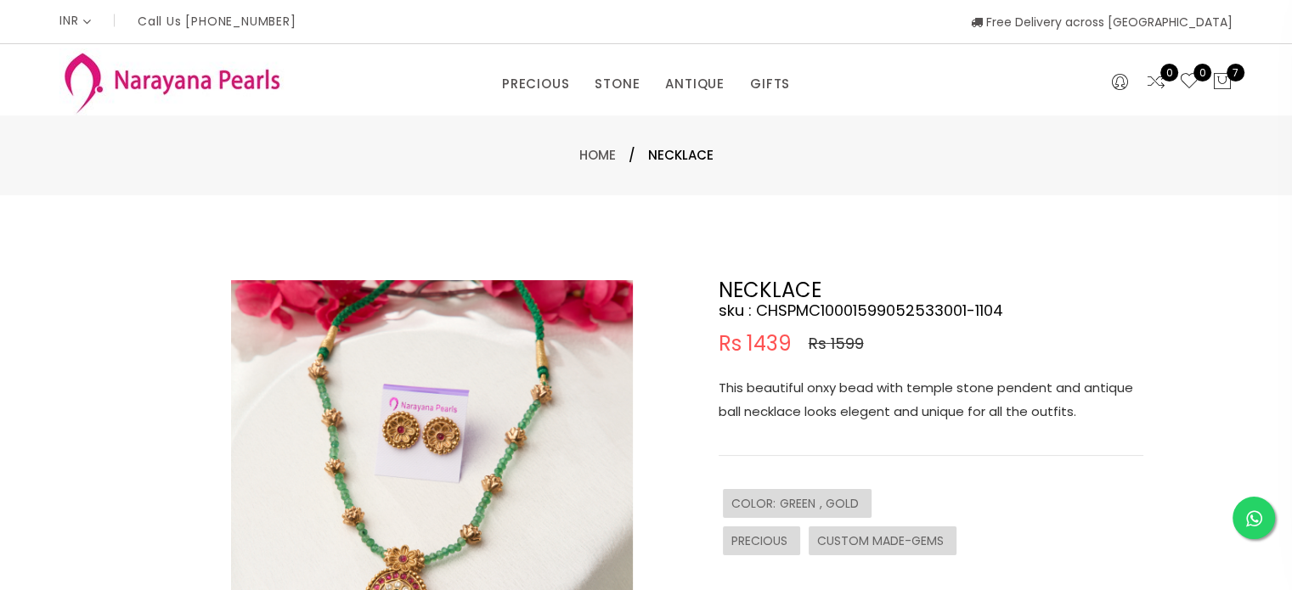
click at [377, 403] on img at bounding box center [432, 481] width 402 height 402
click at [394, 442] on img at bounding box center [432, 481] width 402 height 402
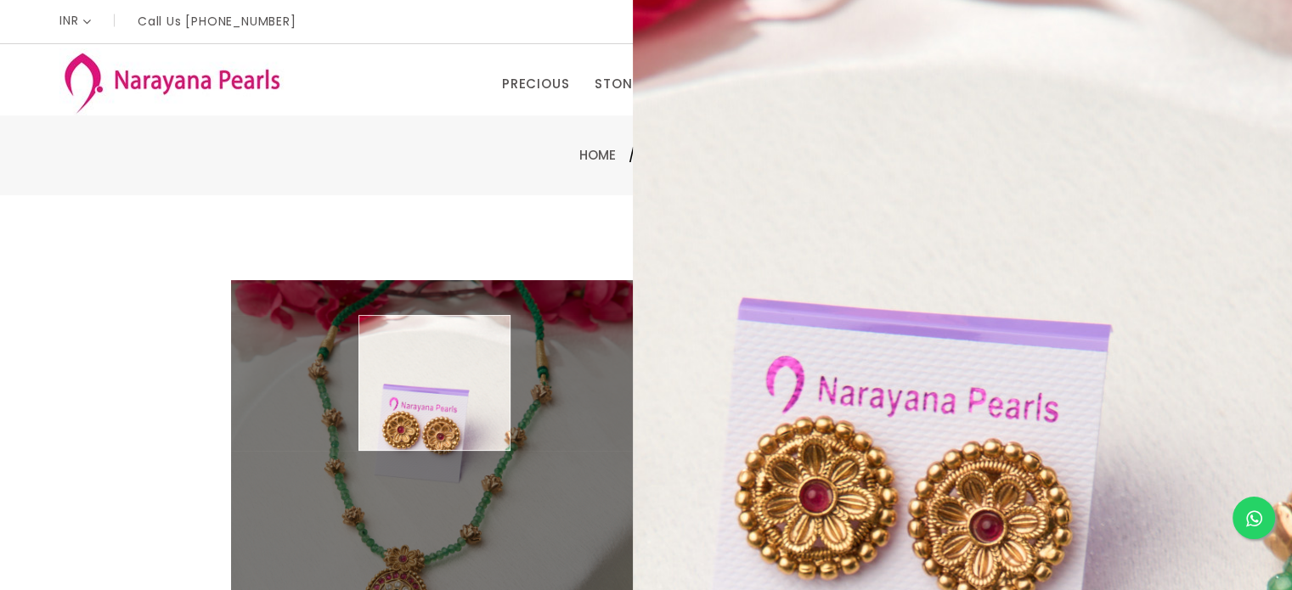
click at [435, 383] on img at bounding box center [432, 481] width 402 height 402
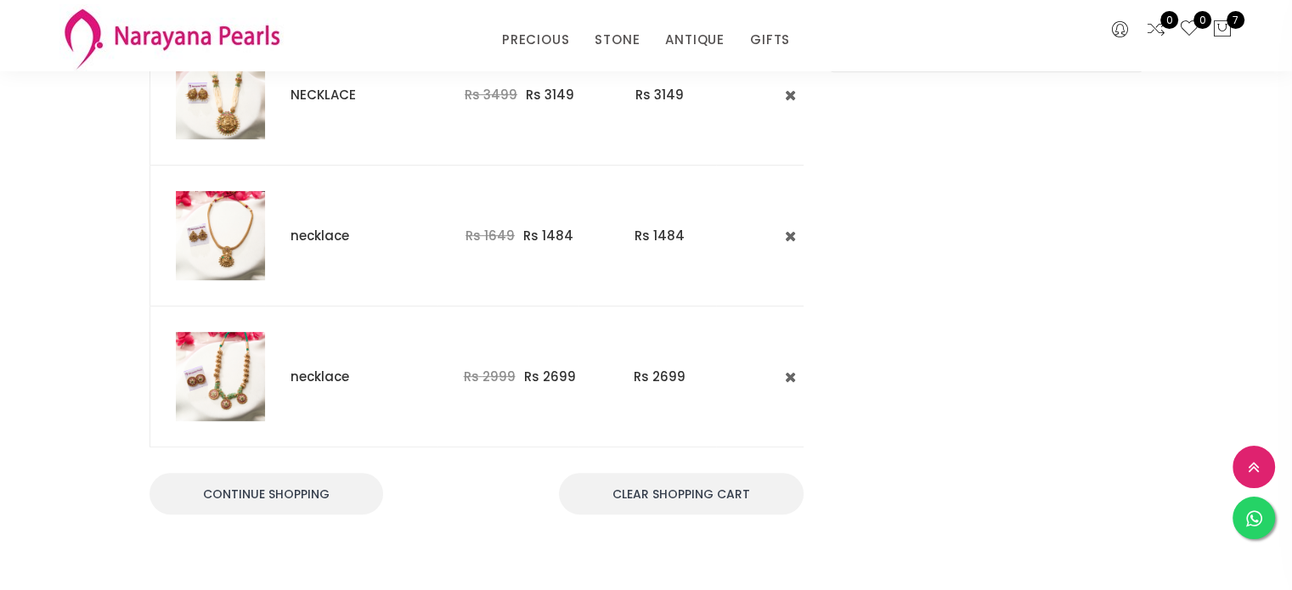
scroll to position [838, 0]
click at [226, 245] on img at bounding box center [220, 233] width 89 height 89
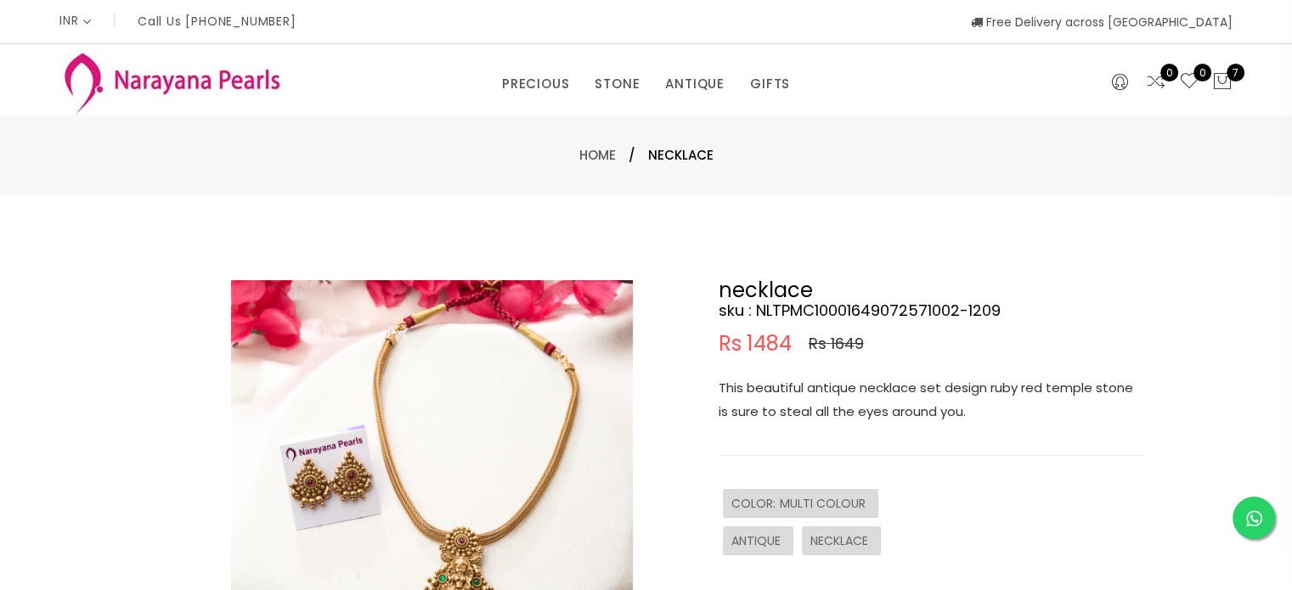
click at [434, 349] on img at bounding box center [432, 481] width 402 height 402
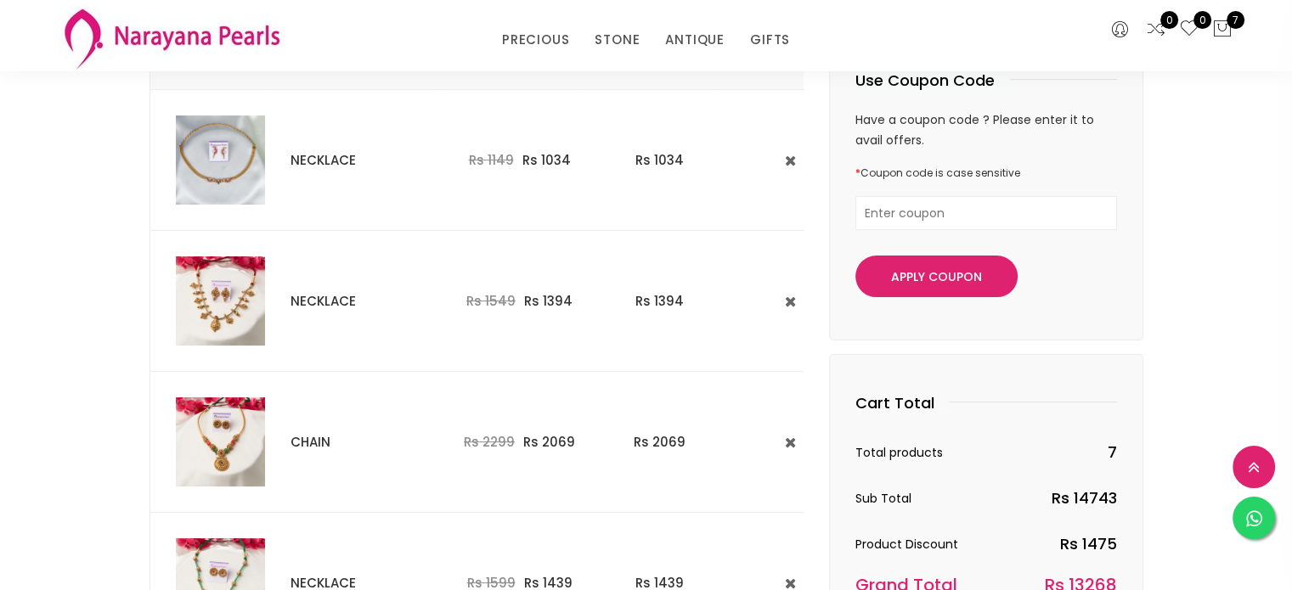
scroll to position [205, 0]
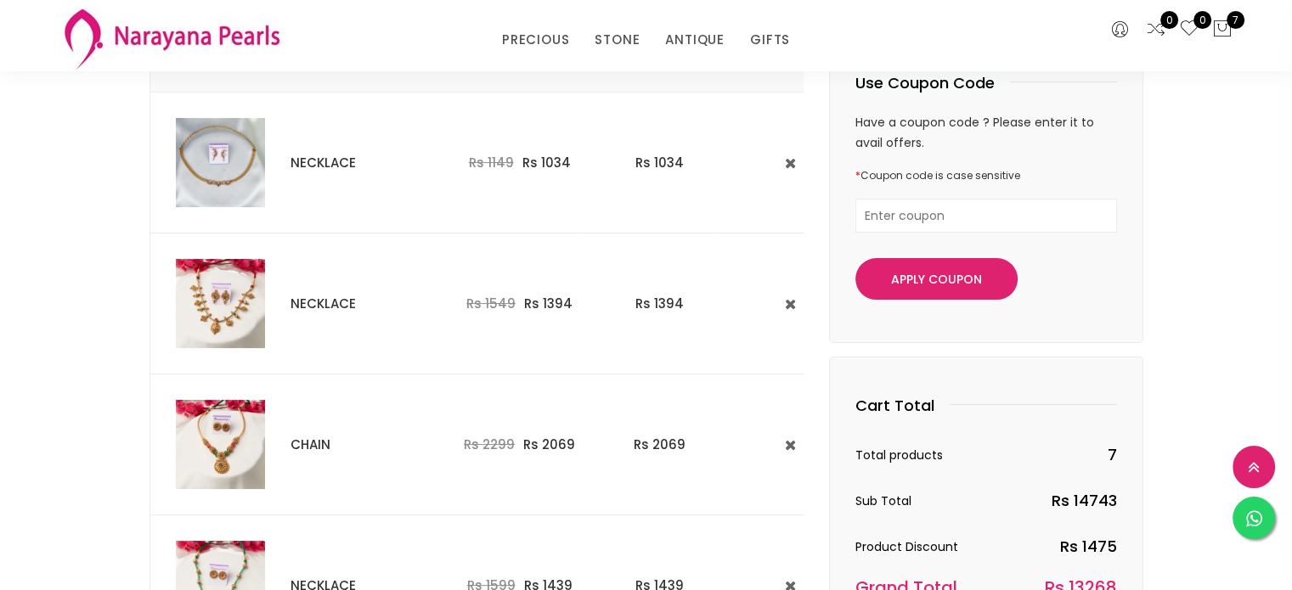
click at [231, 435] on img at bounding box center [220, 444] width 89 height 89
